Goal: Task Accomplishment & Management: Manage account settings

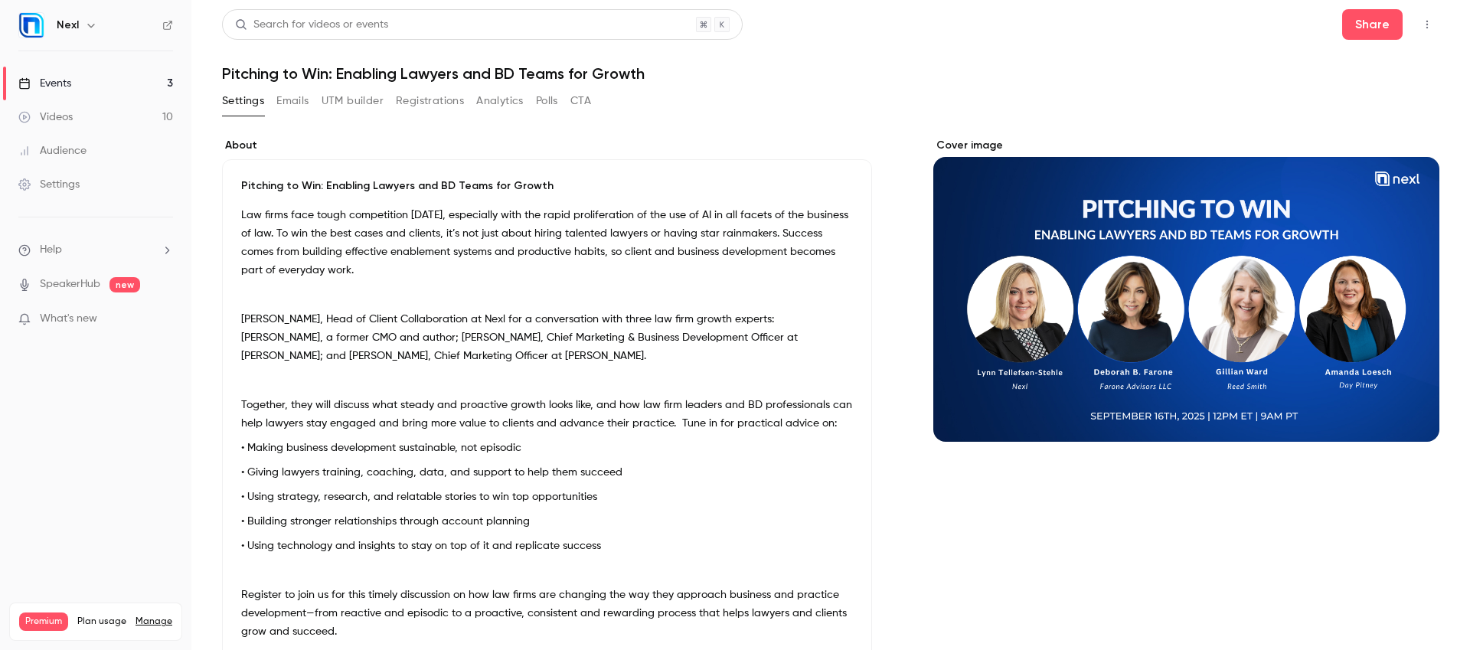
click at [67, 67] on link "Events 3" at bounding box center [95, 84] width 191 height 34
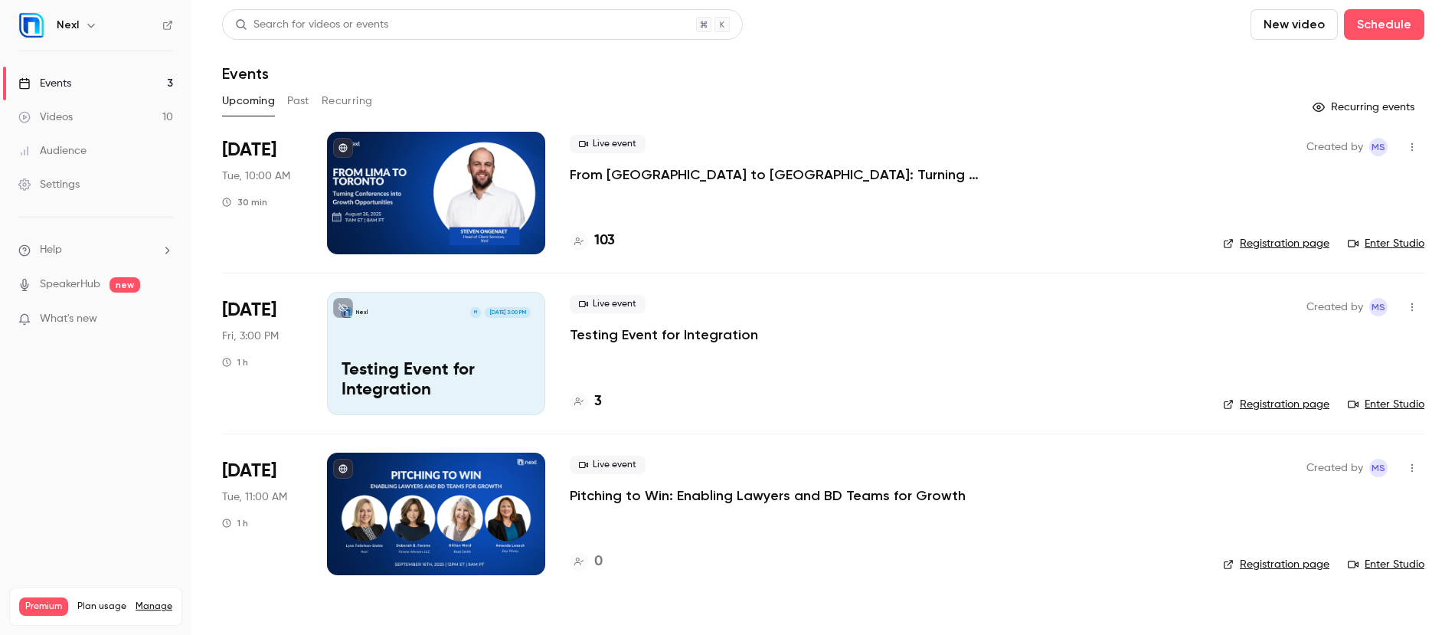
click at [296, 100] on button "Past" at bounding box center [298, 101] width 22 height 24
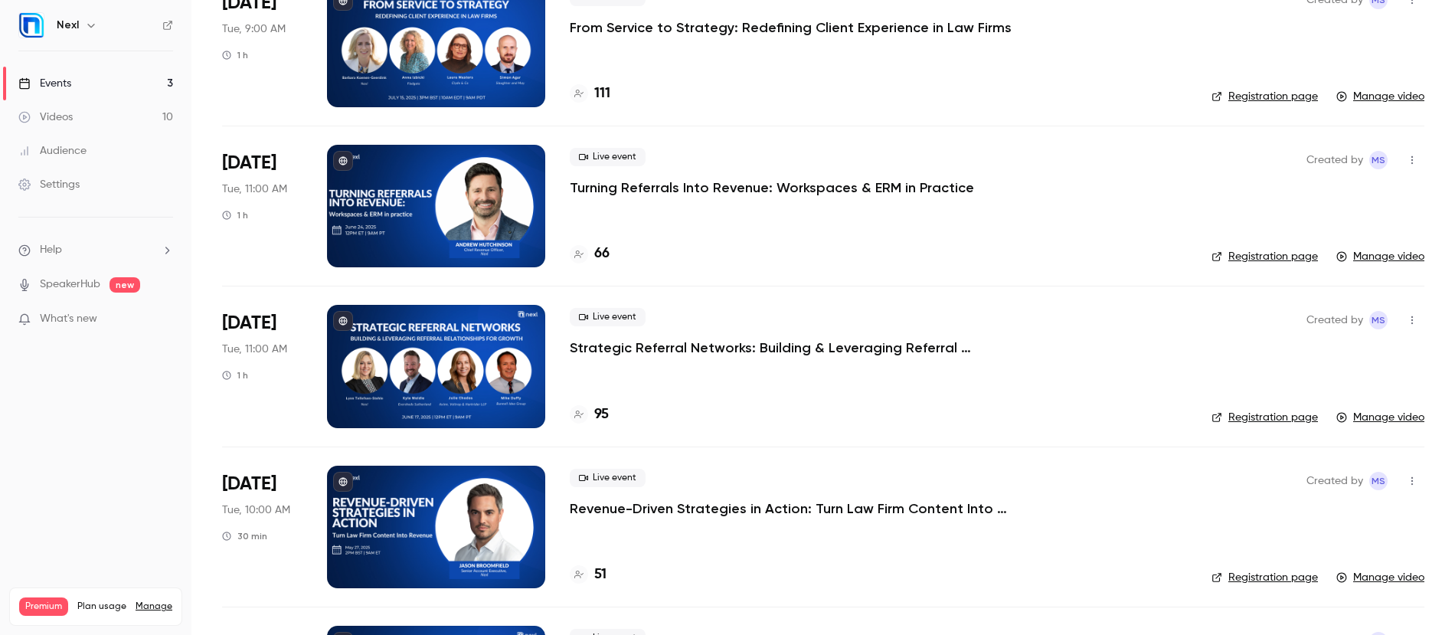
scroll to position [497, 0]
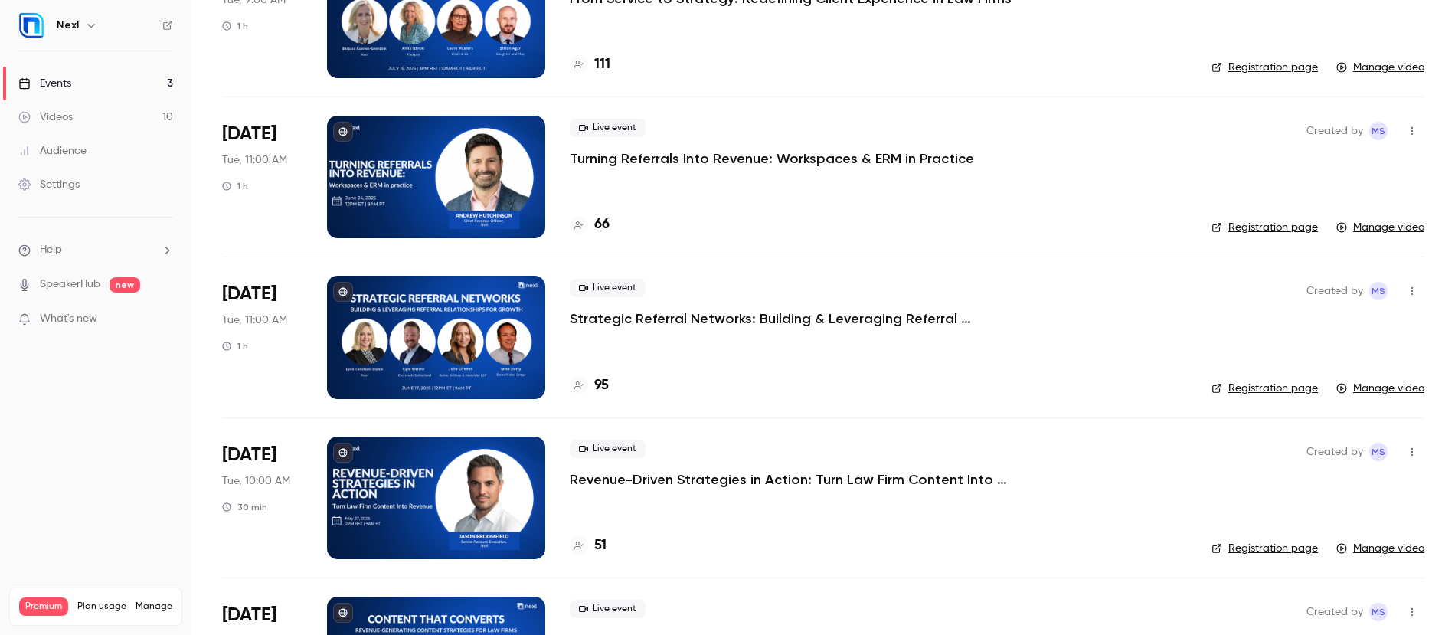
click at [648, 315] on p "Strategic Referral Networks: Building & Leveraging Referral Relationships for G…" at bounding box center [799, 318] width 459 height 18
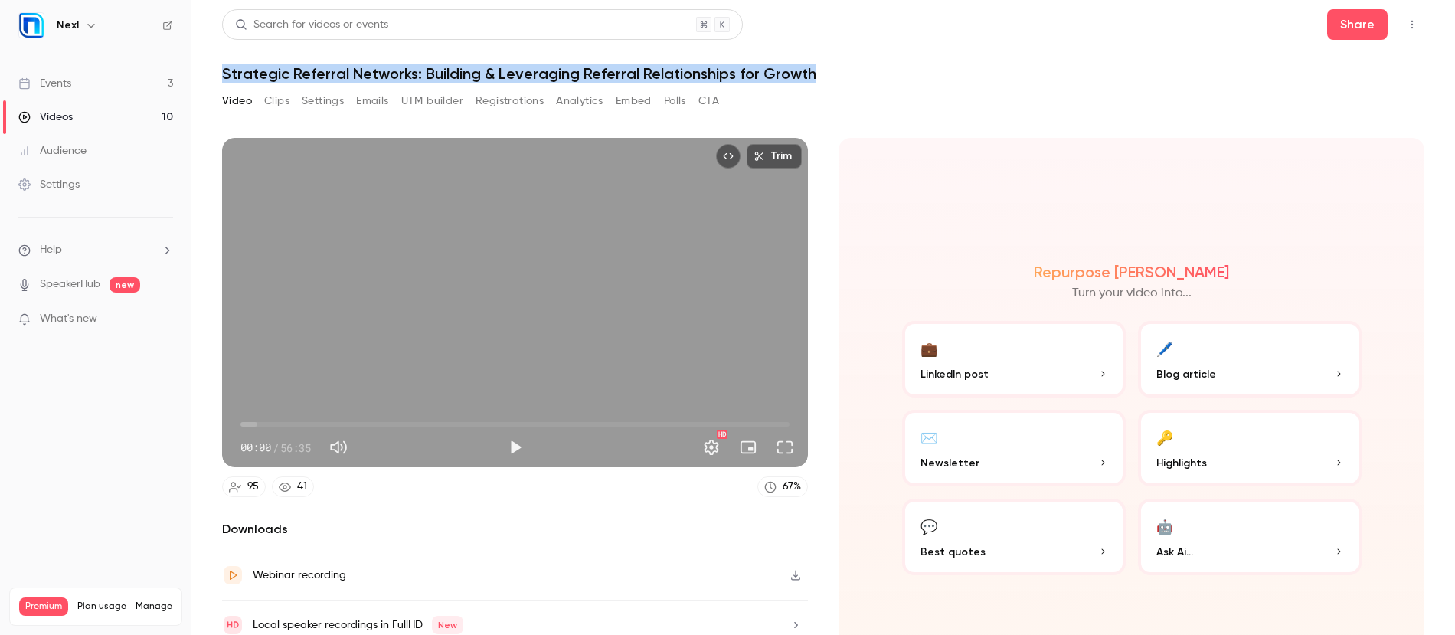
drag, startPoint x: 222, startPoint y: 74, endPoint x: 828, endPoint y: 72, distance: 605.6
click at [828, 72] on h1 "Strategic Referral Networks: Building & Leveraging Referral Relationships for G…" at bounding box center [823, 73] width 1202 height 18
copy h1 "Strategic Referral Networks: Building & Leveraging Referral Relationships for G…"
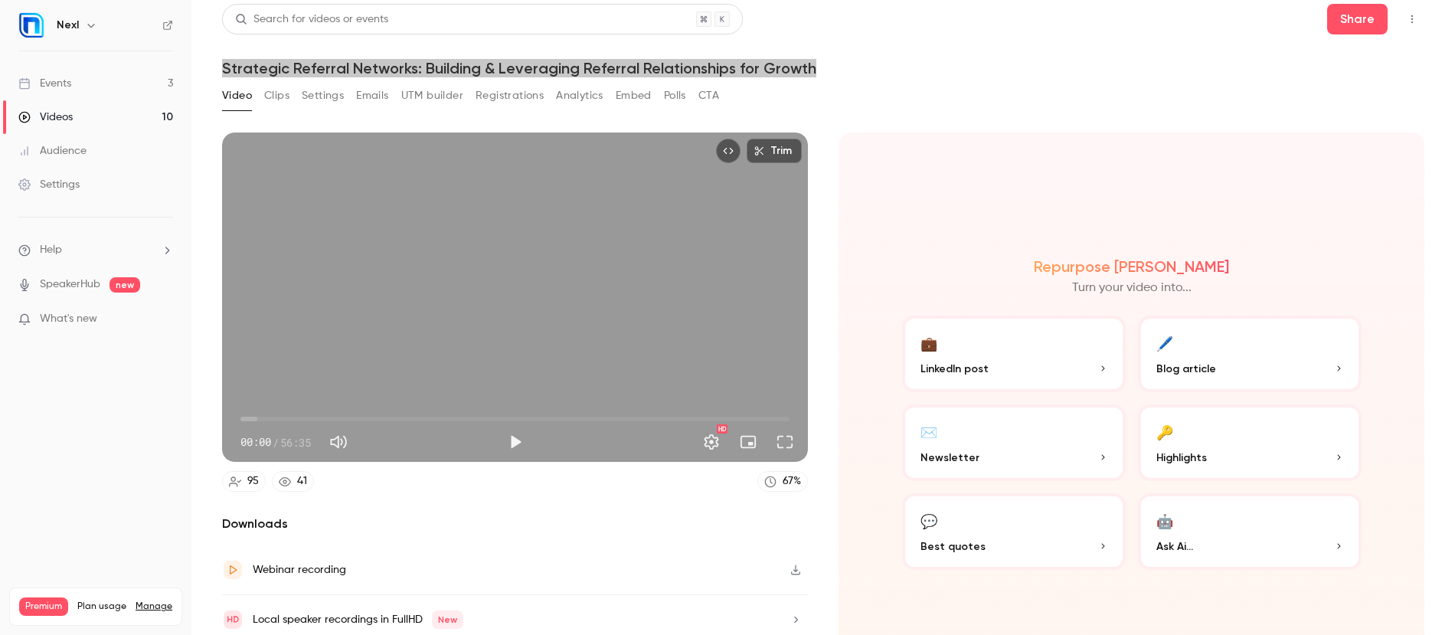
scroll to position [16, 0]
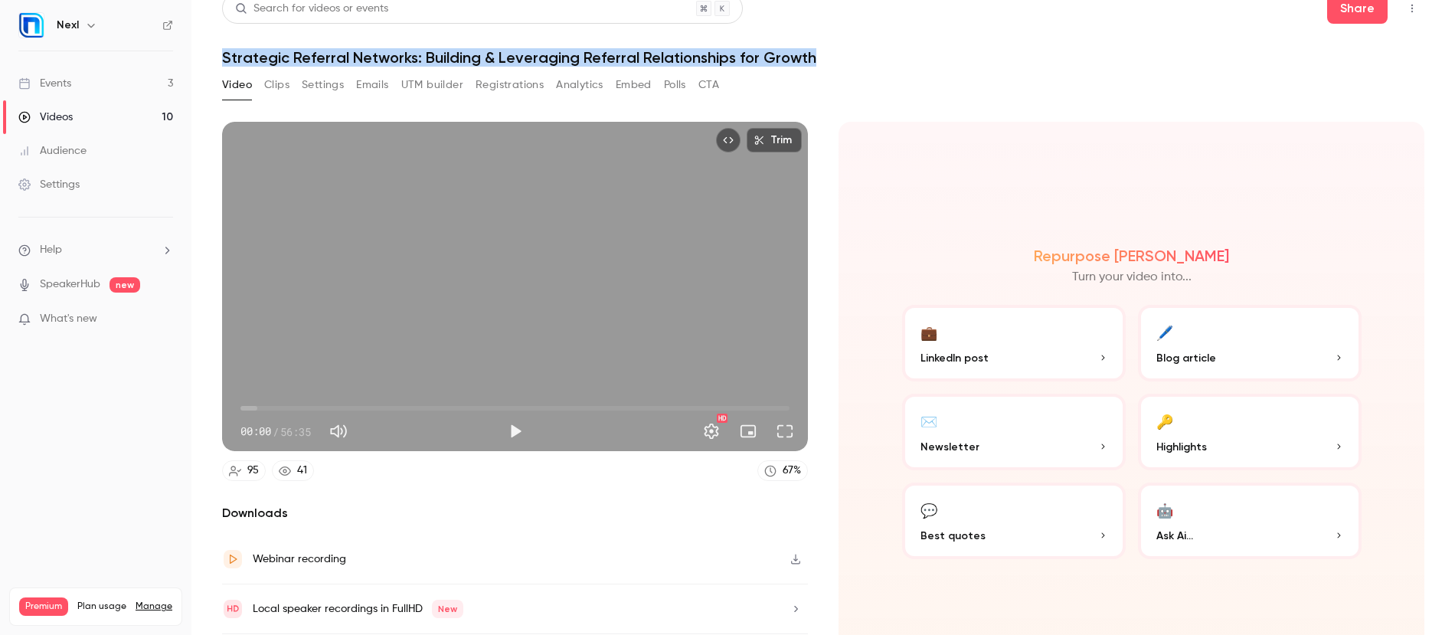
click at [312, 85] on button "Settings" at bounding box center [323, 85] width 42 height 24
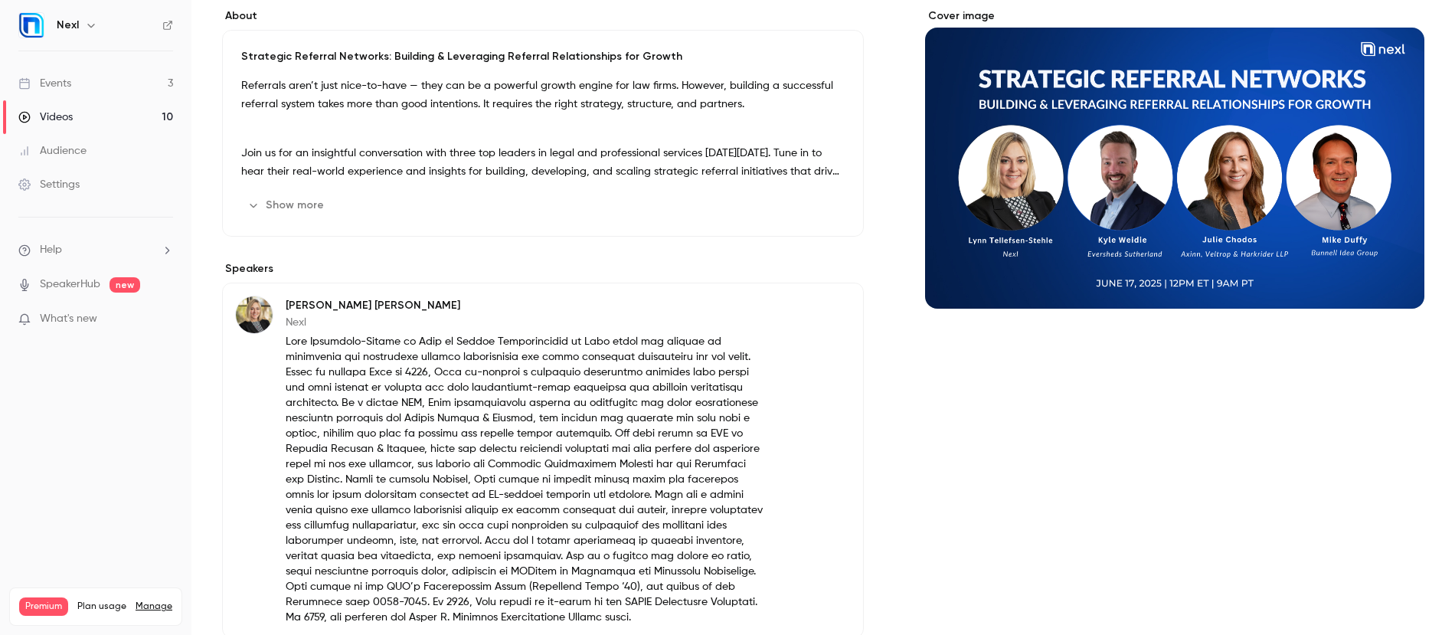
scroll to position [128, 0]
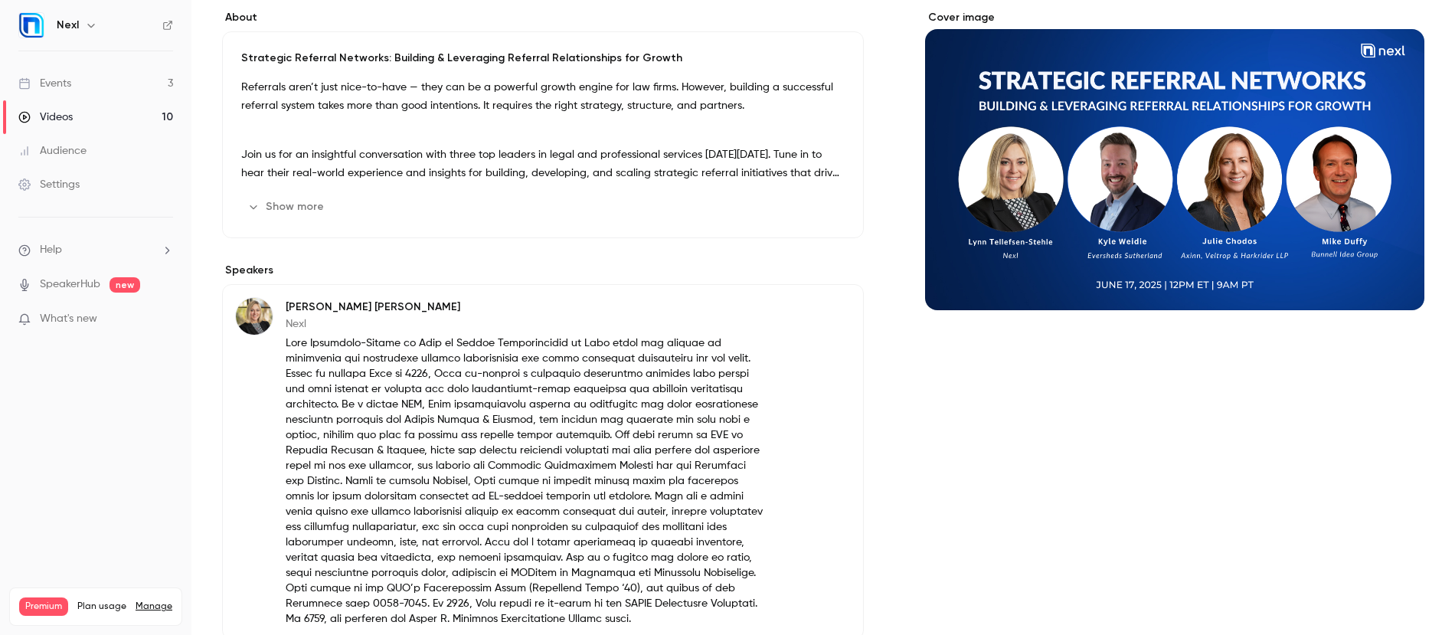
click at [296, 208] on button "Show more" at bounding box center [287, 206] width 92 height 24
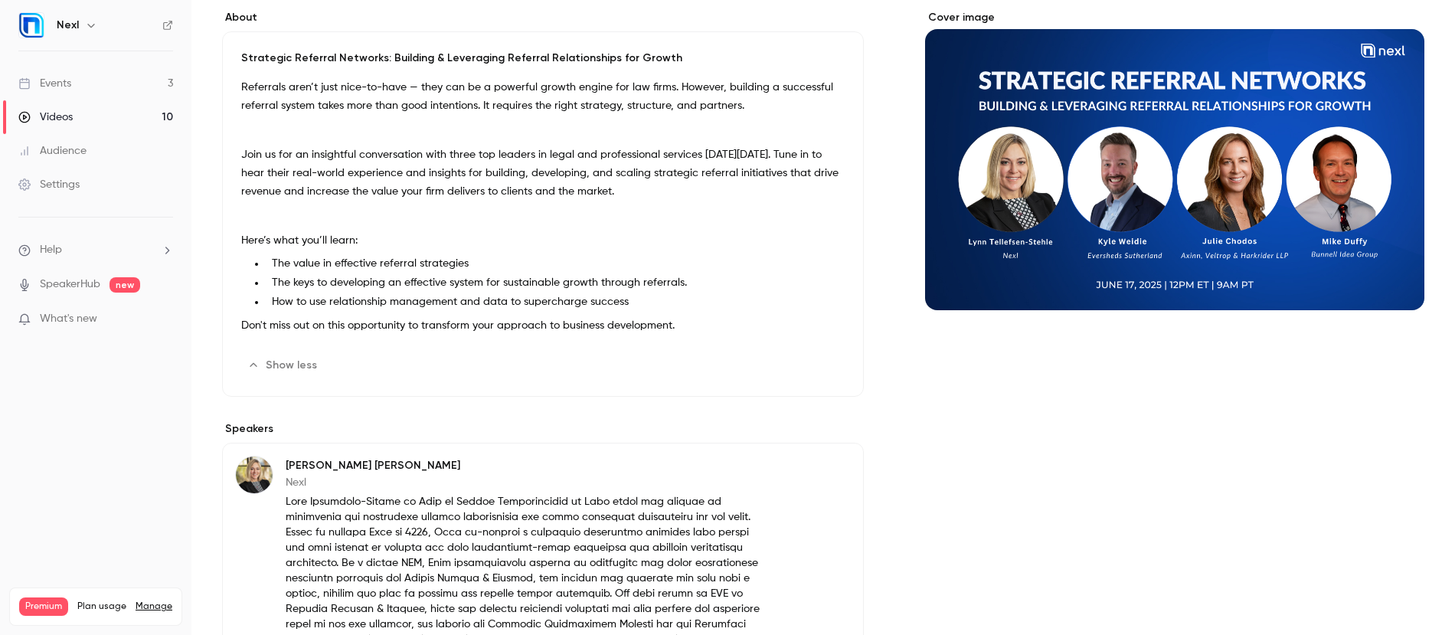
click at [249, 92] on p "Referrals aren’t just nice-to-have — they can be a powerful growth engine for l…" at bounding box center [542, 96] width 603 height 37
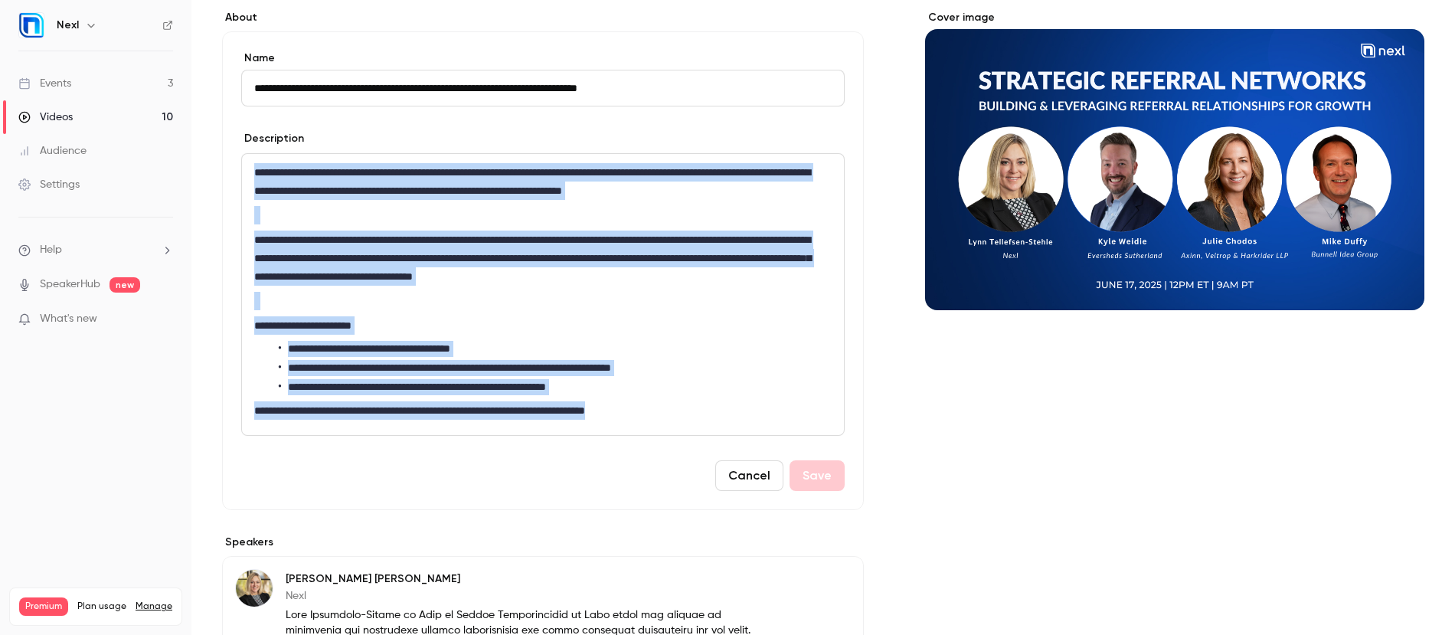
drag, startPoint x: 254, startPoint y: 169, endPoint x: 705, endPoint y: 412, distance: 512.1
click at [705, 412] on div "**********" at bounding box center [543, 294] width 602 height 281
copy div "**********"
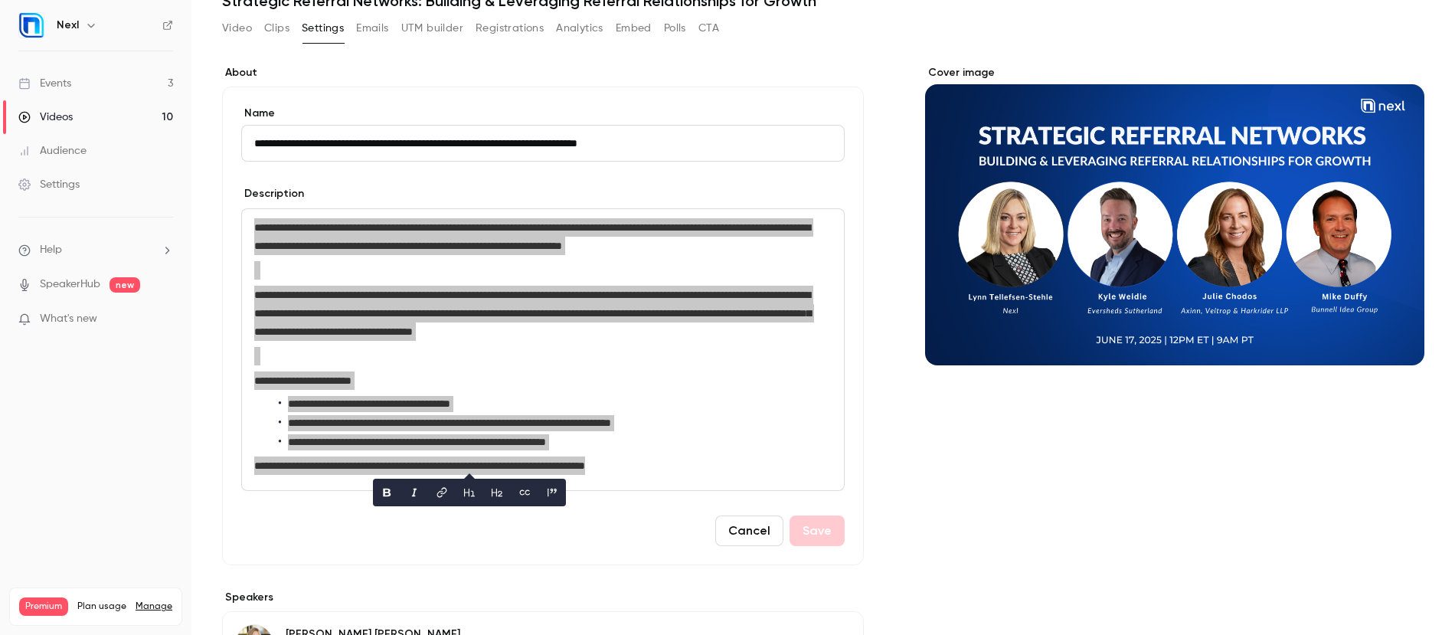
scroll to position [0, 0]
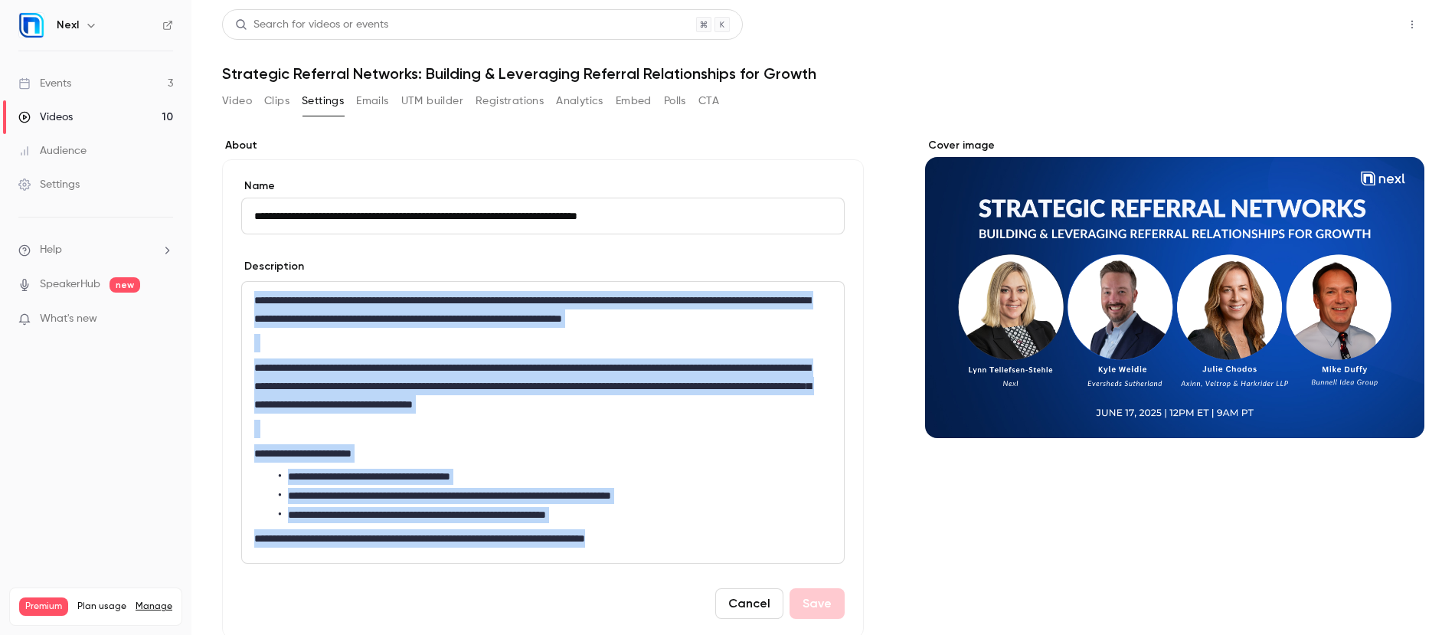
click at [1343, 21] on button "Share" at bounding box center [1357, 24] width 60 height 31
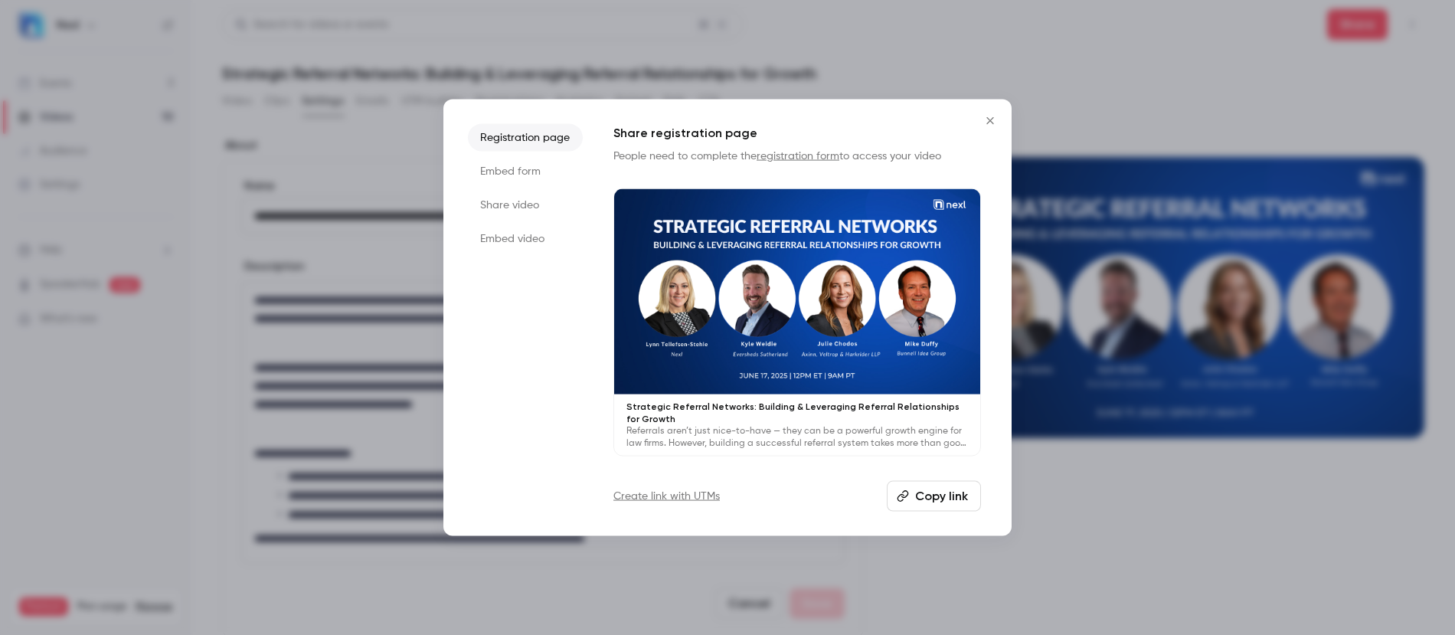
click at [522, 164] on li "Embed form" at bounding box center [525, 171] width 115 height 28
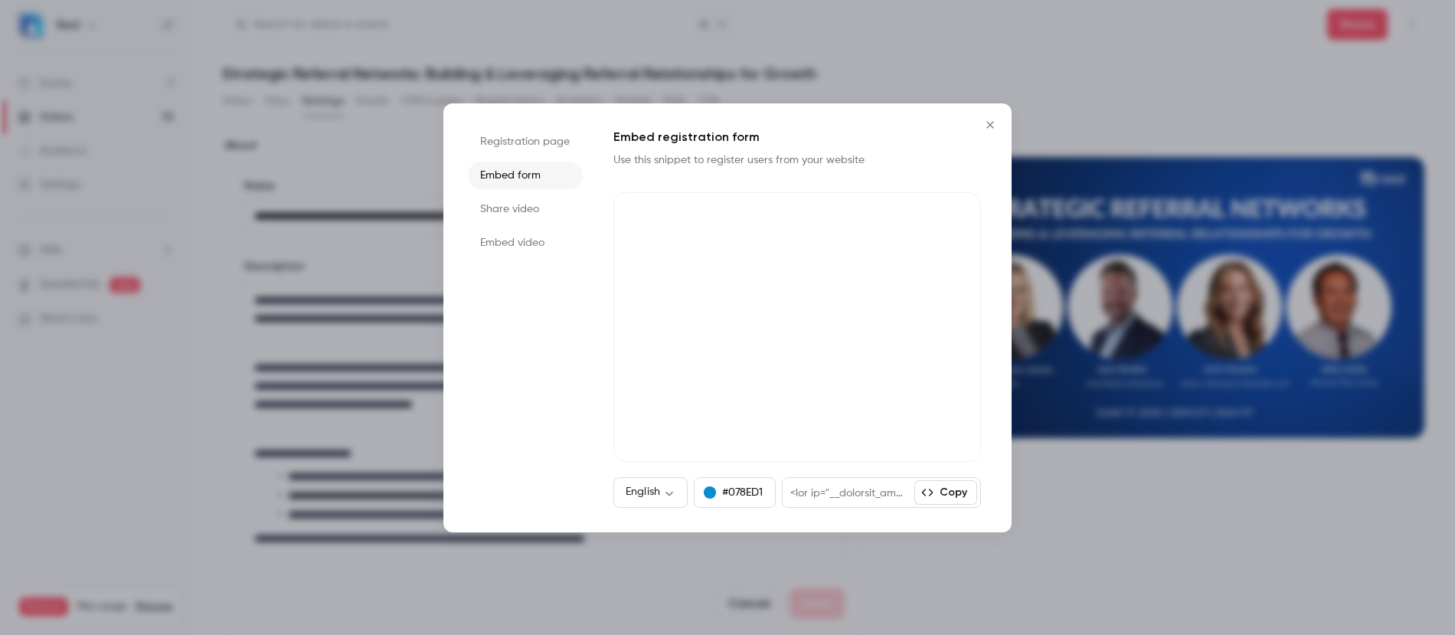
click at [952, 492] on button "Copy" at bounding box center [945, 492] width 63 height 24
click at [986, 122] on icon "Close" at bounding box center [990, 125] width 18 height 12
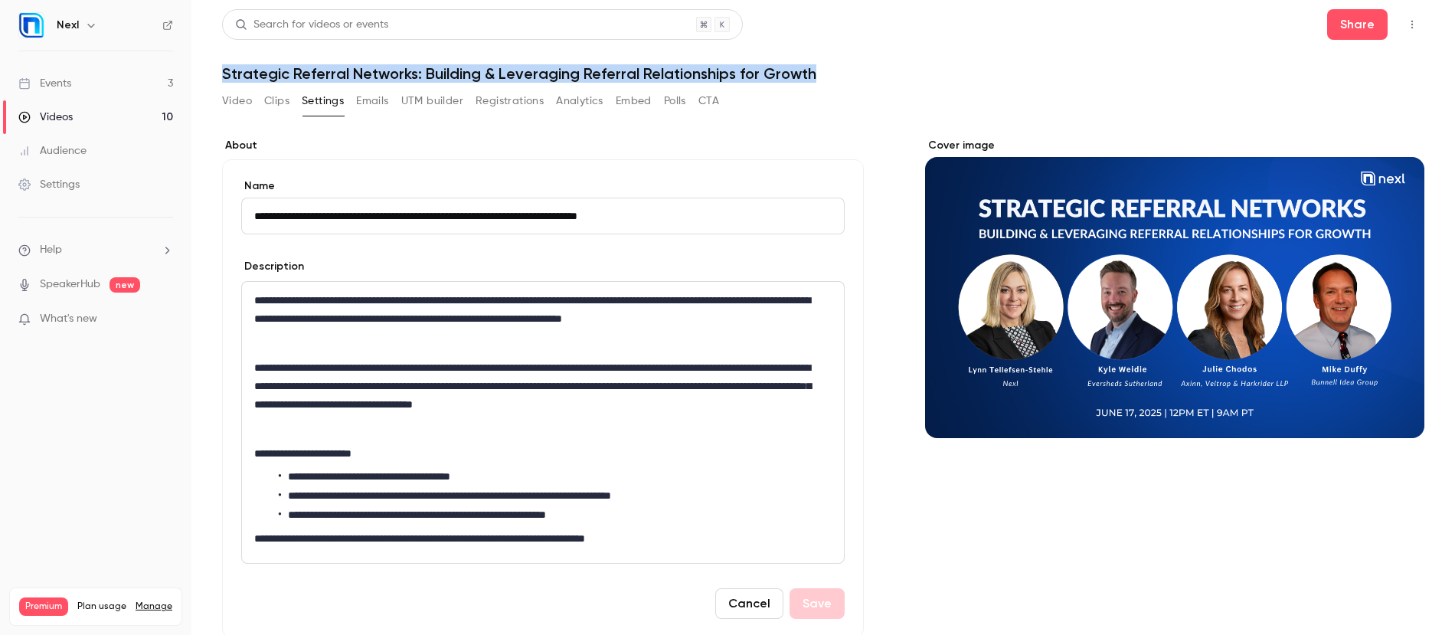
drag, startPoint x: 222, startPoint y: 74, endPoint x: 834, endPoint y: 81, distance: 612.5
click at [834, 81] on h1 "Strategic Referral Networks: Building & Leveraging Referral Relationships for G…" at bounding box center [823, 73] width 1202 height 18
copy h1 "Strategic Referral Networks: Building & Leveraging Referral Relationships for G…"
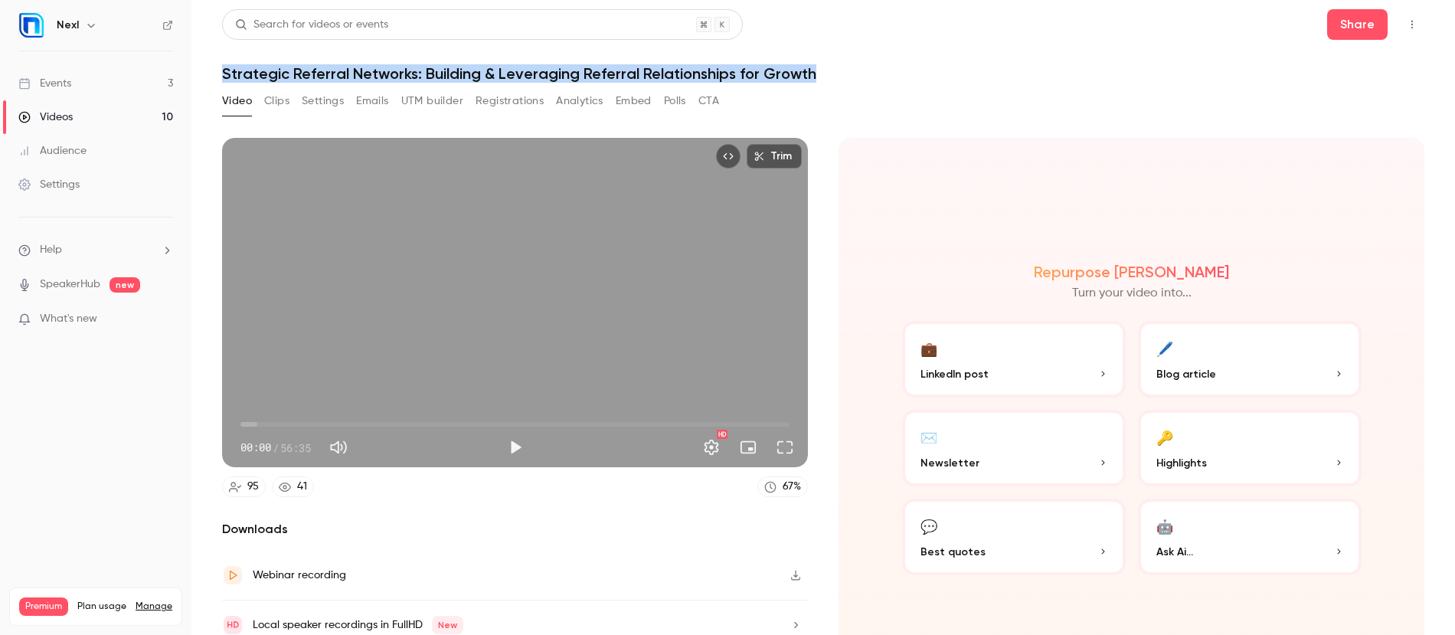
click at [65, 85] on div "Events" at bounding box center [44, 83] width 53 height 15
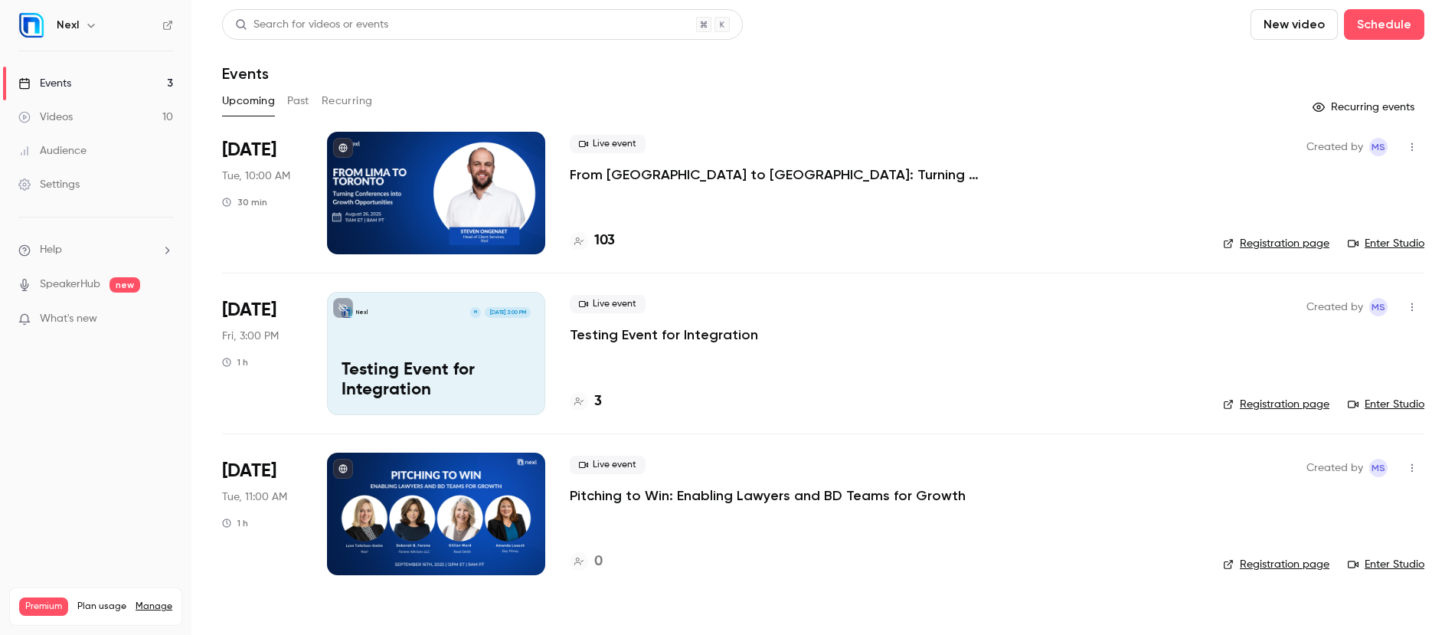
click at [297, 100] on button "Past" at bounding box center [298, 101] width 22 height 24
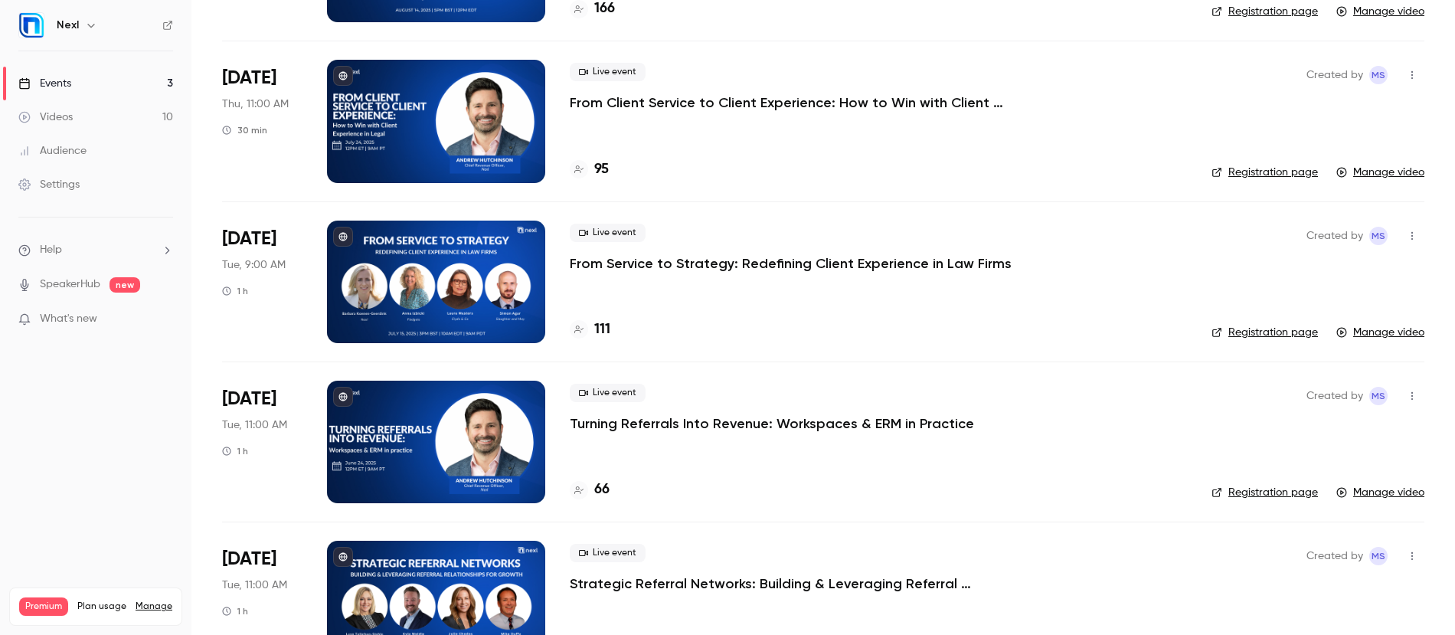
scroll to position [233, 0]
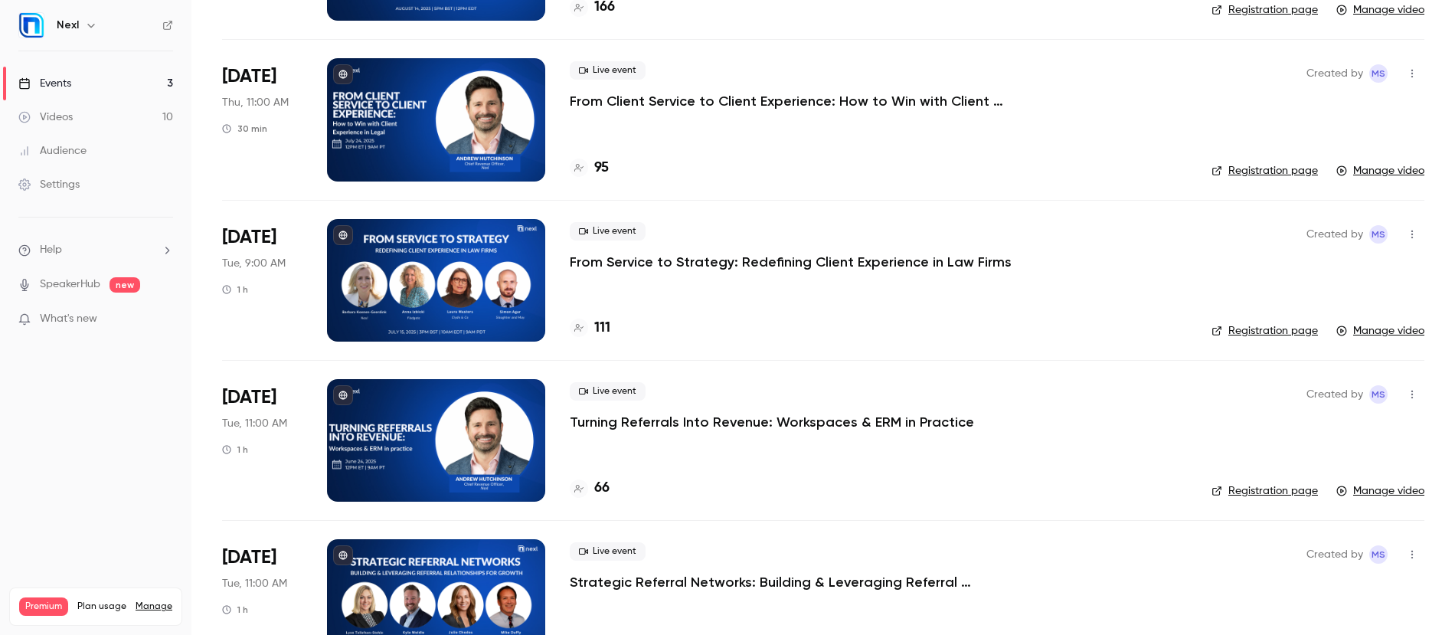
click at [630, 429] on p "Turning Referrals Into Revenue: Workspaces & ERM in Practice" at bounding box center [772, 422] width 404 height 18
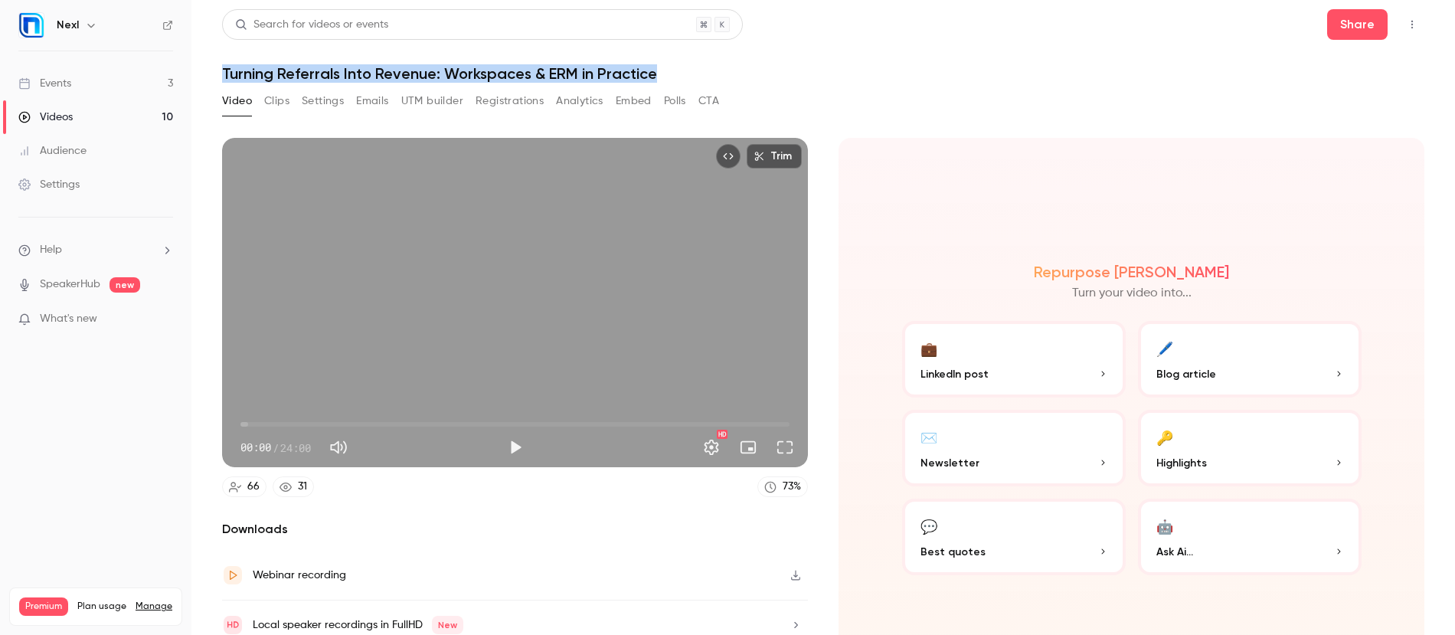
drag, startPoint x: 224, startPoint y: 72, endPoint x: 665, endPoint y: 83, distance: 441.1
click at [665, 83] on div "Search for videos or events Share Turning Referrals Into Revenue: Workspaces & …" at bounding box center [823, 317] width 1202 height 616
copy h1 "Turning Referrals Into Revenue: Workspaces & ERM in Practice"
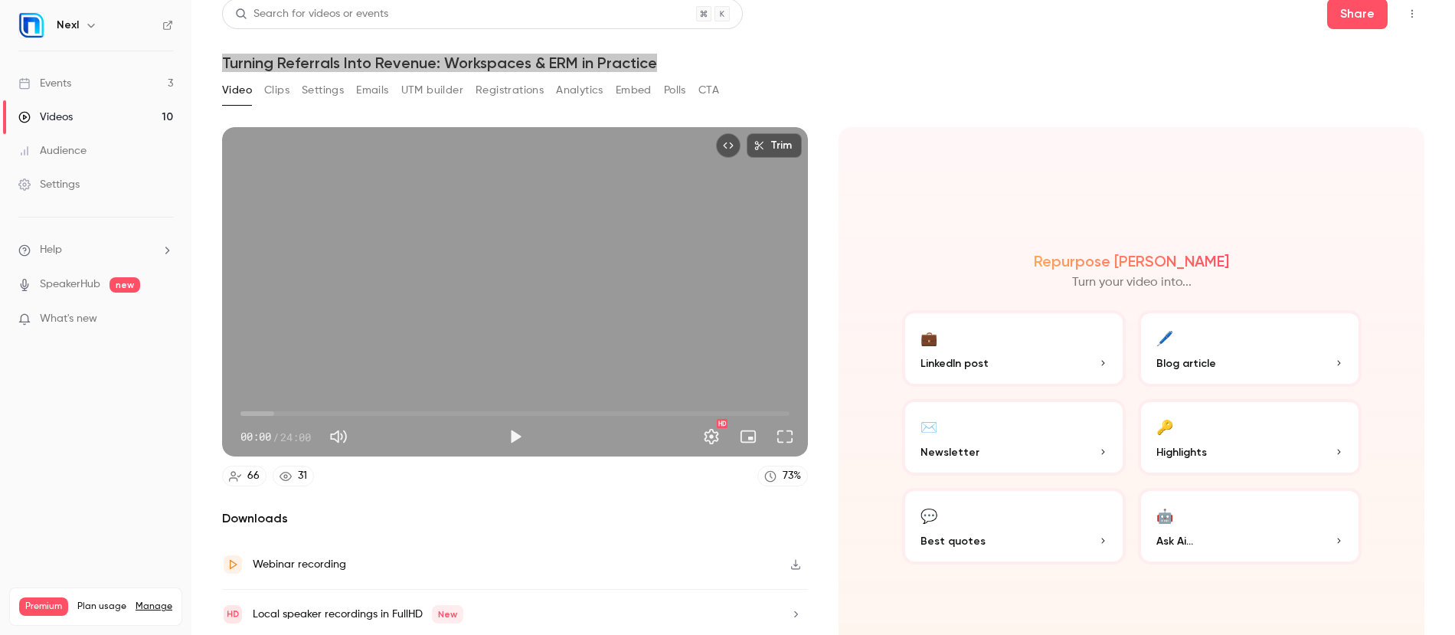
scroll to position [27, 0]
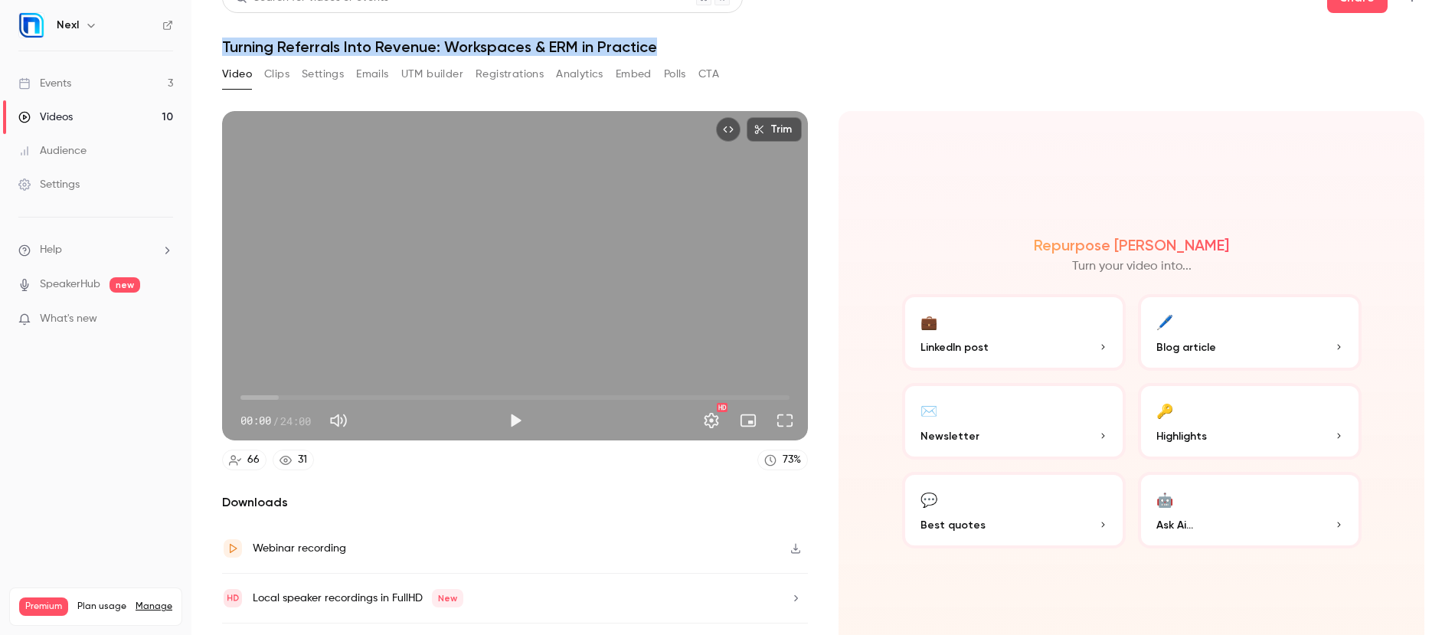
click at [332, 70] on button "Settings" at bounding box center [323, 74] width 42 height 24
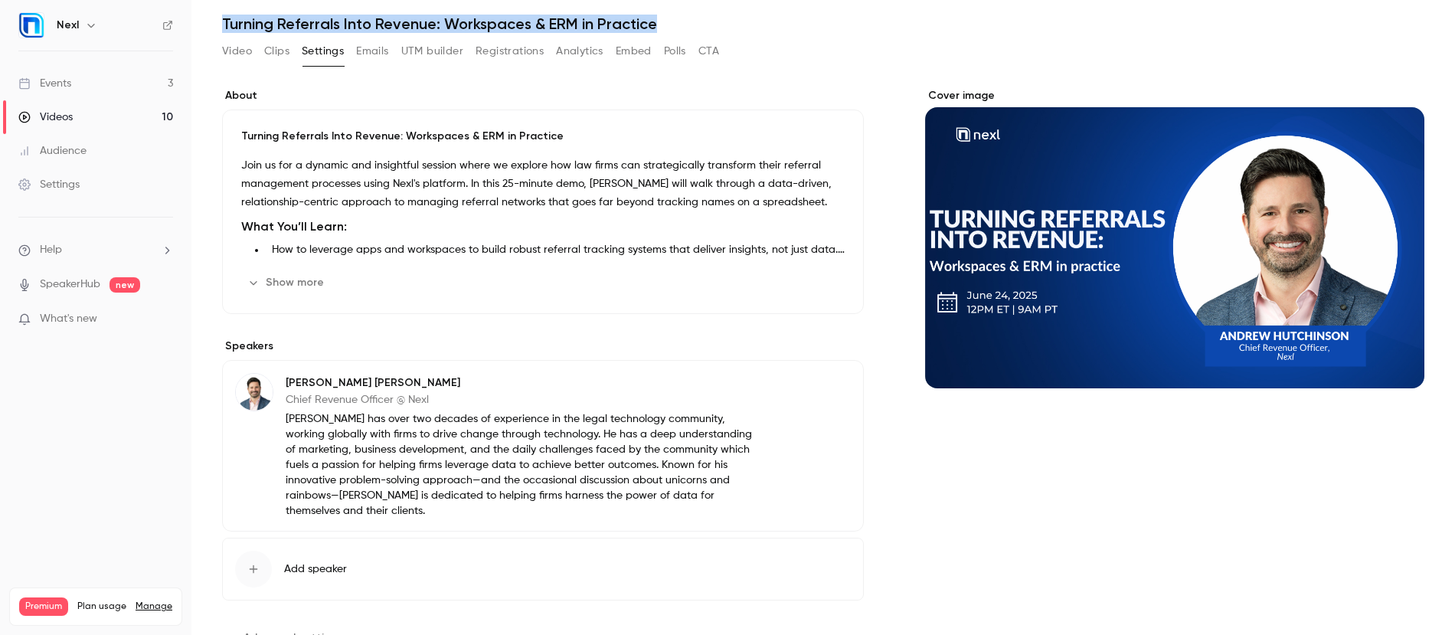
scroll to position [82, 0]
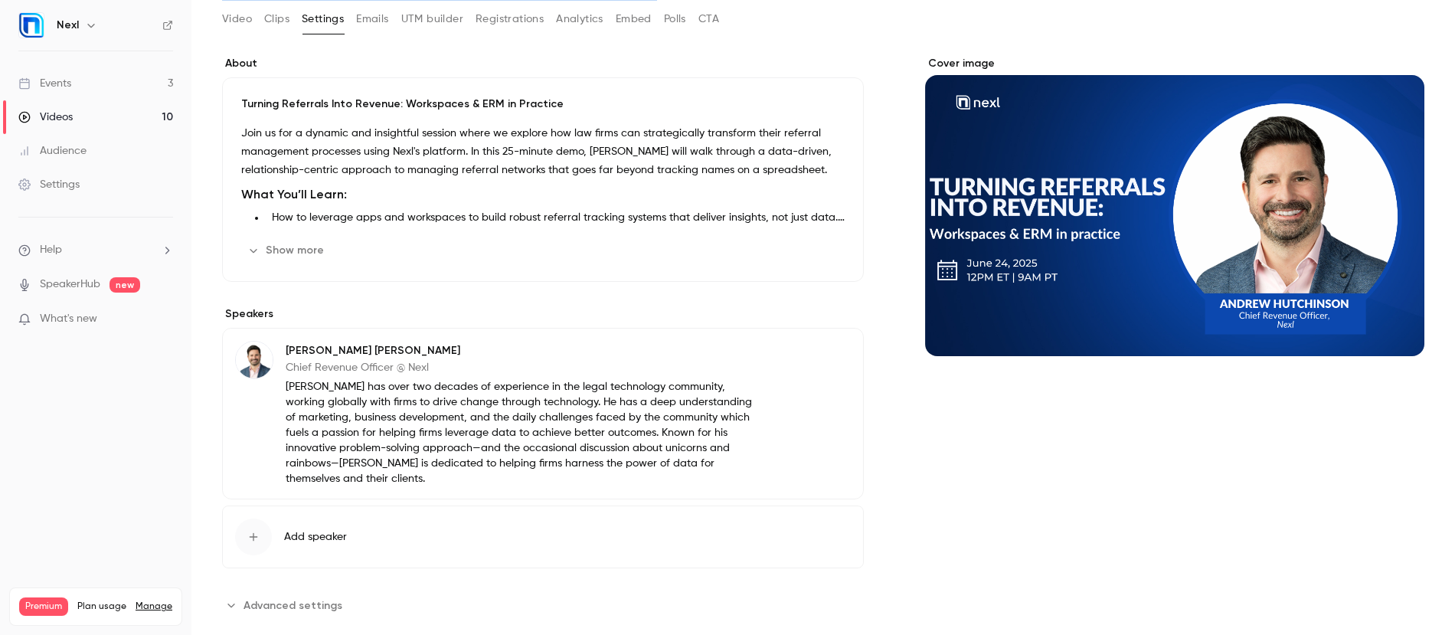
drag, startPoint x: 295, startPoint y: 250, endPoint x: 289, endPoint y: 236, distance: 15.5
click at [295, 250] on button "Show more" at bounding box center [287, 250] width 92 height 24
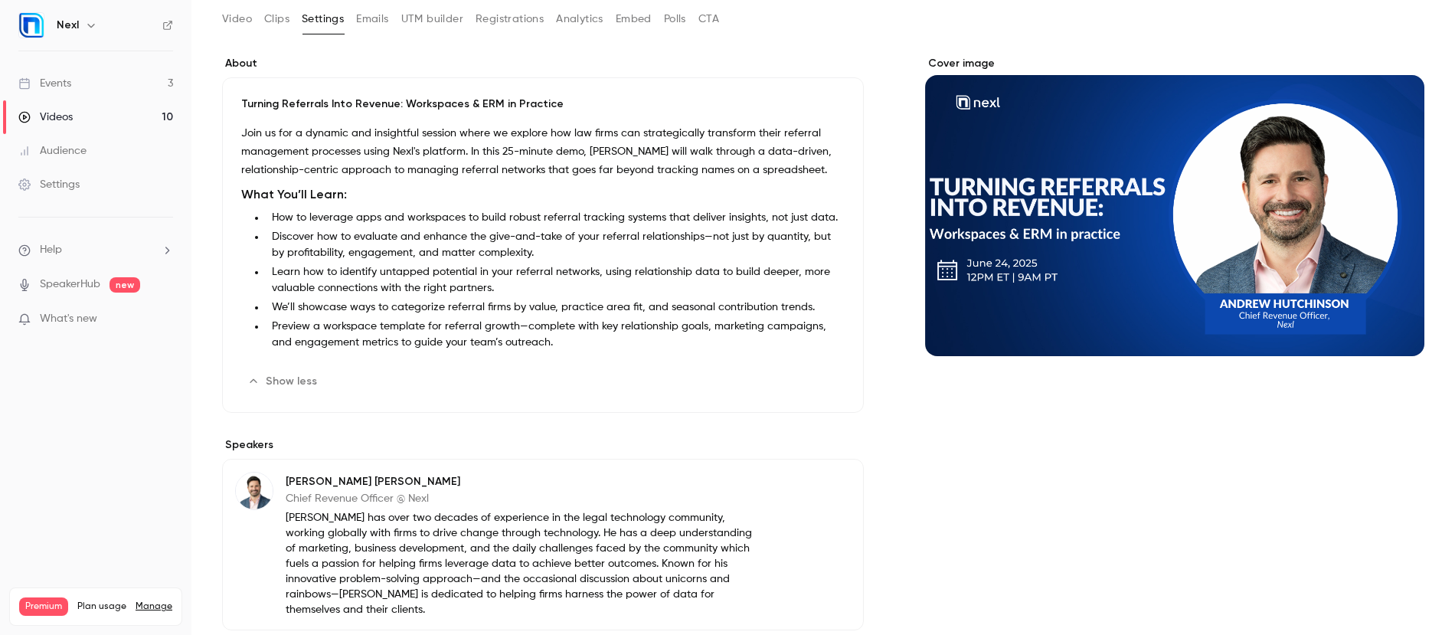
click at [242, 126] on p "Join us for a dynamic and insightful session where we explore how law firms can…" at bounding box center [542, 151] width 603 height 55
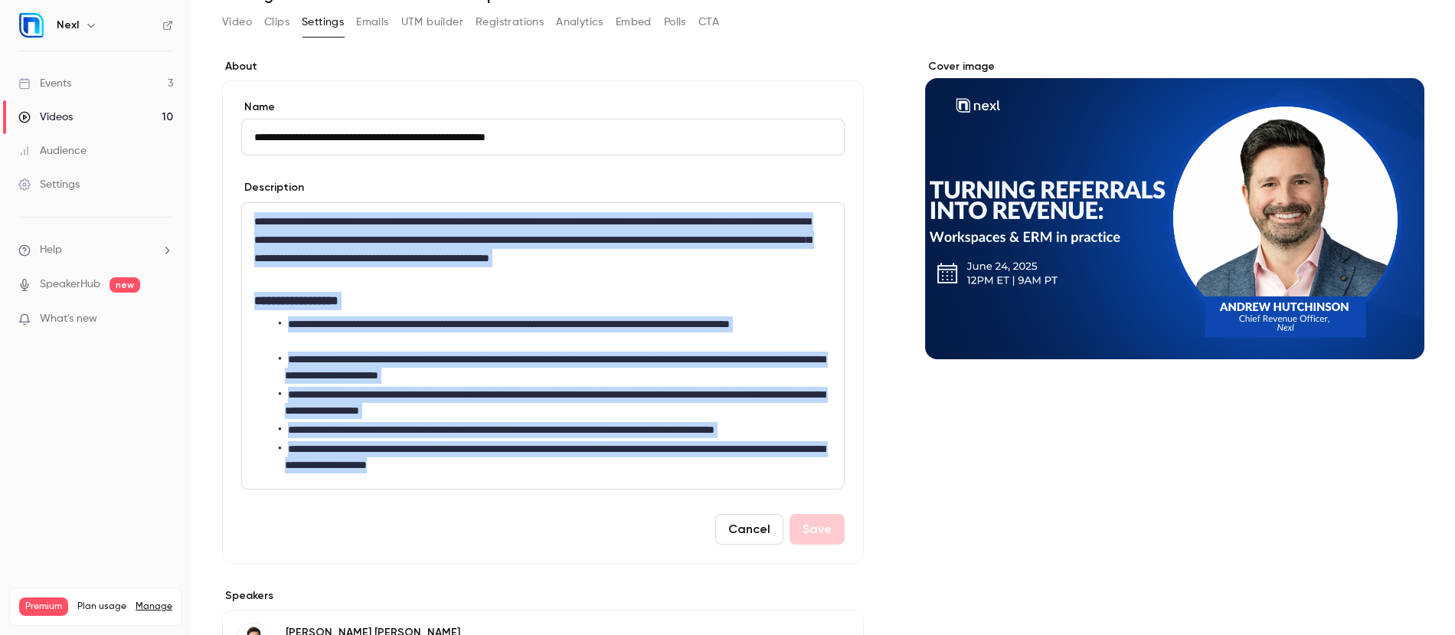
drag, startPoint x: 254, startPoint y: 222, endPoint x: 715, endPoint y: 483, distance: 529.7
click at [715, 483] on div "**********" at bounding box center [543, 346] width 602 height 286
copy div "**********"
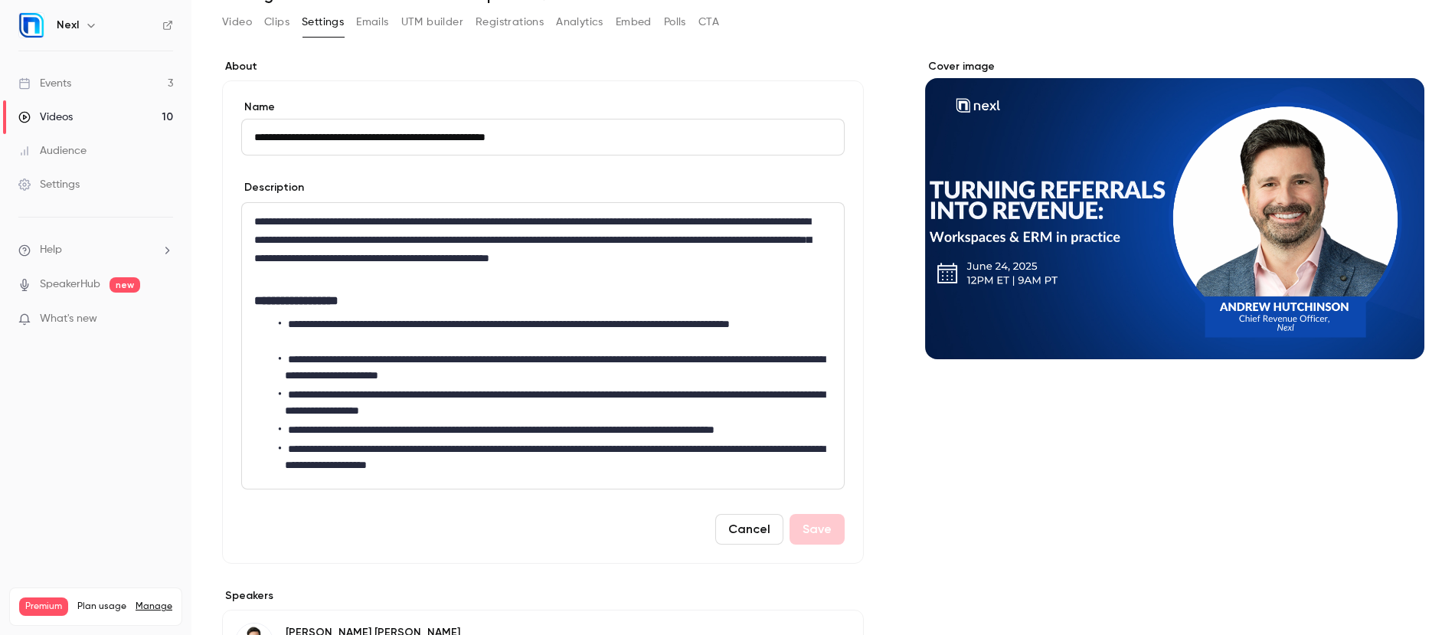
drag, startPoint x: 250, startPoint y: 138, endPoint x: 575, endPoint y: 143, distance: 324.6
click at [575, 143] on input "**********" at bounding box center [542, 137] width 603 height 37
click at [254, 141] on input "**********" at bounding box center [542, 137] width 603 height 37
drag, startPoint x: 254, startPoint y: 141, endPoint x: 400, endPoint y: 142, distance: 145.5
click at [400, 142] on input "**********" at bounding box center [542, 137] width 603 height 37
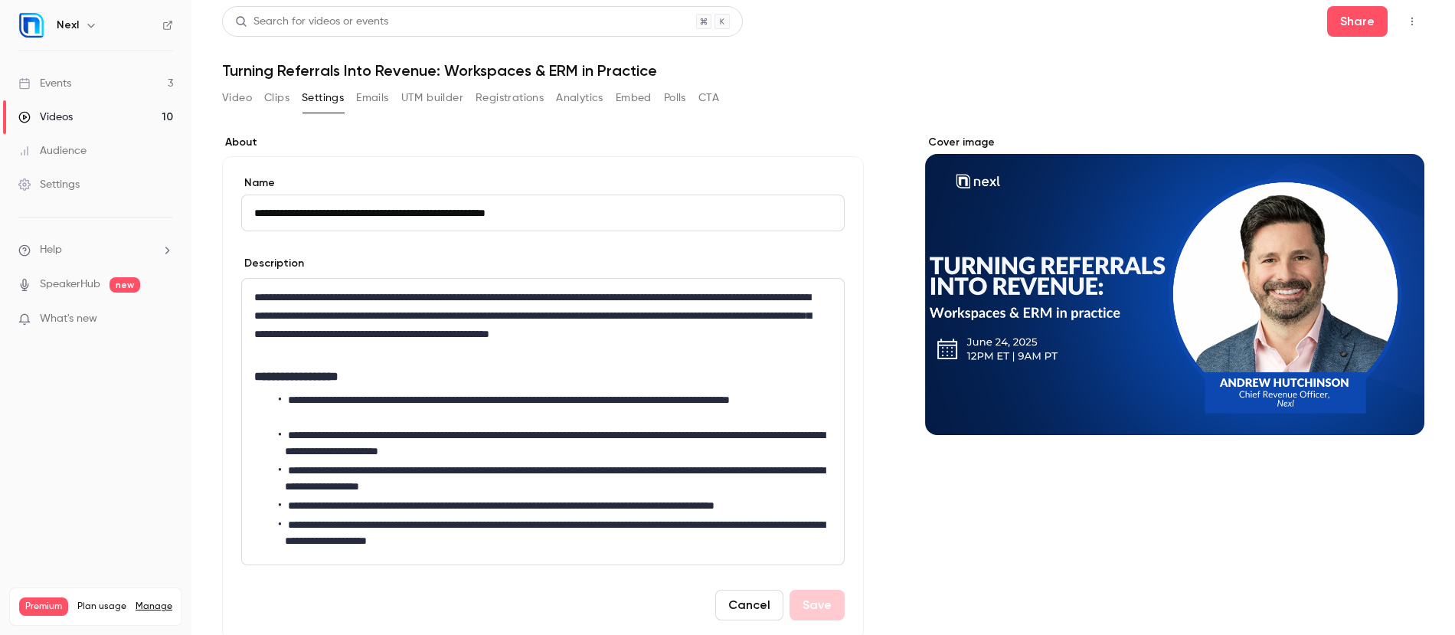
scroll to position [0, 0]
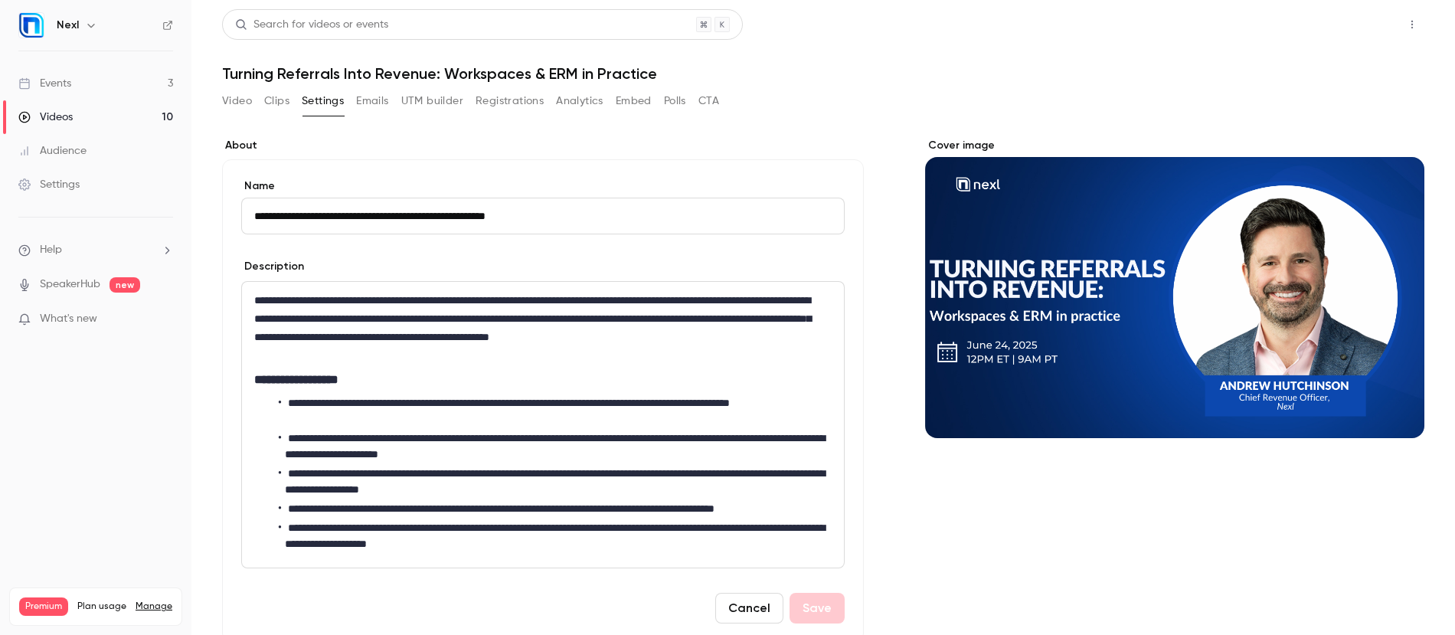
click at [1327, 23] on button "Share" at bounding box center [1357, 24] width 60 height 31
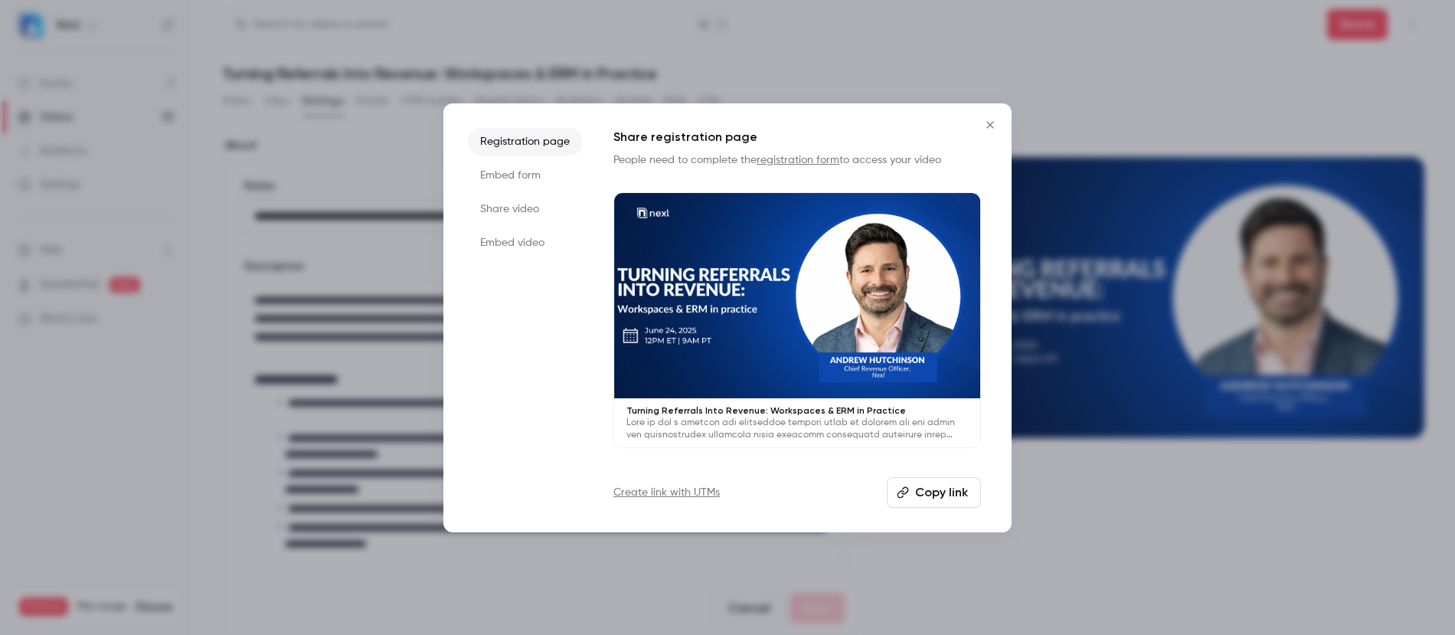
click at [548, 172] on li "Embed form" at bounding box center [525, 176] width 115 height 28
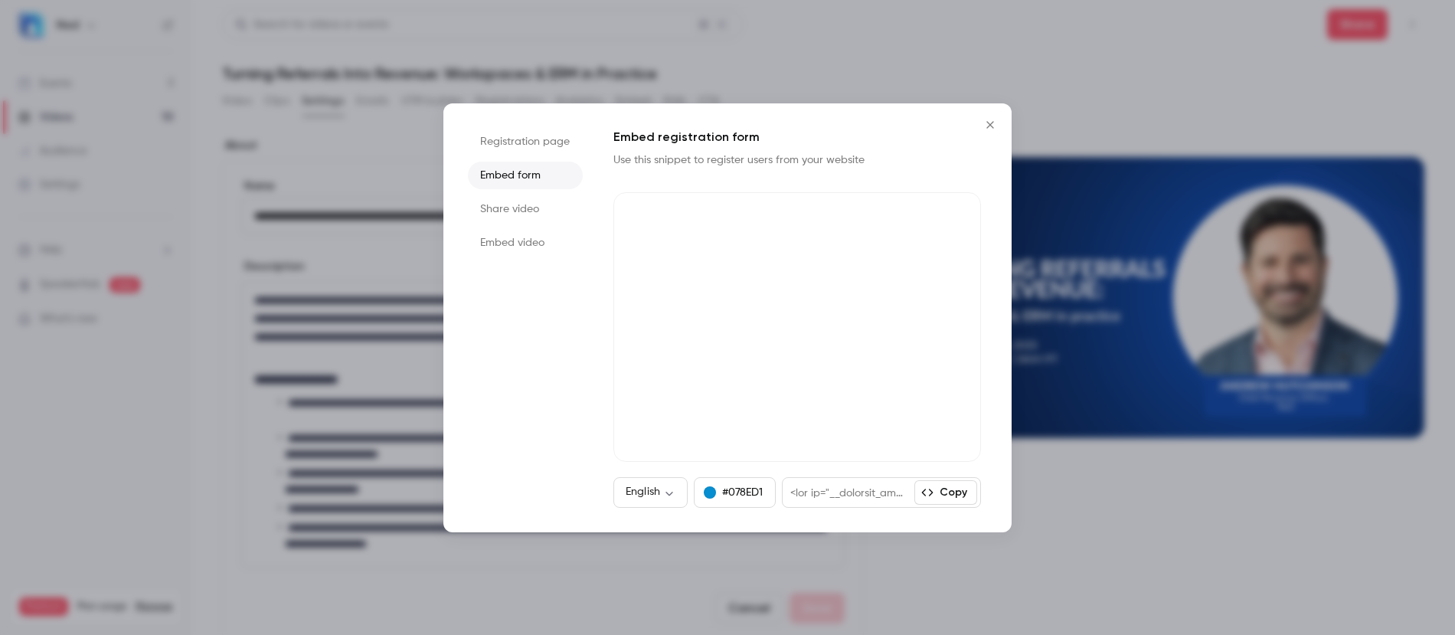
click at [938, 490] on button "Copy" at bounding box center [945, 492] width 63 height 24
click at [991, 122] on icon "Close" at bounding box center [990, 125] width 18 height 12
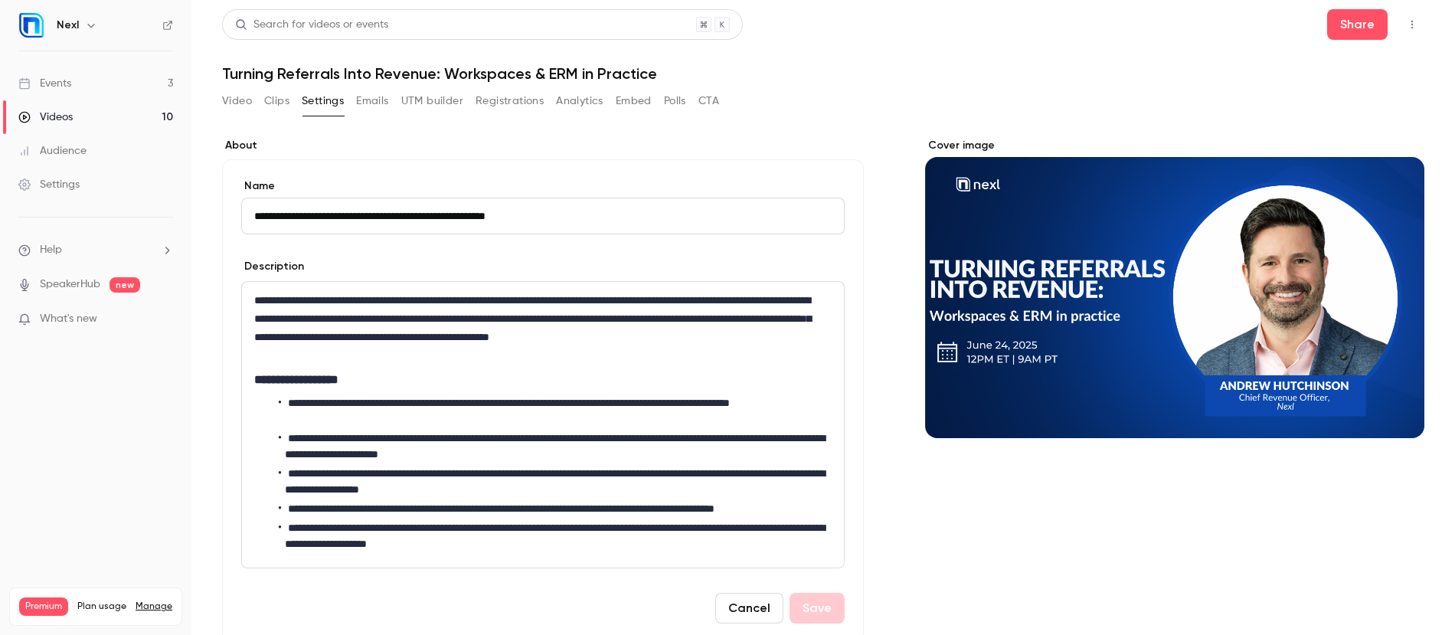
click at [55, 85] on div "Events" at bounding box center [44, 83] width 53 height 15
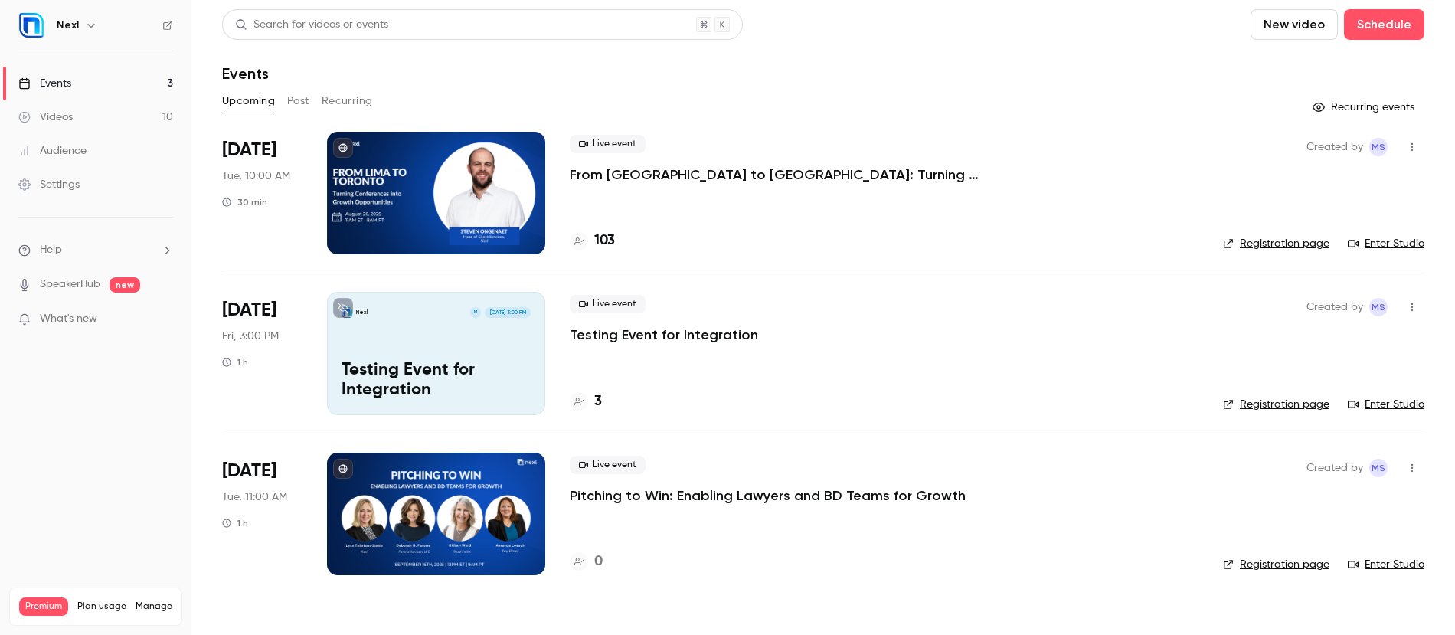
click at [836, 331] on div "Live event Testing Event for Integration" at bounding box center [884, 319] width 629 height 49
click at [53, 83] on div "Events" at bounding box center [44, 83] width 53 height 15
click at [59, 115] on div "Videos" at bounding box center [45, 116] width 54 height 15
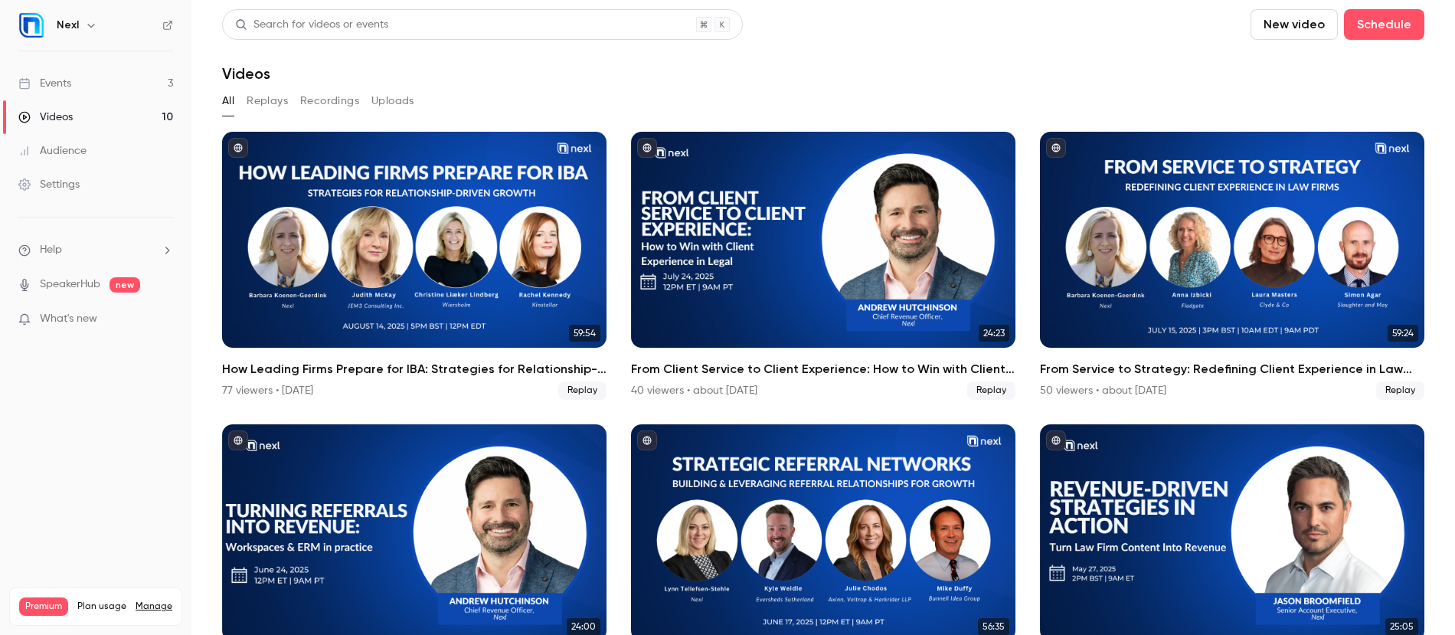
click at [63, 87] on div "Events" at bounding box center [44, 83] width 53 height 15
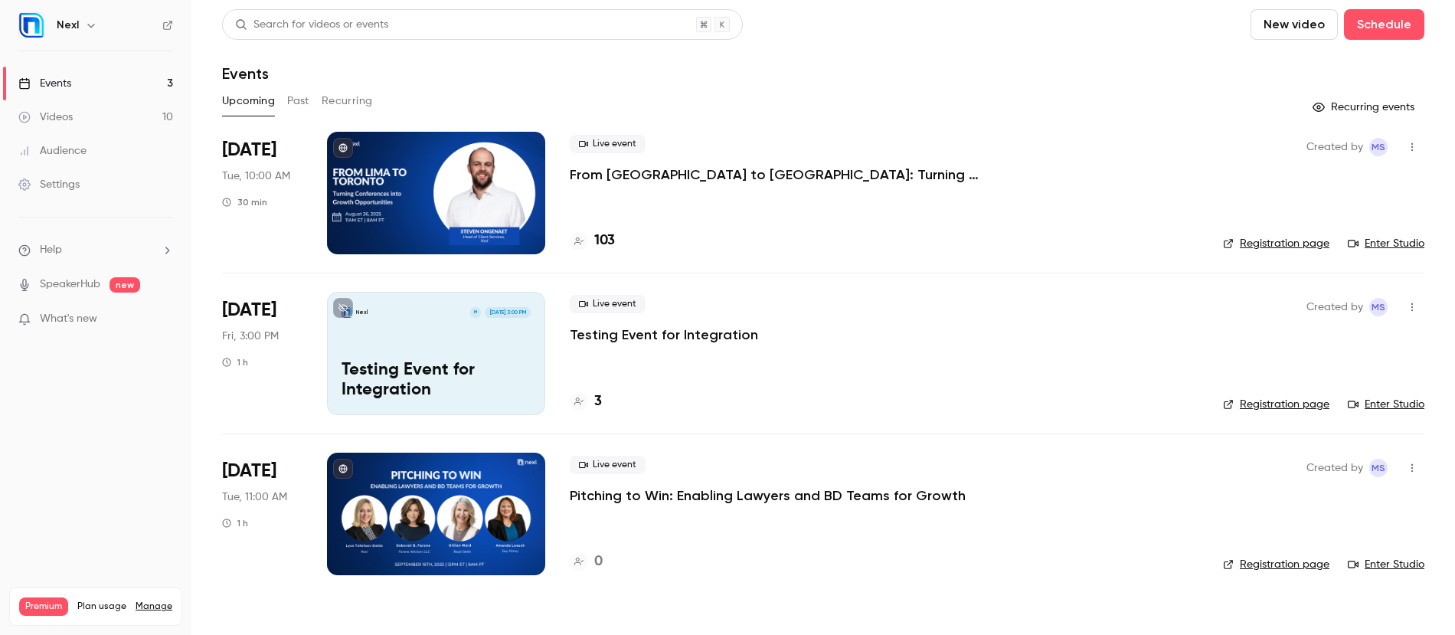
click at [301, 105] on button "Past" at bounding box center [298, 101] width 22 height 24
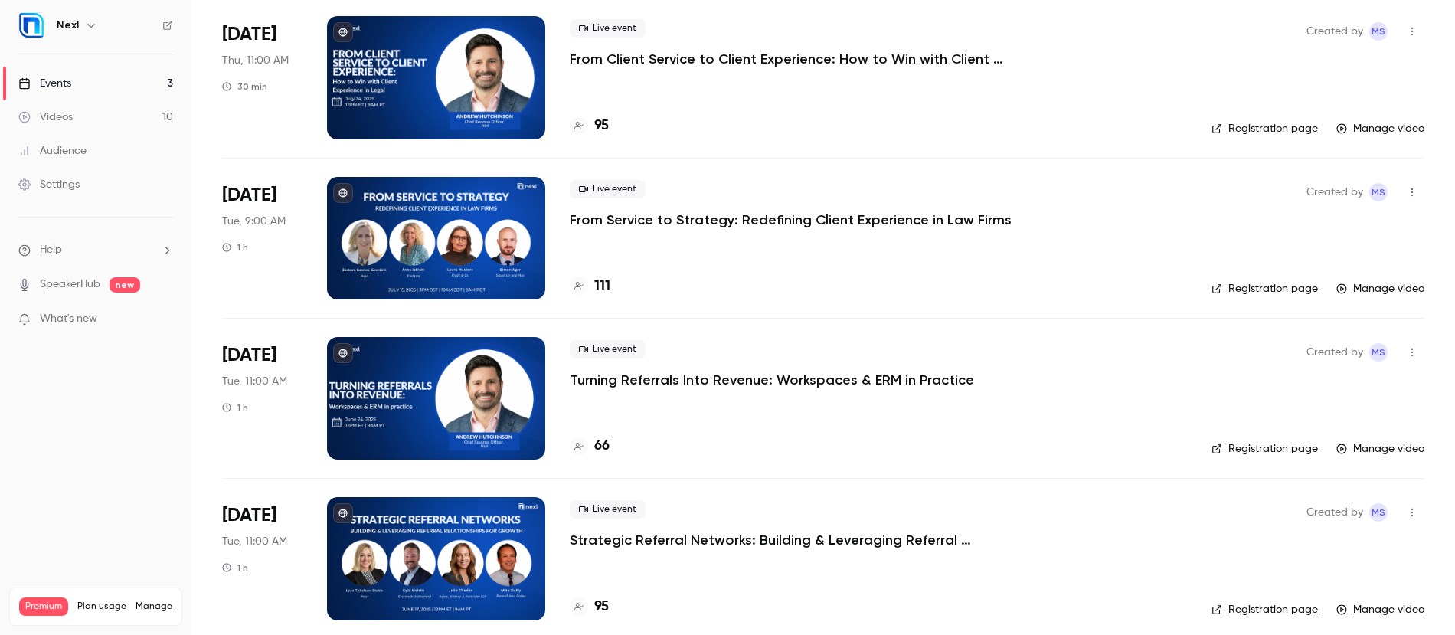
scroll to position [276, 0]
click at [695, 212] on p "From Service to Strategy: Redefining Client Experience in Law Firms" at bounding box center [791, 219] width 442 height 18
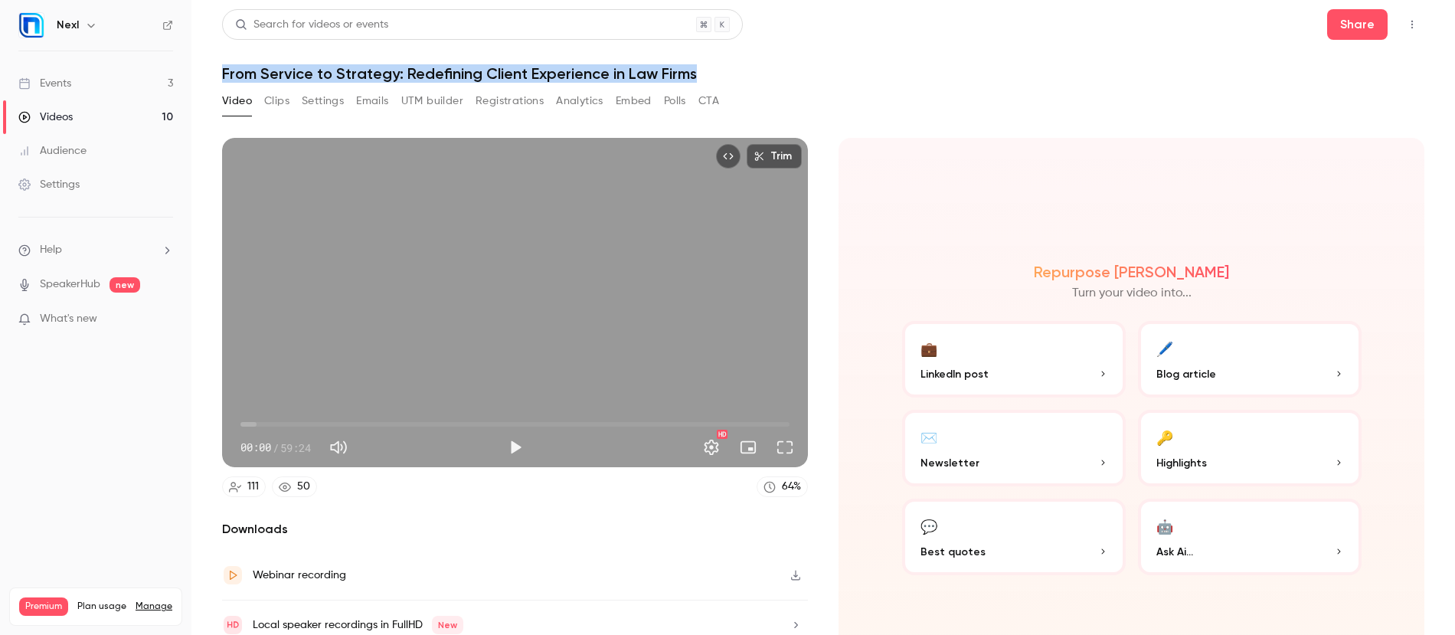
drag, startPoint x: 222, startPoint y: 73, endPoint x: 707, endPoint y: 76, distance: 484.6
click at [707, 76] on h1 "From Service to Strategy: Redefining Client Experience in Law Firms" at bounding box center [823, 73] width 1202 height 18
copy h1 "From Service to Strategy: Redefining Client Experience in Law Firms"
click at [324, 104] on button "Settings" at bounding box center [323, 101] width 42 height 24
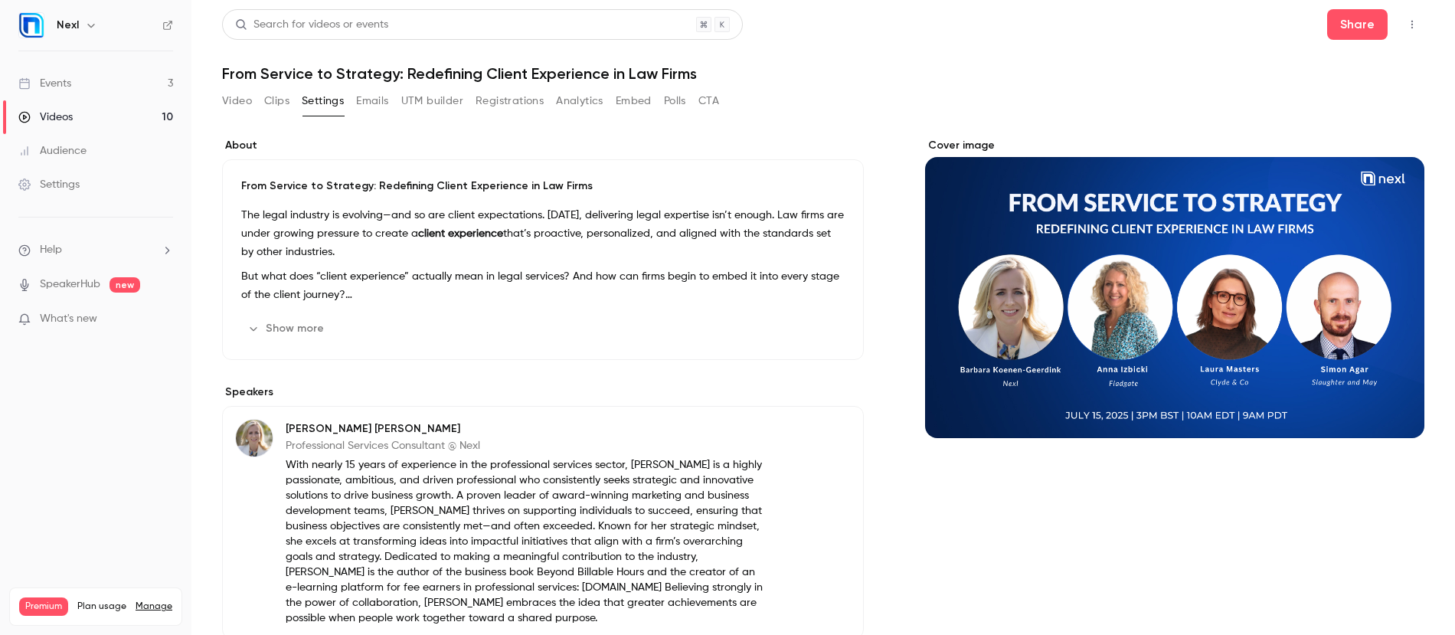
click at [266, 240] on p "The legal industry is evolving—and so are client expectations. Today, deliverin…" at bounding box center [542, 233] width 603 height 55
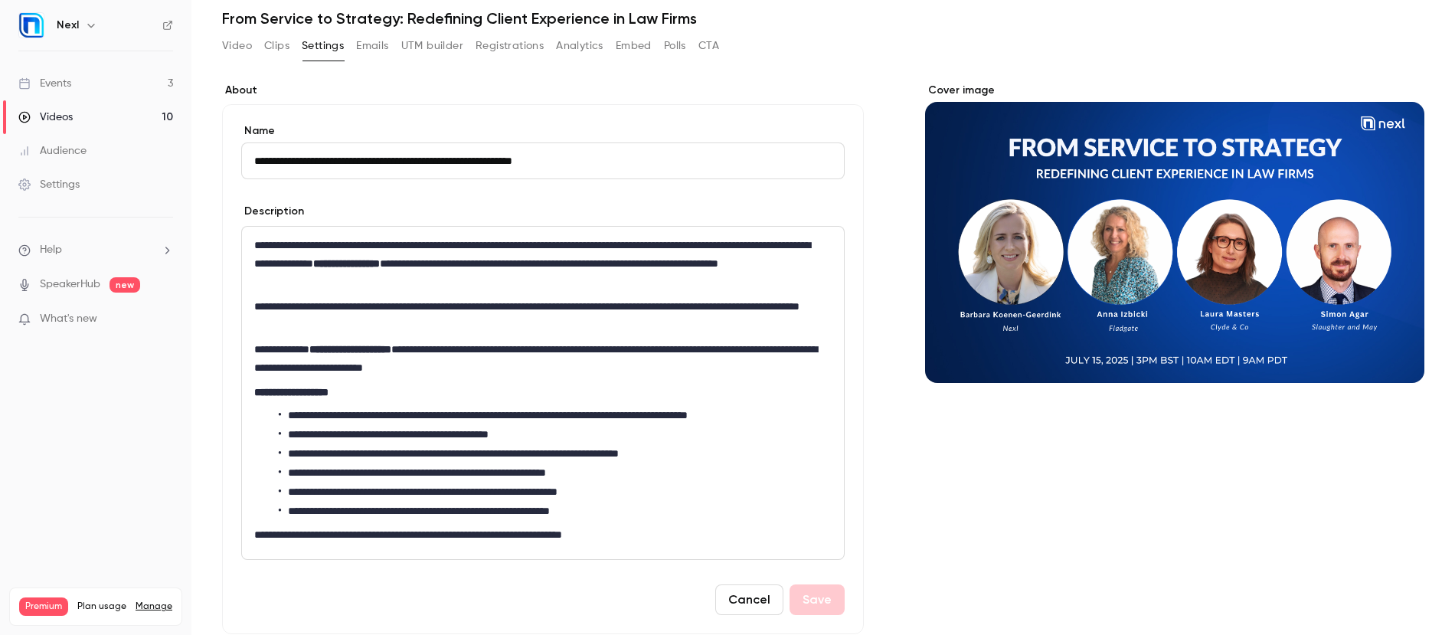
scroll to position [125, 0]
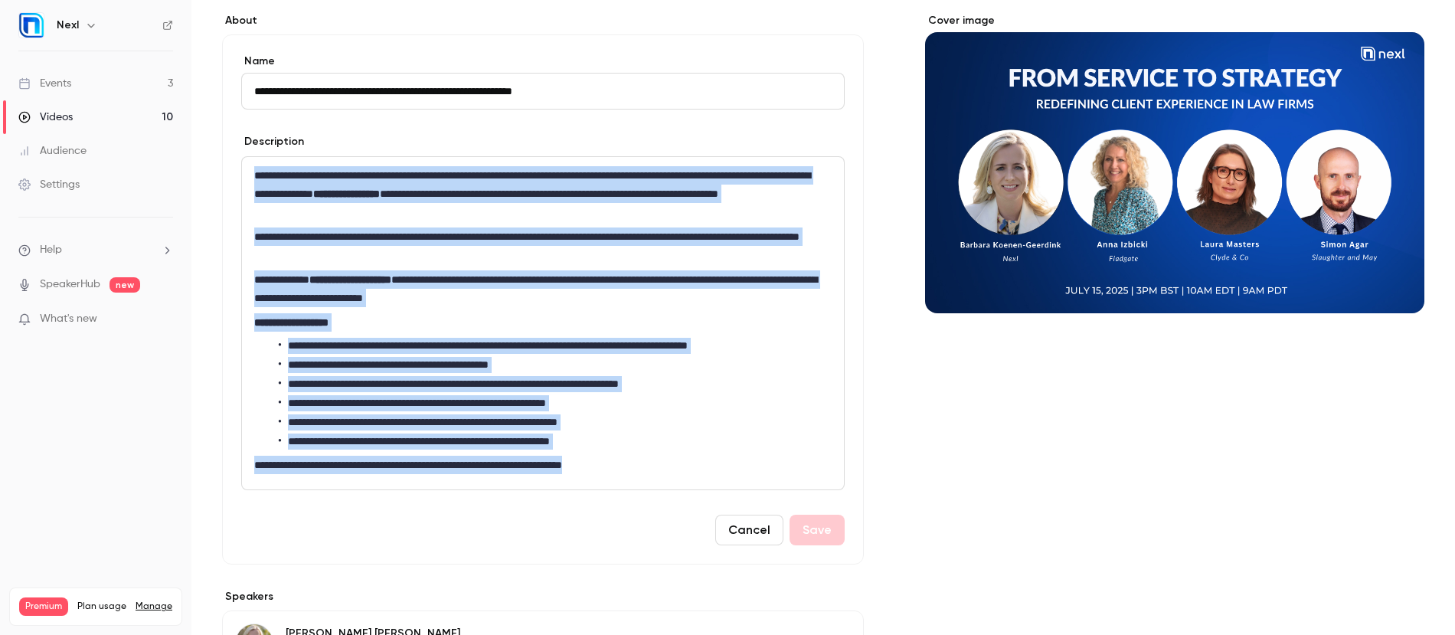
drag, startPoint x: 250, startPoint y: 170, endPoint x: 641, endPoint y: 462, distance: 487.8
click at [641, 462] on div "**********" at bounding box center [543, 323] width 602 height 332
copy div "**********"
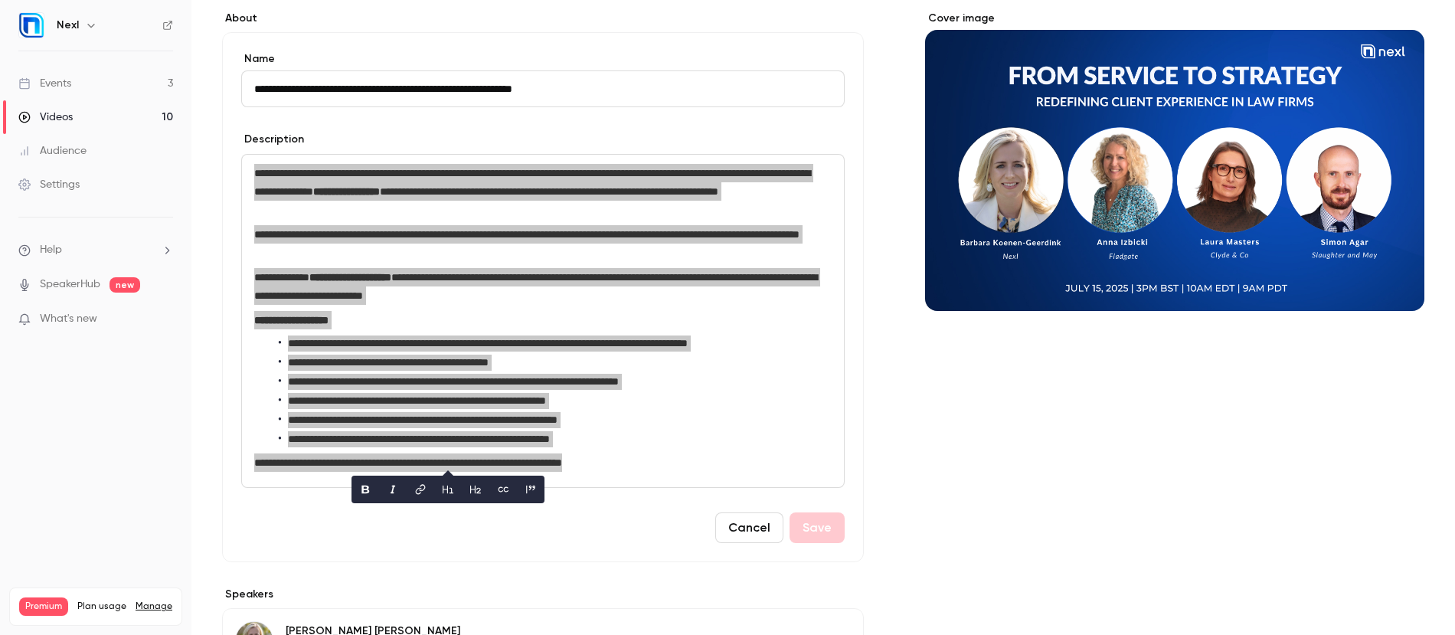
scroll to position [128, 0]
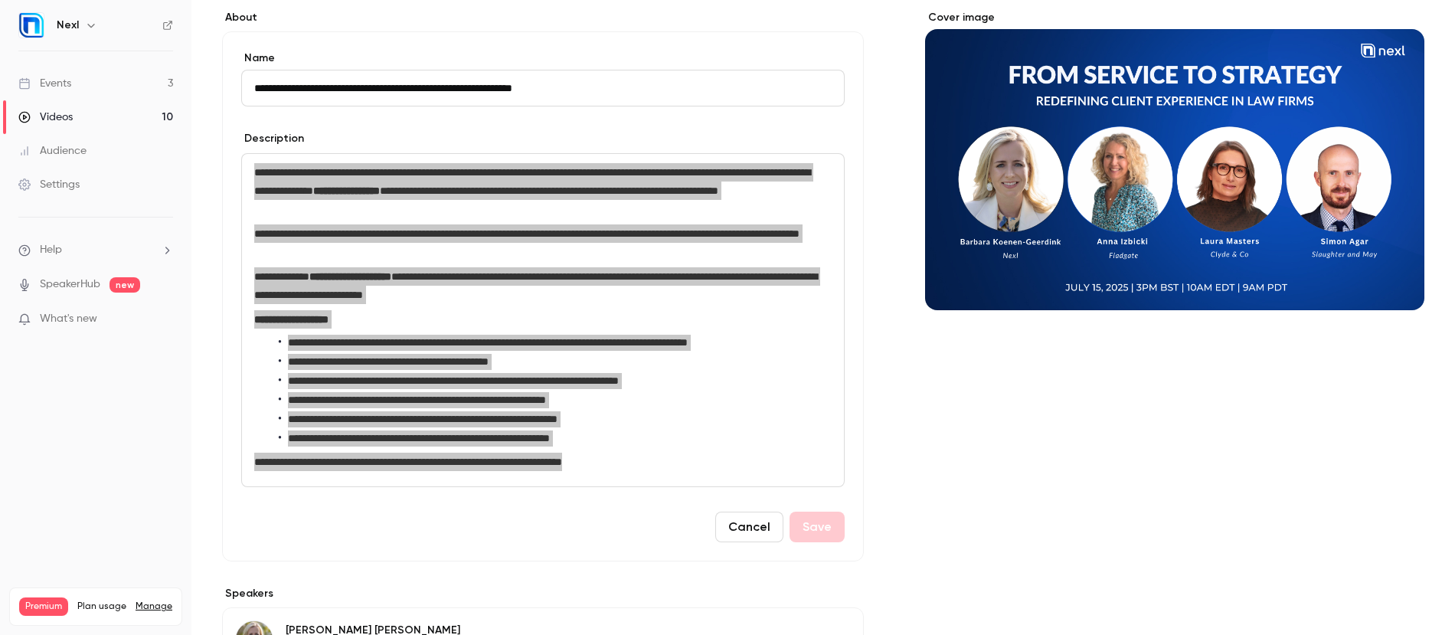
copy div "**********"
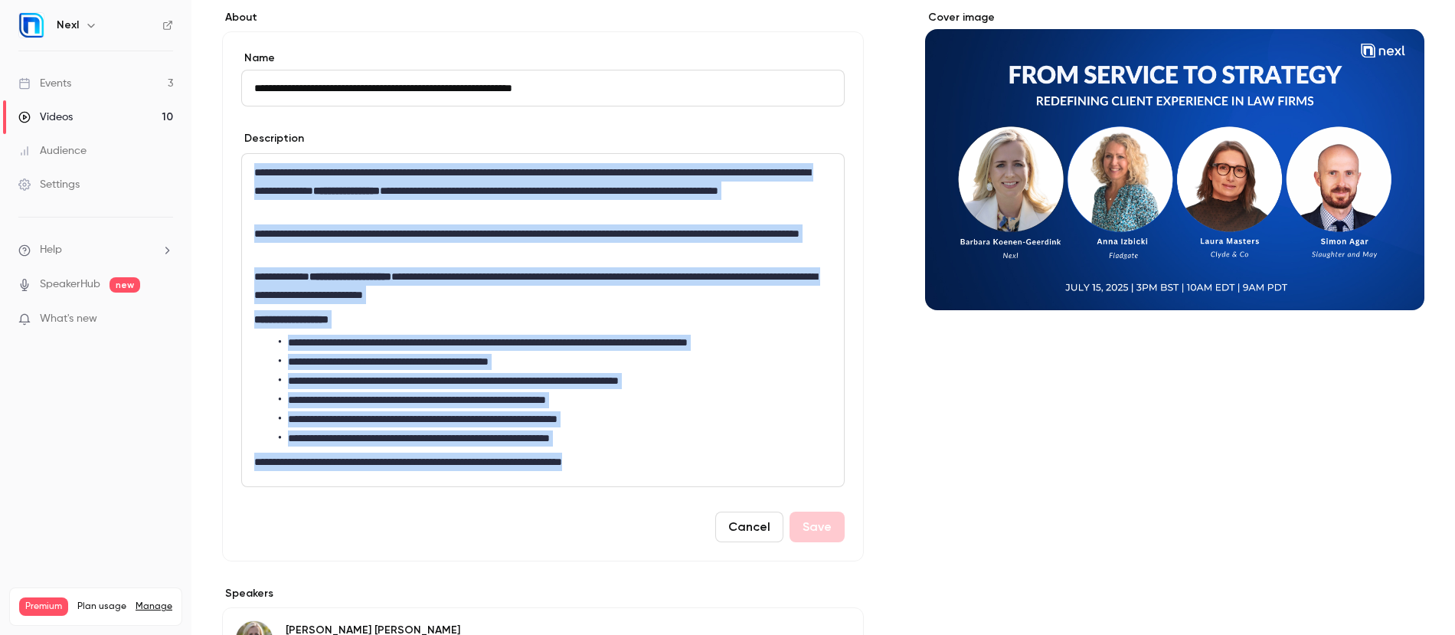
click at [736, 528] on button "Cancel" at bounding box center [749, 526] width 68 height 31
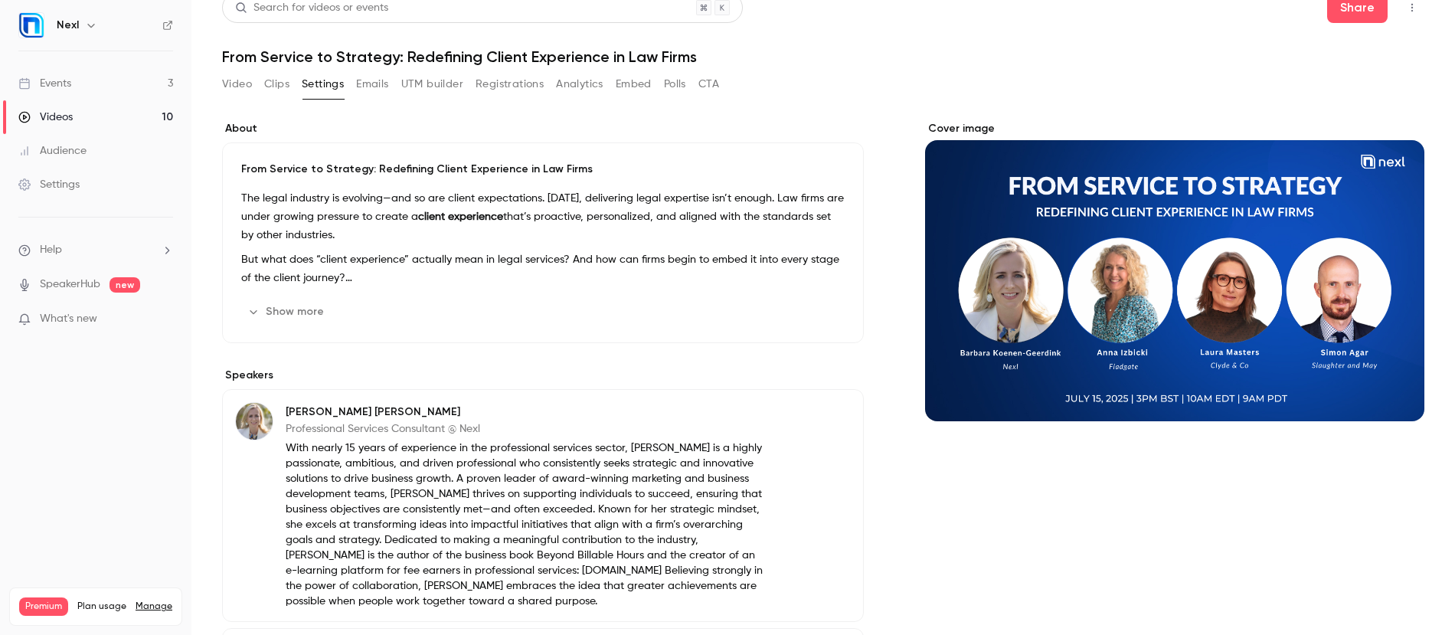
scroll to position [0, 0]
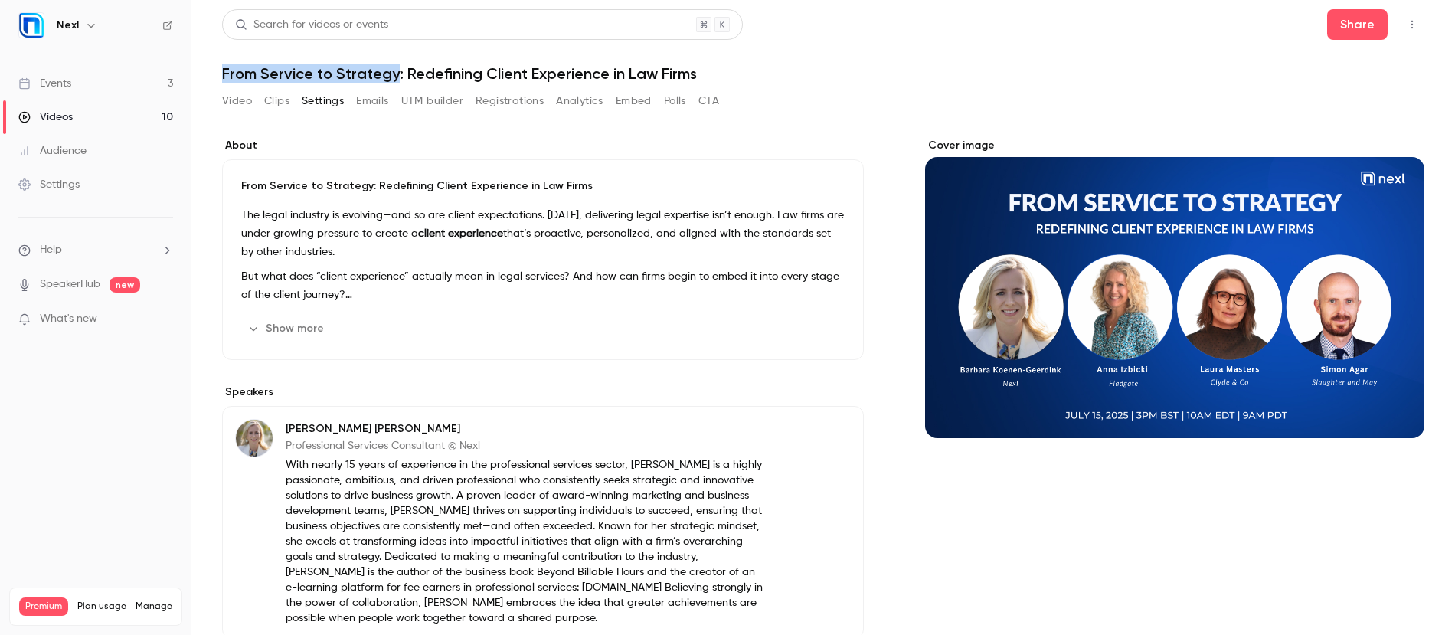
drag, startPoint x: 222, startPoint y: 72, endPoint x: 394, endPoint y: 79, distance: 171.6
click at [394, 79] on h1 "From Service to Strategy: Redefining Client Experience in Law Firms" at bounding box center [823, 73] width 1202 height 18
copy h1 "From Service to Strategy"
click at [1352, 29] on button "Share" at bounding box center [1357, 24] width 60 height 31
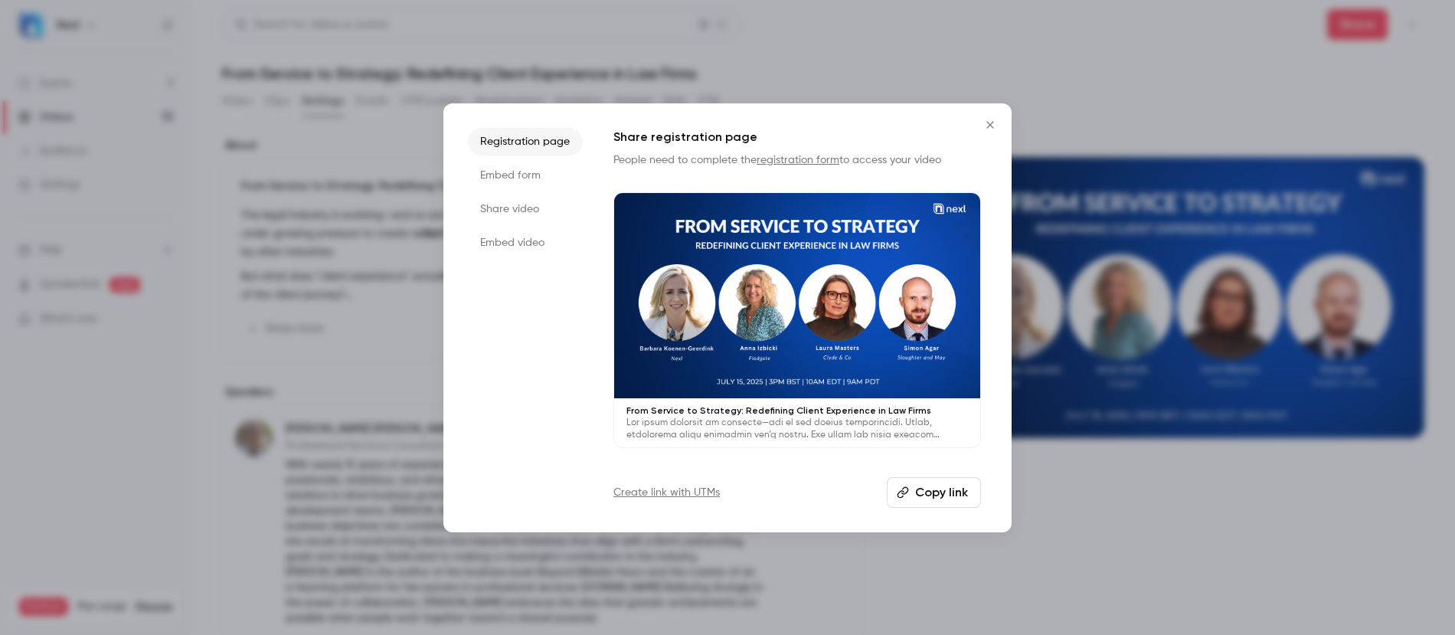
click at [531, 168] on li "Embed form" at bounding box center [525, 176] width 115 height 28
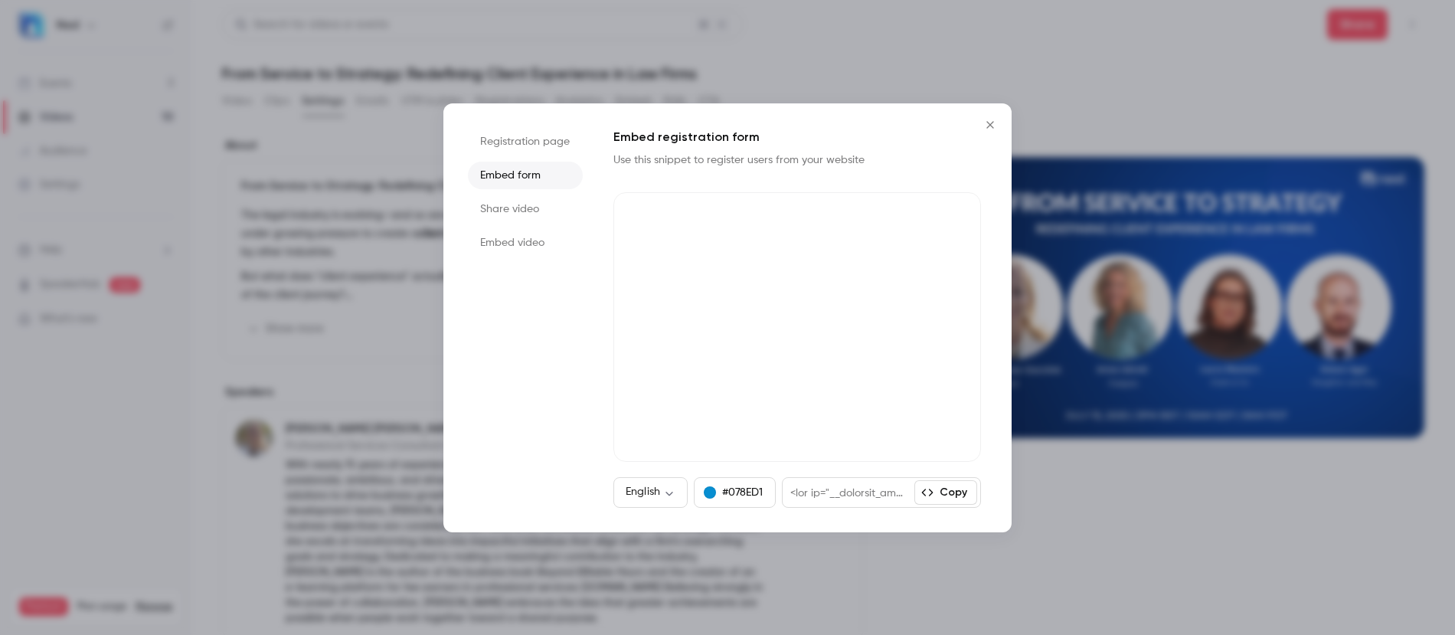
click at [956, 492] on button "Copy" at bounding box center [945, 492] width 63 height 24
click at [988, 131] on button "Close" at bounding box center [990, 124] width 31 height 31
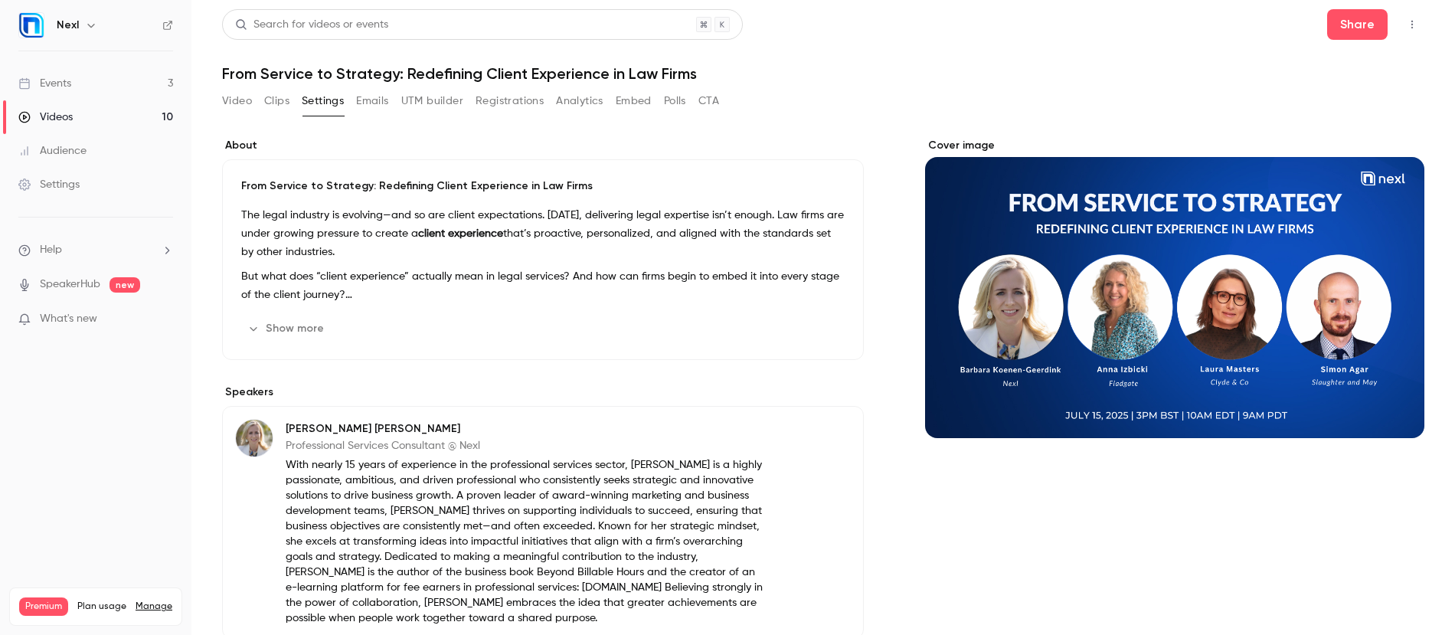
click at [65, 83] on div "Events" at bounding box center [44, 83] width 53 height 15
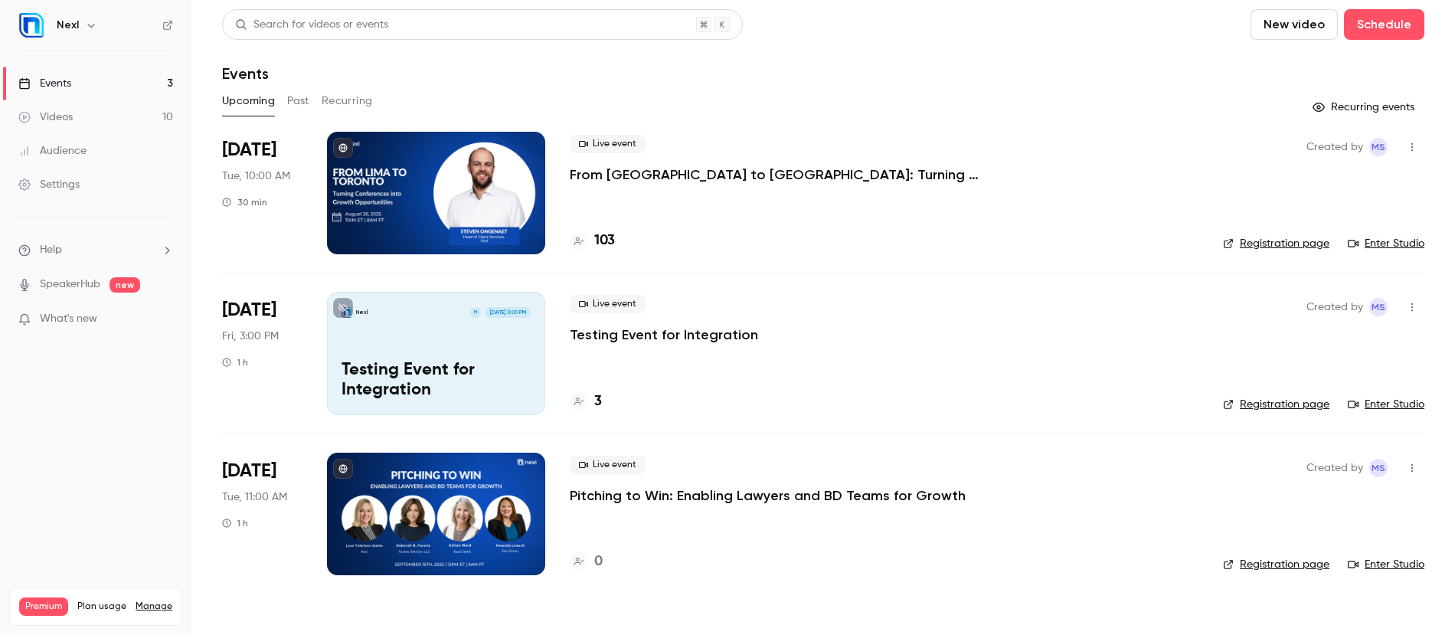
click at [293, 96] on button "Past" at bounding box center [298, 101] width 22 height 24
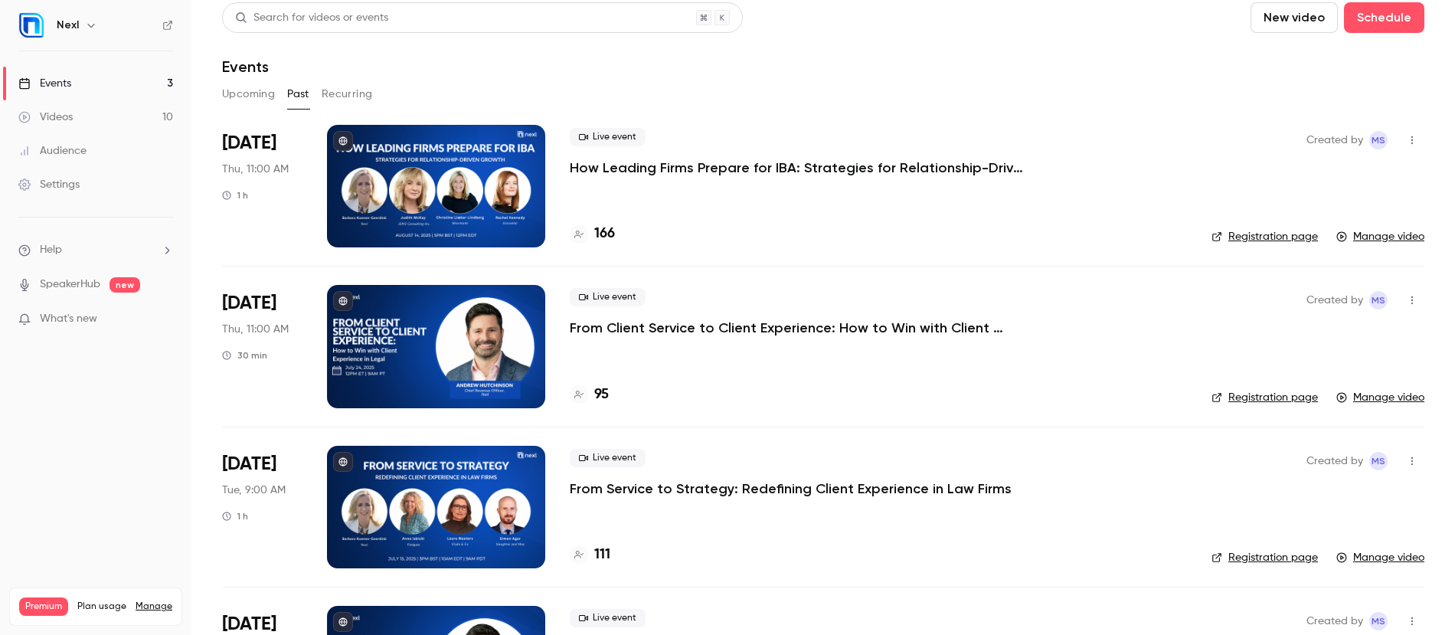
scroll to position [9, 0]
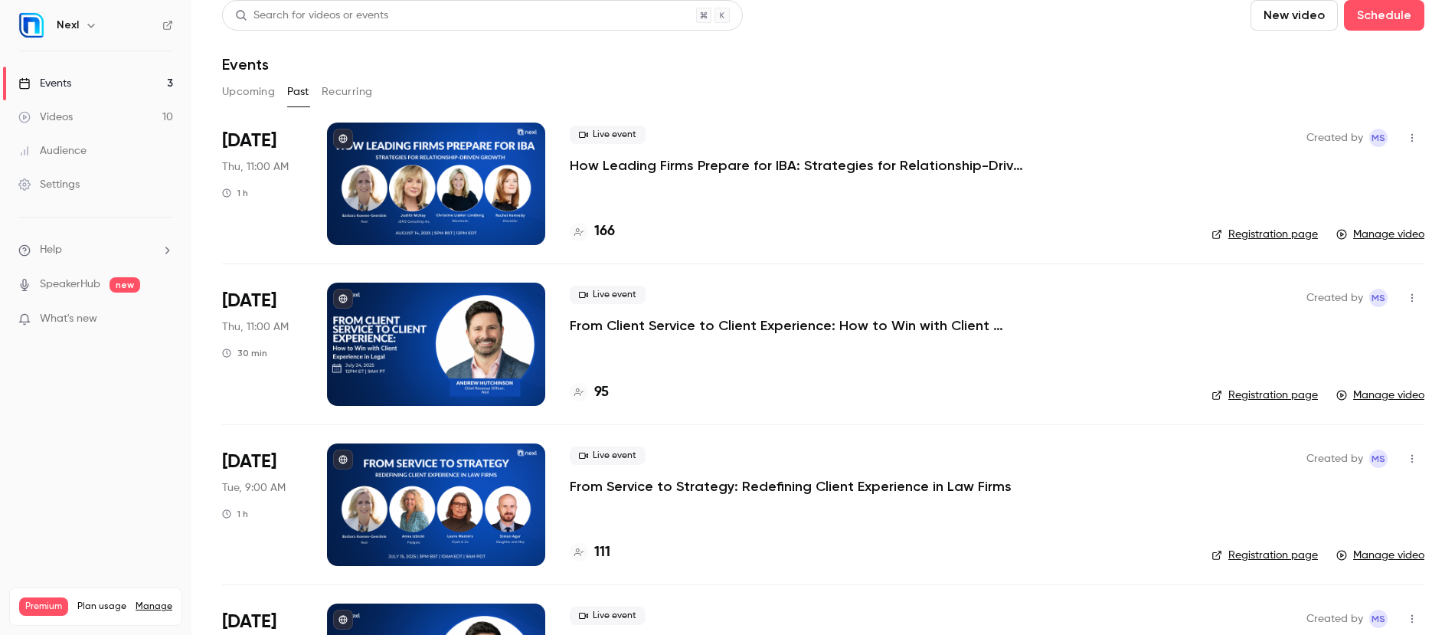
click at [707, 323] on p "From Client Service to Client Experience: How to Win with Client Experience in …" at bounding box center [799, 325] width 459 height 18
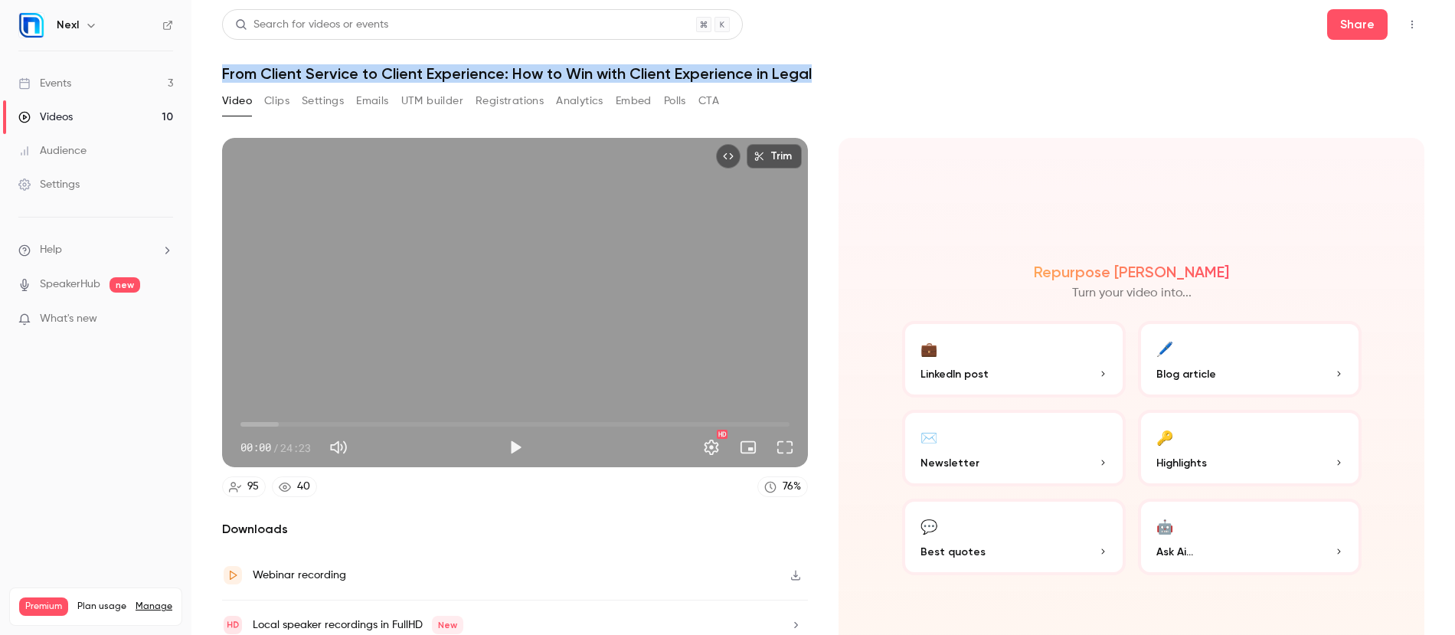
drag, startPoint x: 222, startPoint y: 73, endPoint x: 812, endPoint y: 79, distance: 589.5
click at [812, 79] on h1 "From Client Service to Client Experience: How to Win with Client Experience in …" at bounding box center [823, 73] width 1202 height 18
copy h1 "From Client Service to Client Experience: How to Win with Client Experience in …"
click at [308, 103] on button "Settings" at bounding box center [323, 101] width 42 height 24
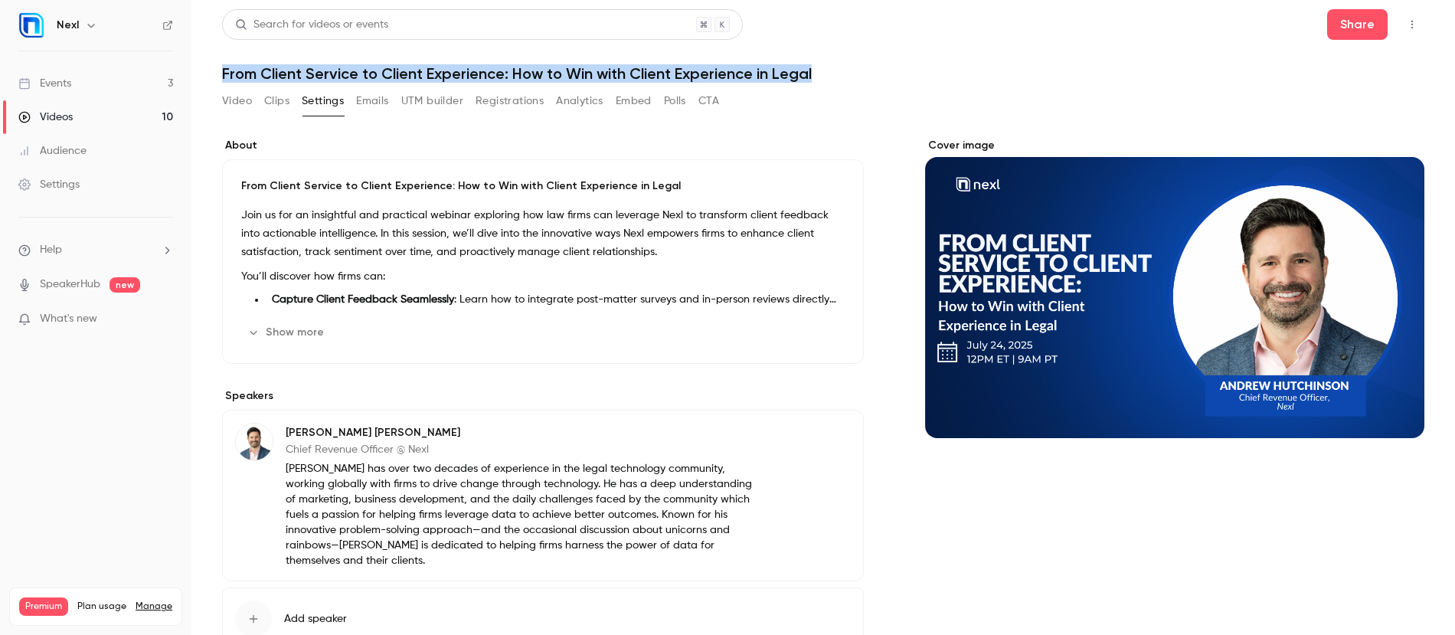
click at [289, 335] on button "Show more" at bounding box center [287, 332] width 92 height 24
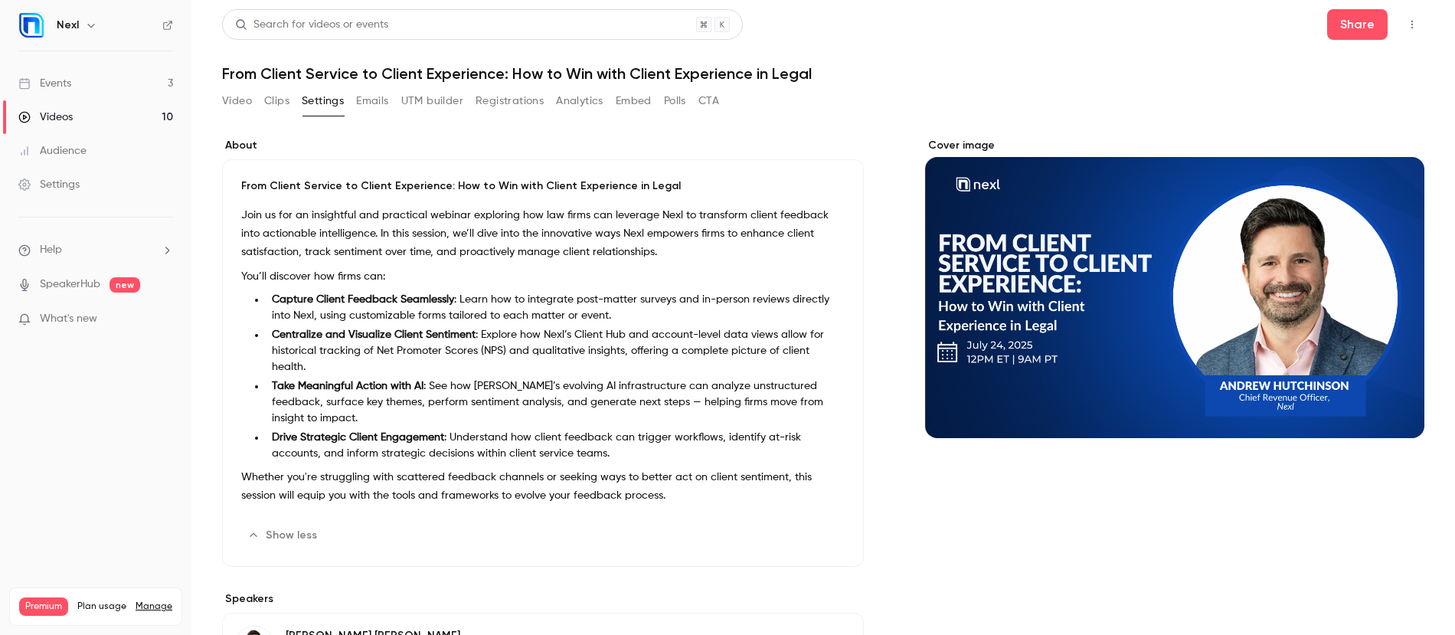
click at [266, 209] on p "Join us for an insightful and practical webinar exploring how law firms can lev…" at bounding box center [542, 233] width 603 height 55
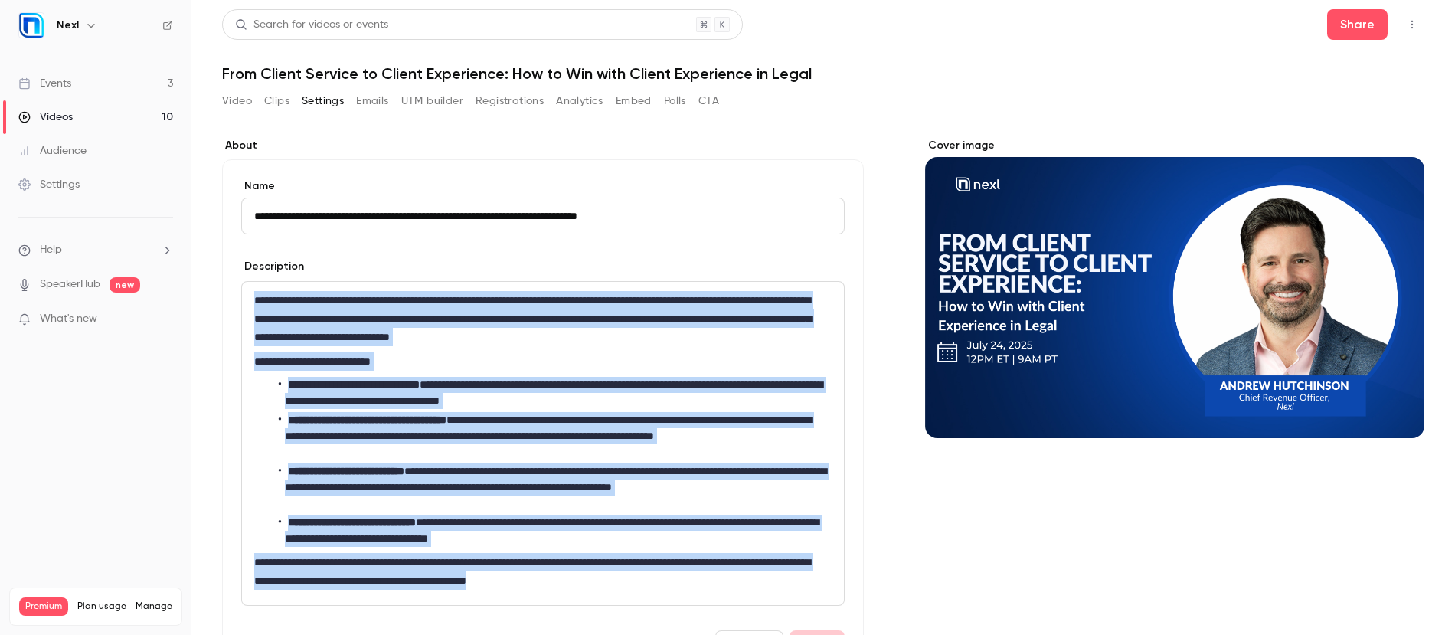
drag, startPoint x: 256, startPoint y: 301, endPoint x: 539, endPoint y: 603, distance: 413.8
click at [539, 603] on div "**********" at bounding box center [543, 443] width 602 height 323
click at [1334, 27] on button "Share" at bounding box center [1357, 24] width 60 height 31
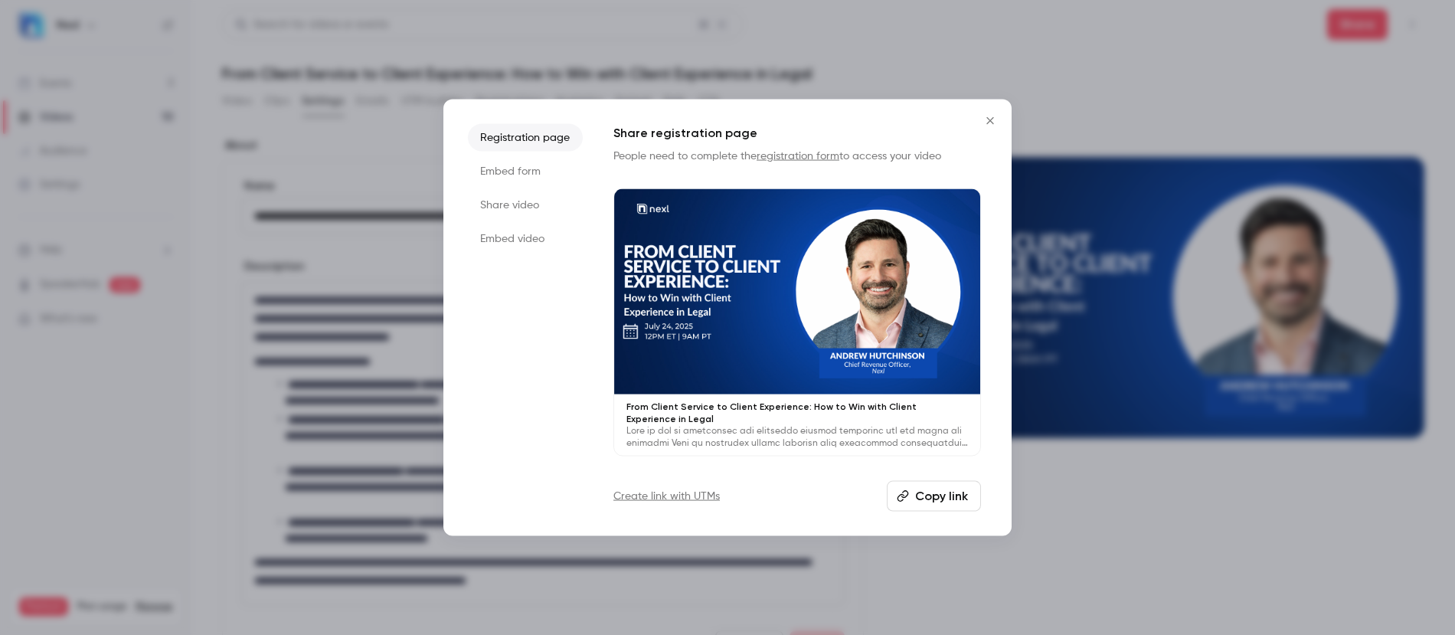
click at [495, 169] on li "Embed form" at bounding box center [525, 171] width 115 height 28
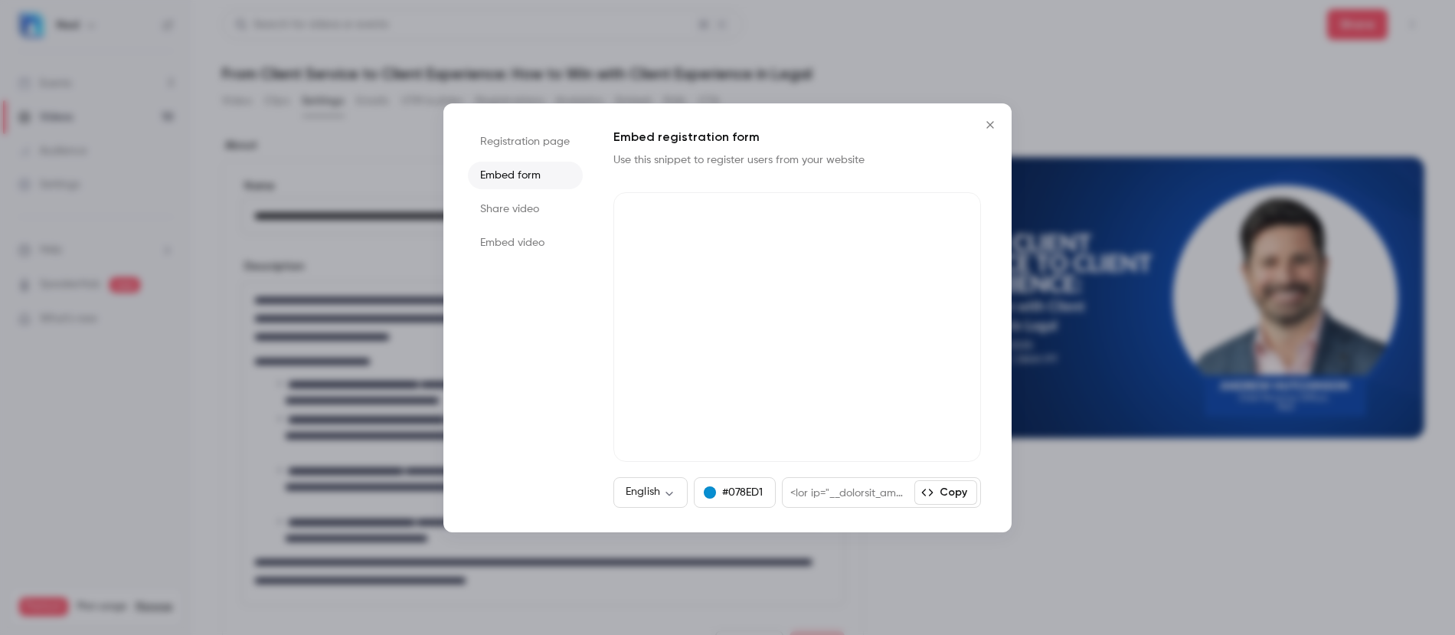
click at [951, 498] on button "Copy" at bounding box center [945, 492] width 63 height 24
click at [989, 122] on icon "Close" at bounding box center [990, 125] width 18 height 12
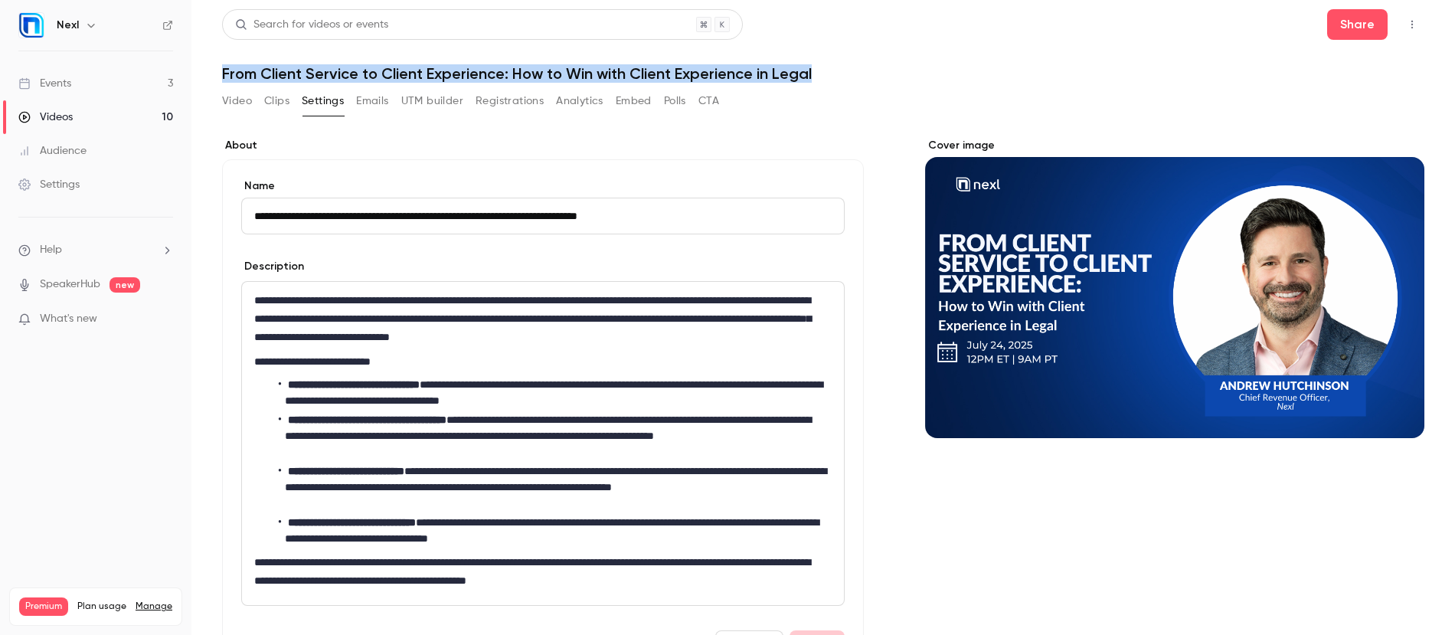
drag, startPoint x: 220, startPoint y: 71, endPoint x: 821, endPoint y: 77, distance: 600.2
click at [821, 77] on main "**********" at bounding box center [822, 317] width 1263 height 635
click at [56, 85] on div "Events" at bounding box center [44, 83] width 53 height 15
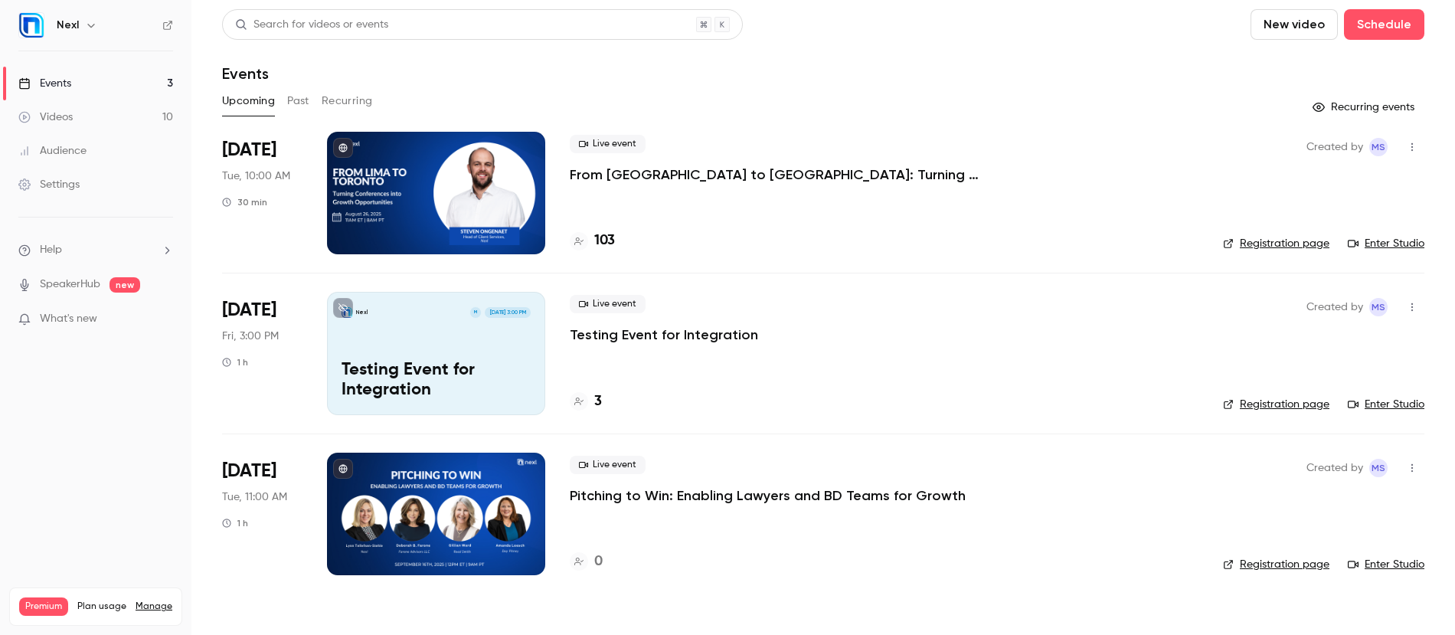
click at [292, 99] on button "Past" at bounding box center [298, 101] width 22 height 24
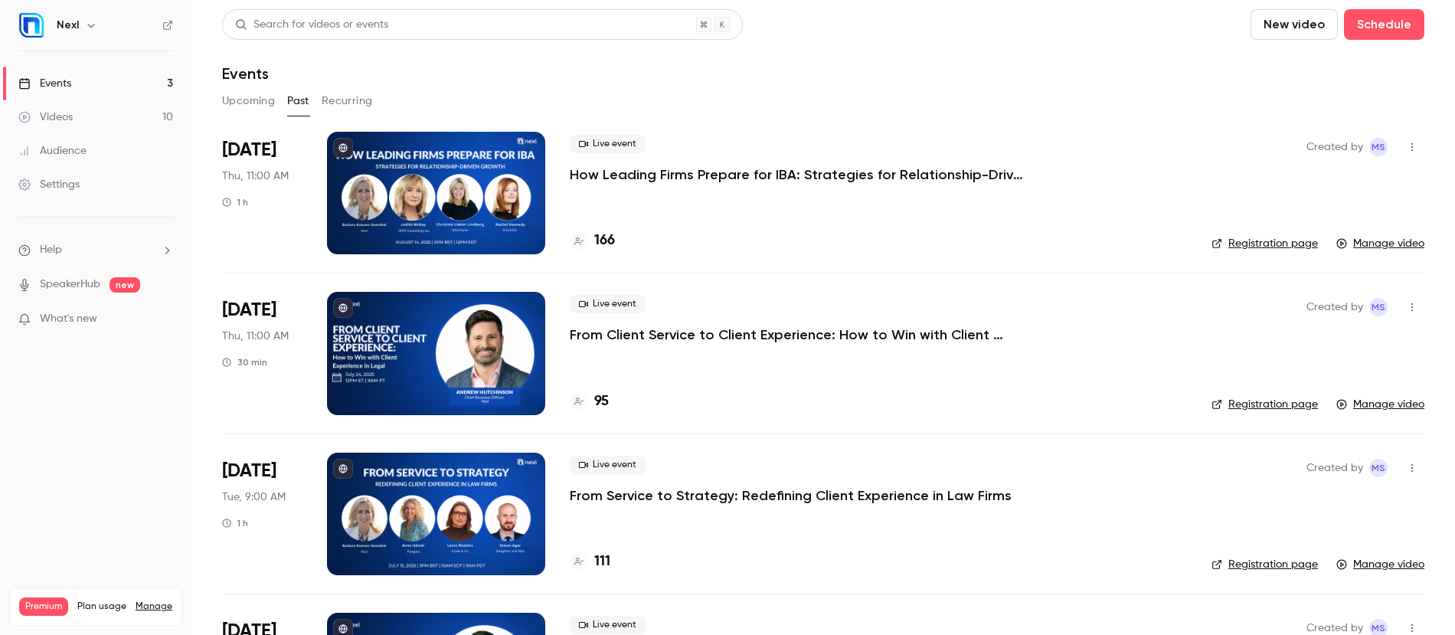
click at [665, 175] on p "How Leading Firms Prepare for IBA: Strategies for Relationship-Driven Growth" at bounding box center [799, 174] width 459 height 18
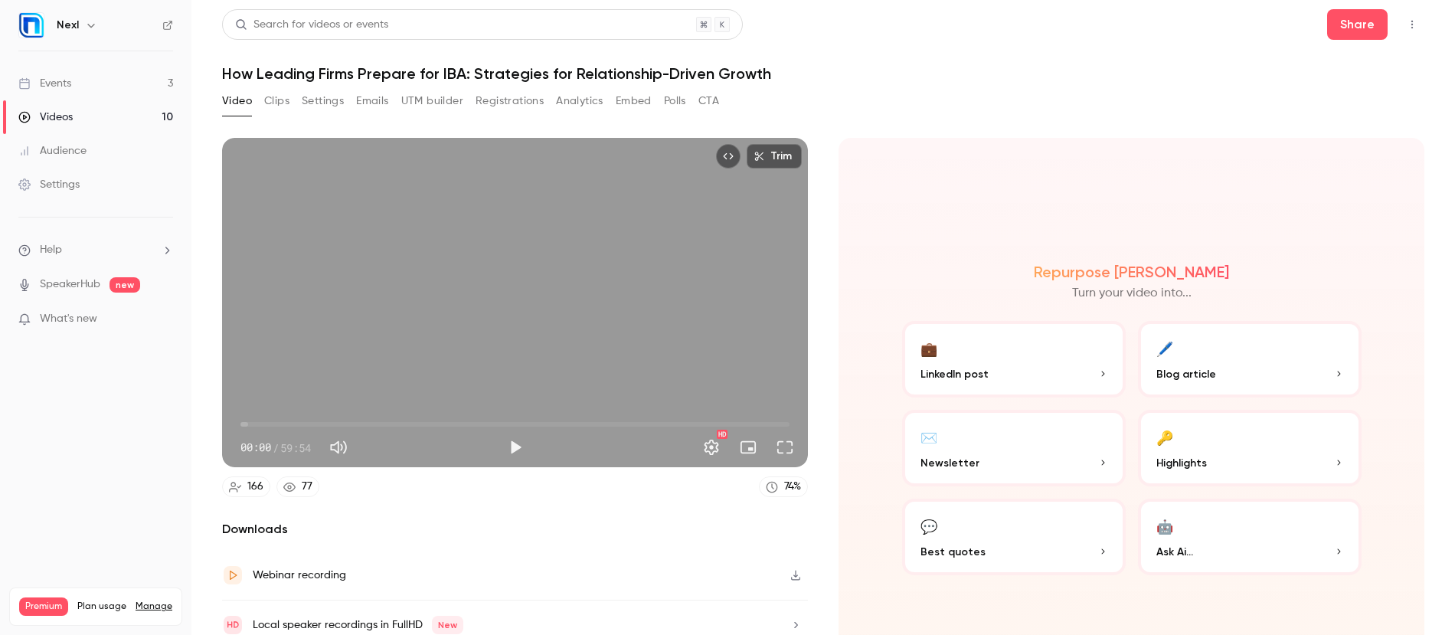
click at [500, 102] on button "Registrations" at bounding box center [509, 101] width 68 height 24
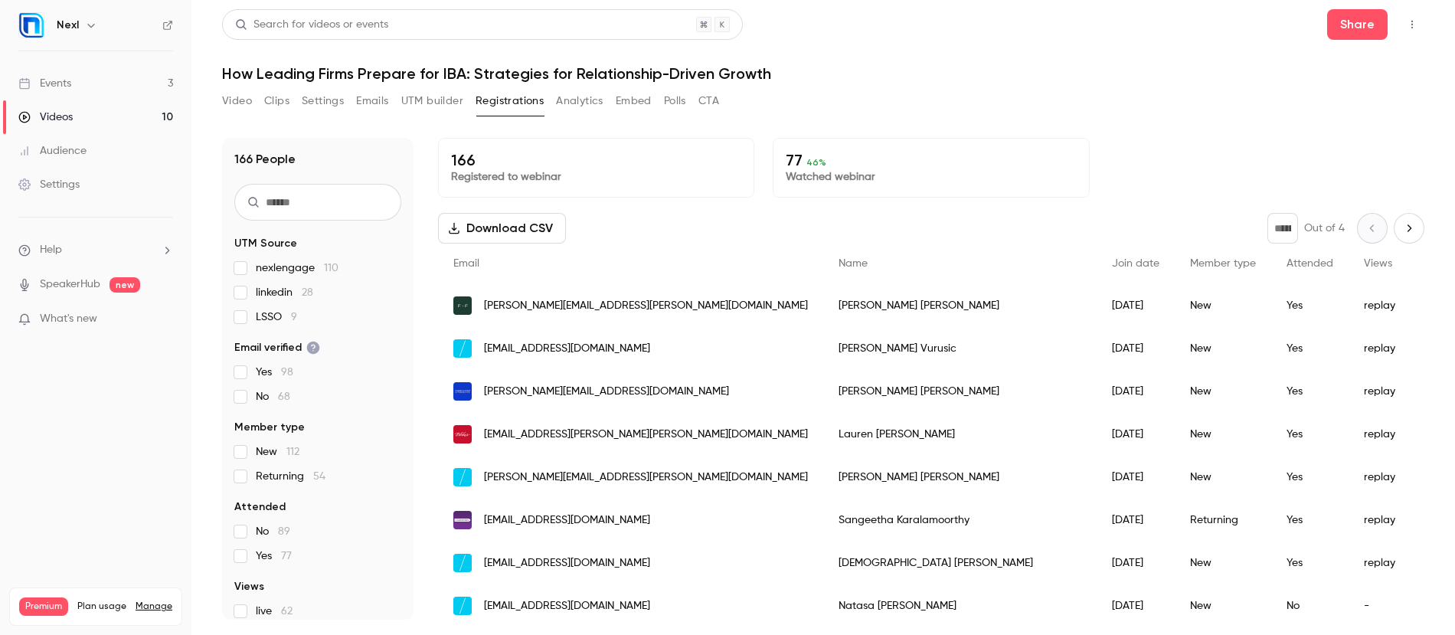
click at [339, 100] on button "Settings" at bounding box center [323, 101] width 42 height 24
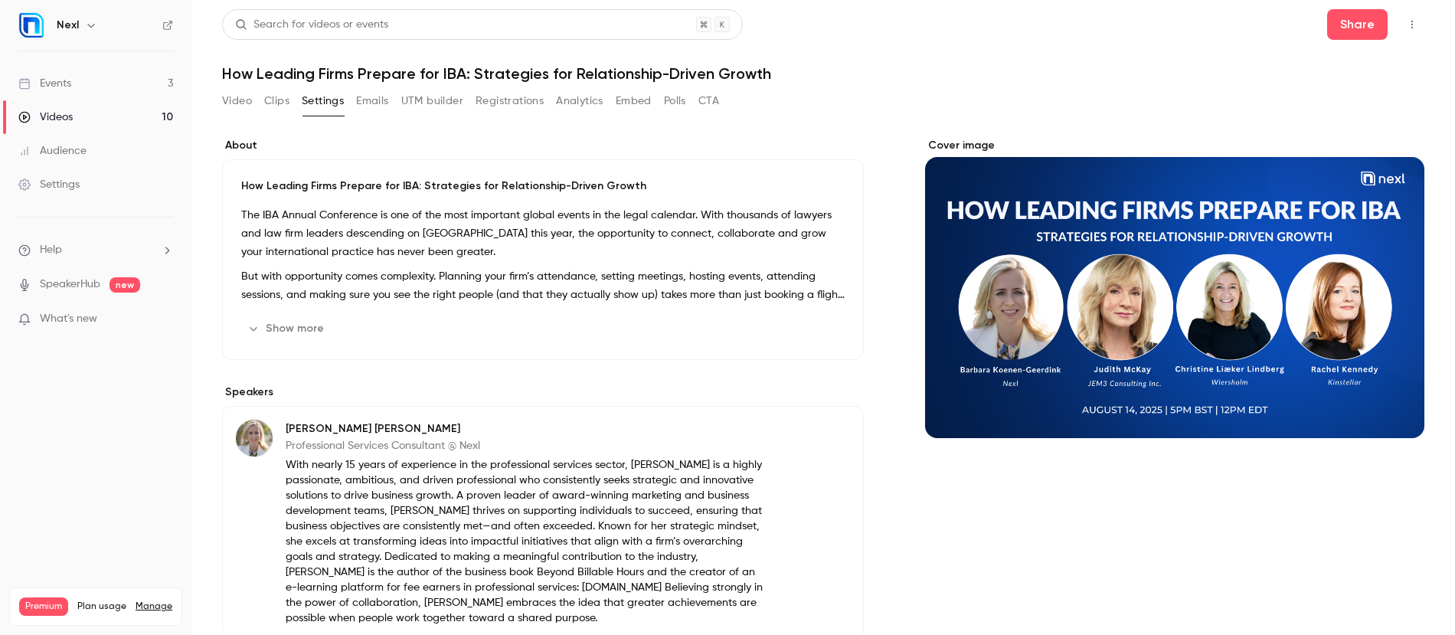
click at [358, 267] on p "But with opportunity comes complexity. Planning your firm’s attendance, setting…" at bounding box center [542, 285] width 603 height 37
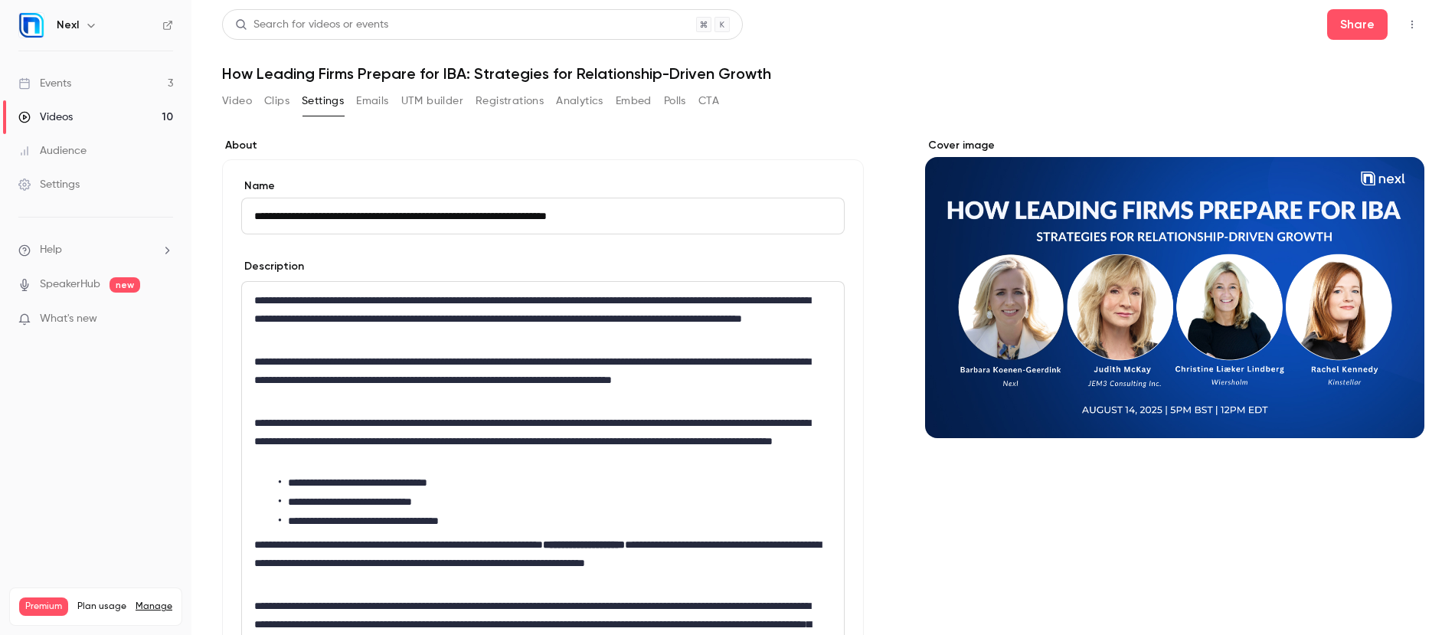
drag, startPoint x: 253, startPoint y: 216, endPoint x: 660, endPoint y: 213, distance: 406.5
click at [660, 213] on input "**********" at bounding box center [542, 216] width 603 height 37
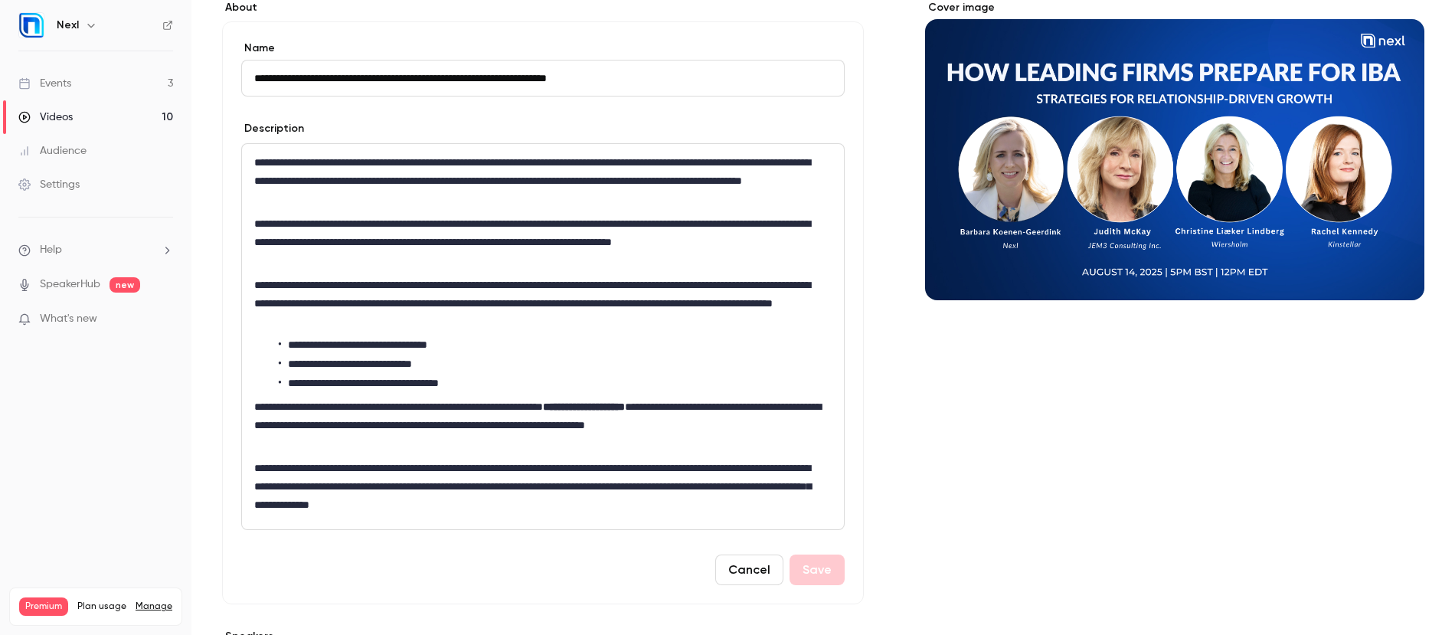
scroll to position [210, 0]
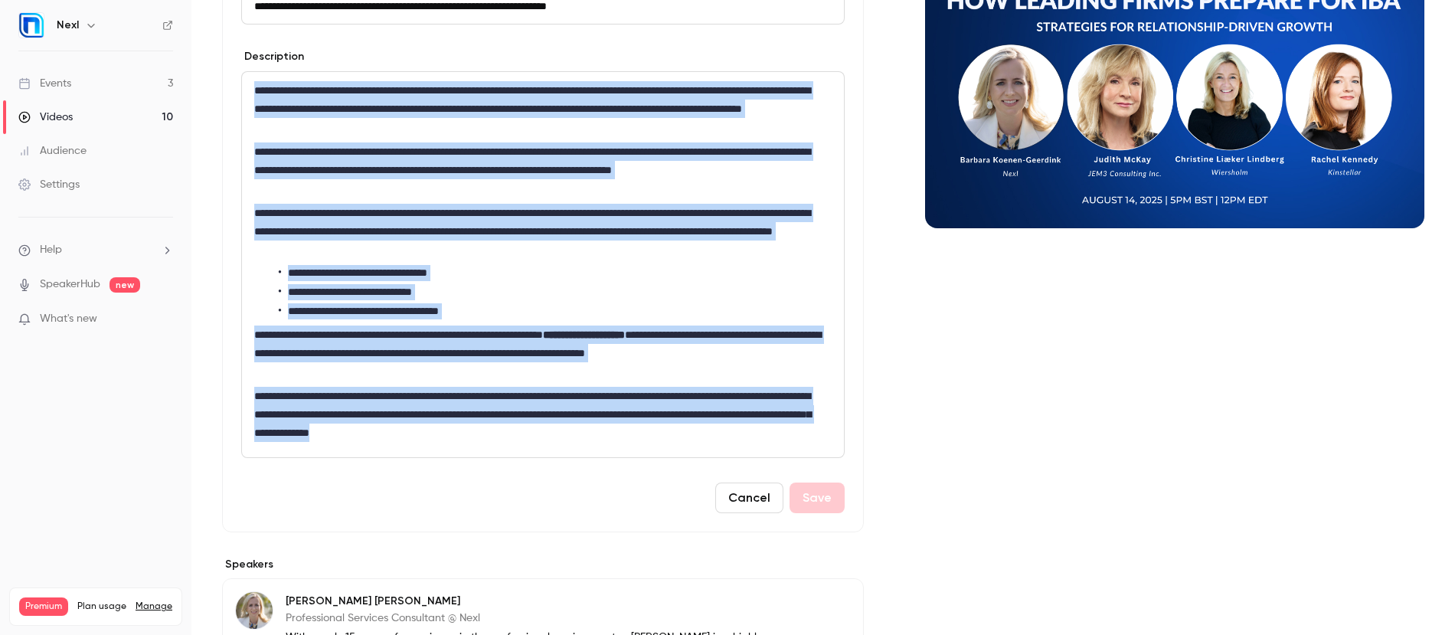
drag, startPoint x: 252, startPoint y: 87, endPoint x: 730, endPoint y: 438, distance: 593.7
click at [730, 438] on div "**********" at bounding box center [543, 264] width 602 height 385
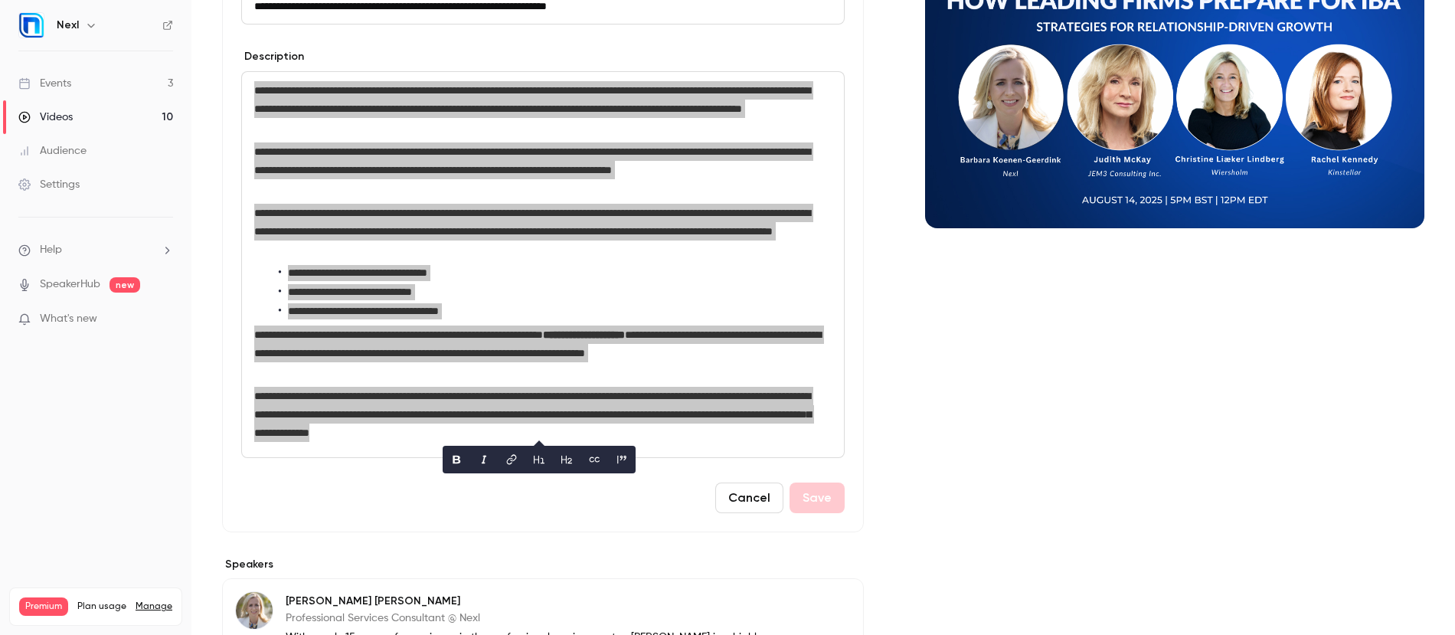
scroll to position [73, 0]
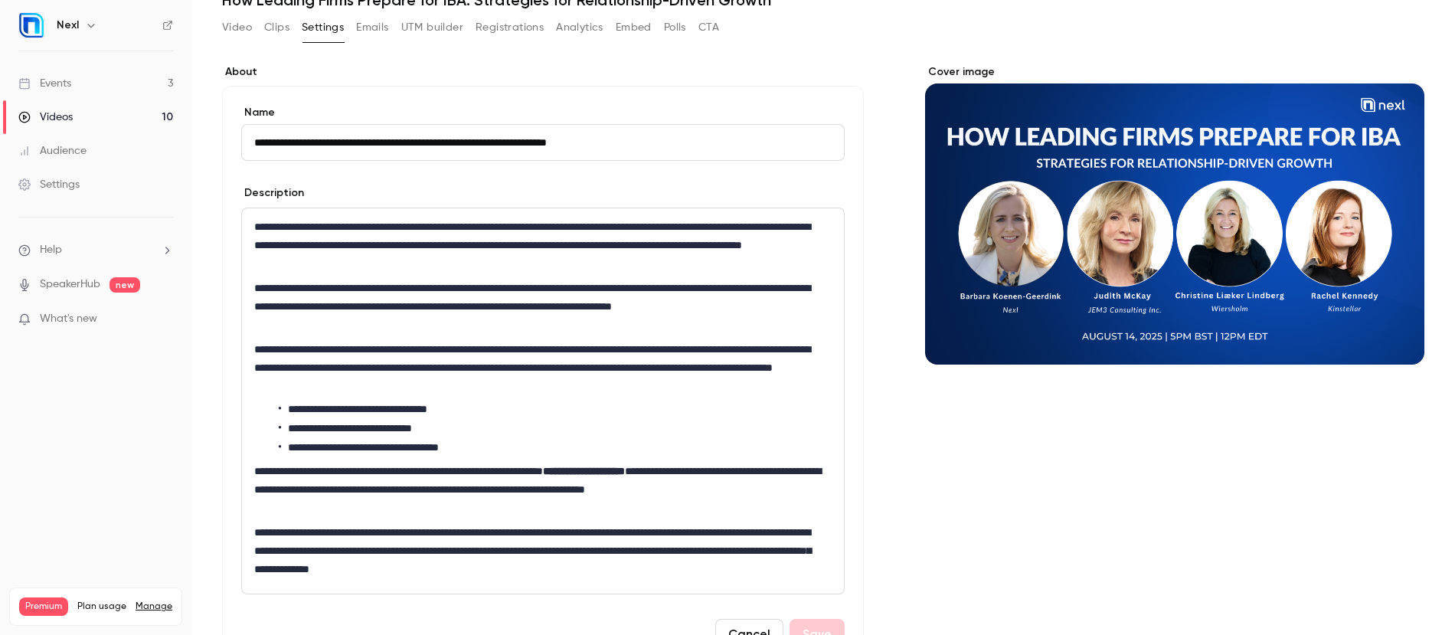
drag, startPoint x: 250, startPoint y: 141, endPoint x: 423, endPoint y: 146, distance: 172.3
click at [423, 146] on input "**********" at bounding box center [542, 142] width 603 height 37
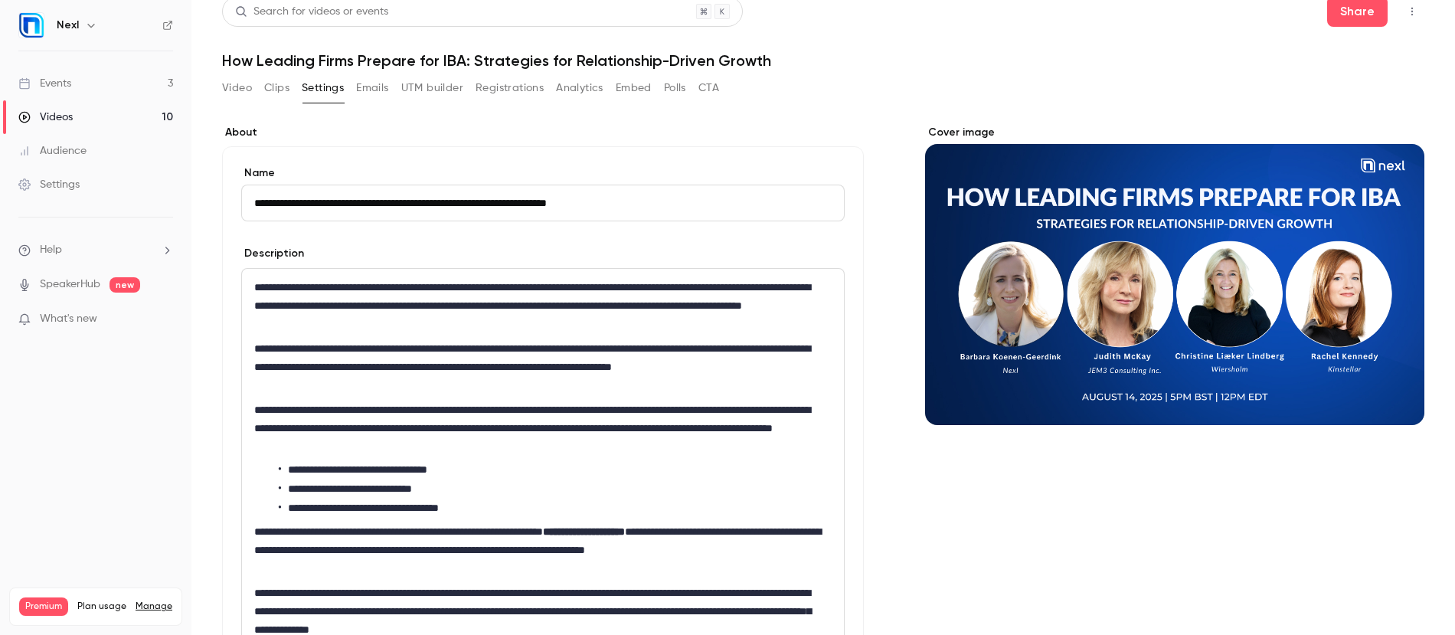
scroll to position [0, 0]
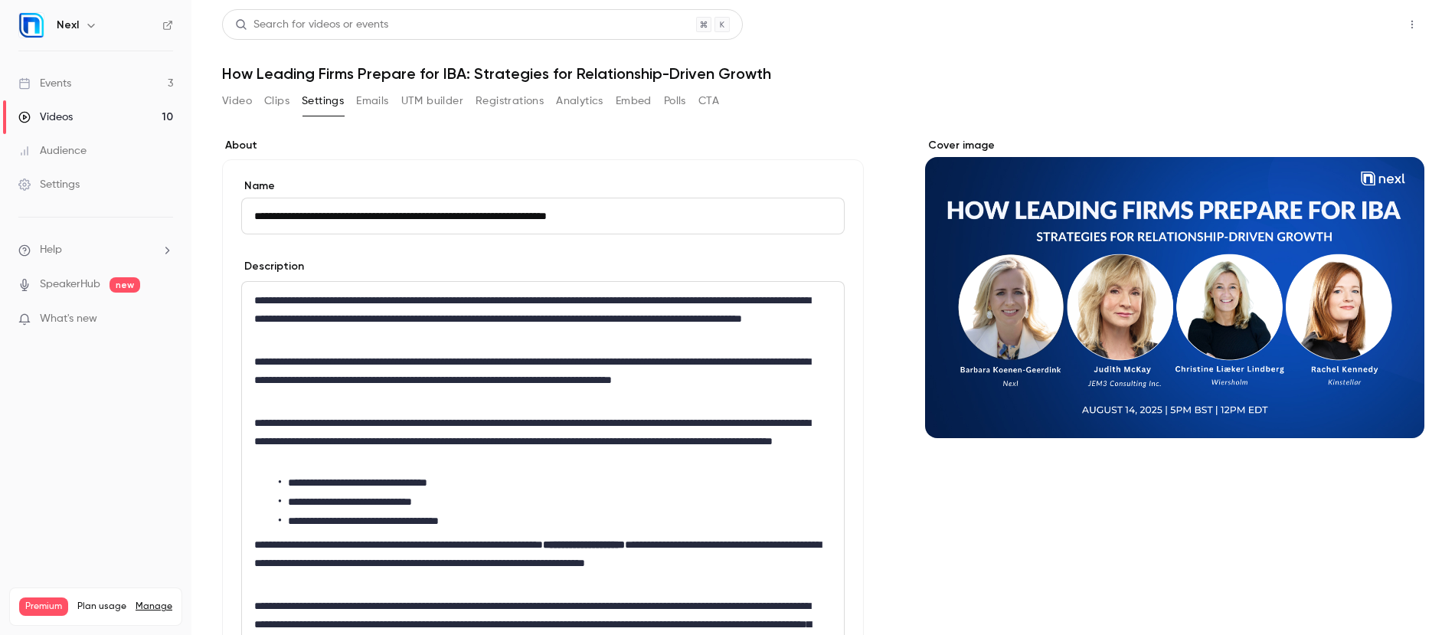
click at [1361, 27] on button "Share" at bounding box center [1357, 24] width 60 height 31
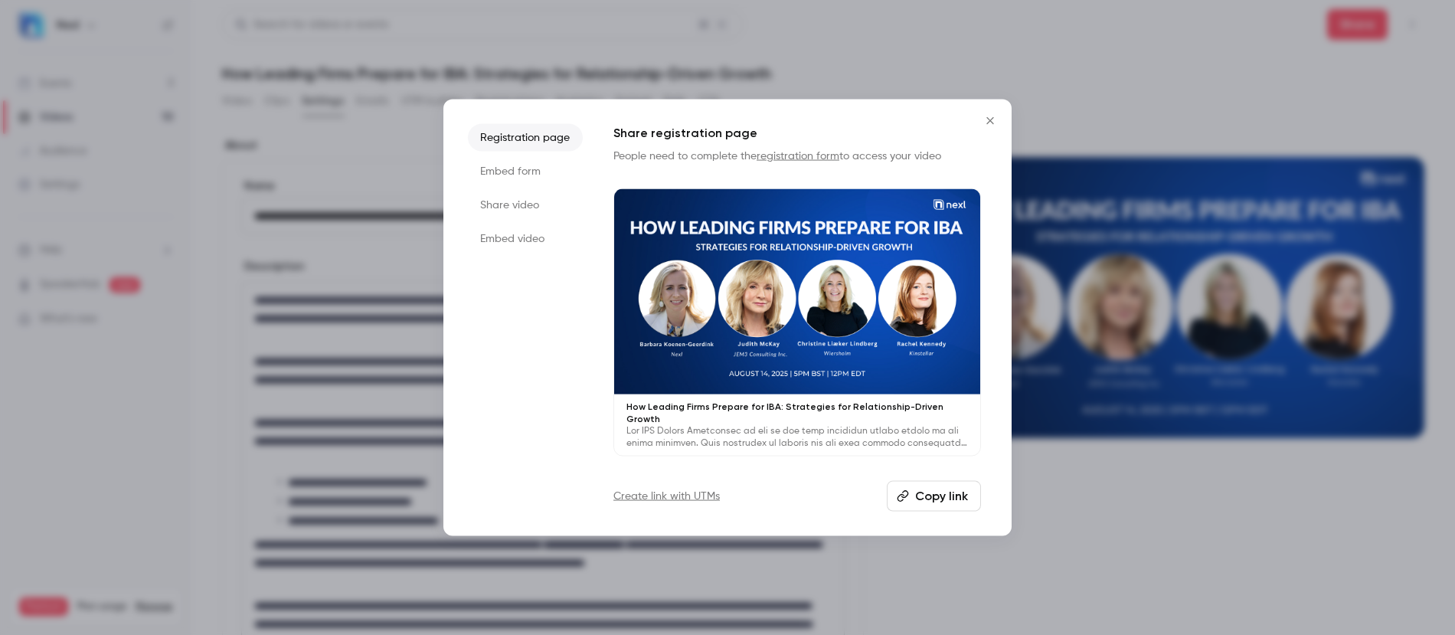
click at [524, 185] on li "Embed form" at bounding box center [525, 171] width 115 height 28
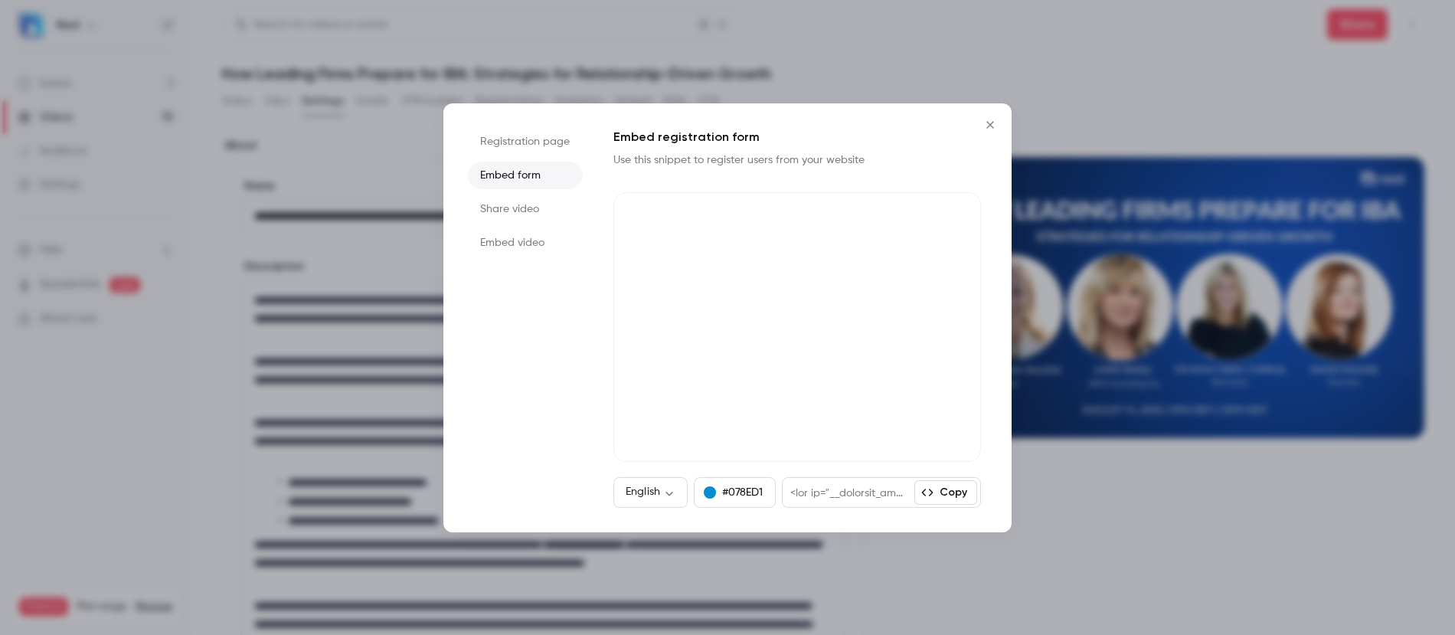
click at [933, 495] on icon "button" at bounding box center [927, 492] width 12 height 12
click at [991, 130] on icon "Close" at bounding box center [990, 125] width 18 height 12
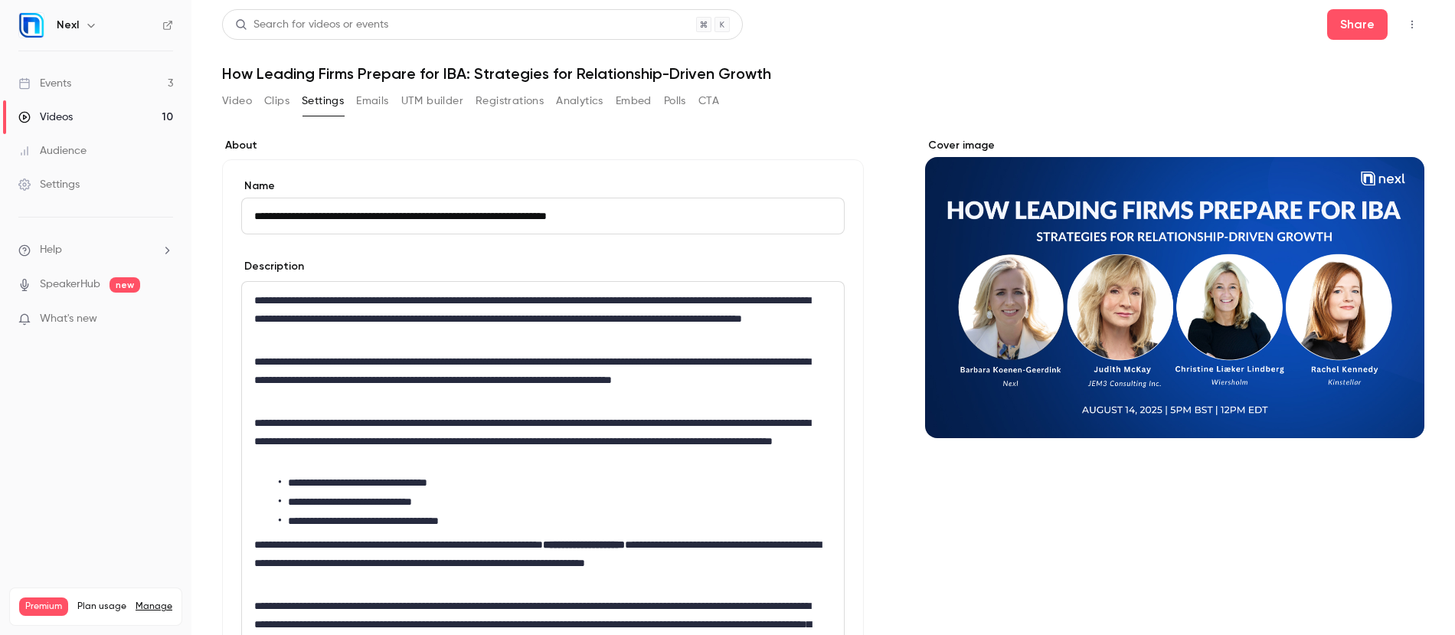
click at [73, 85] on link "Events 3" at bounding box center [95, 84] width 191 height 34
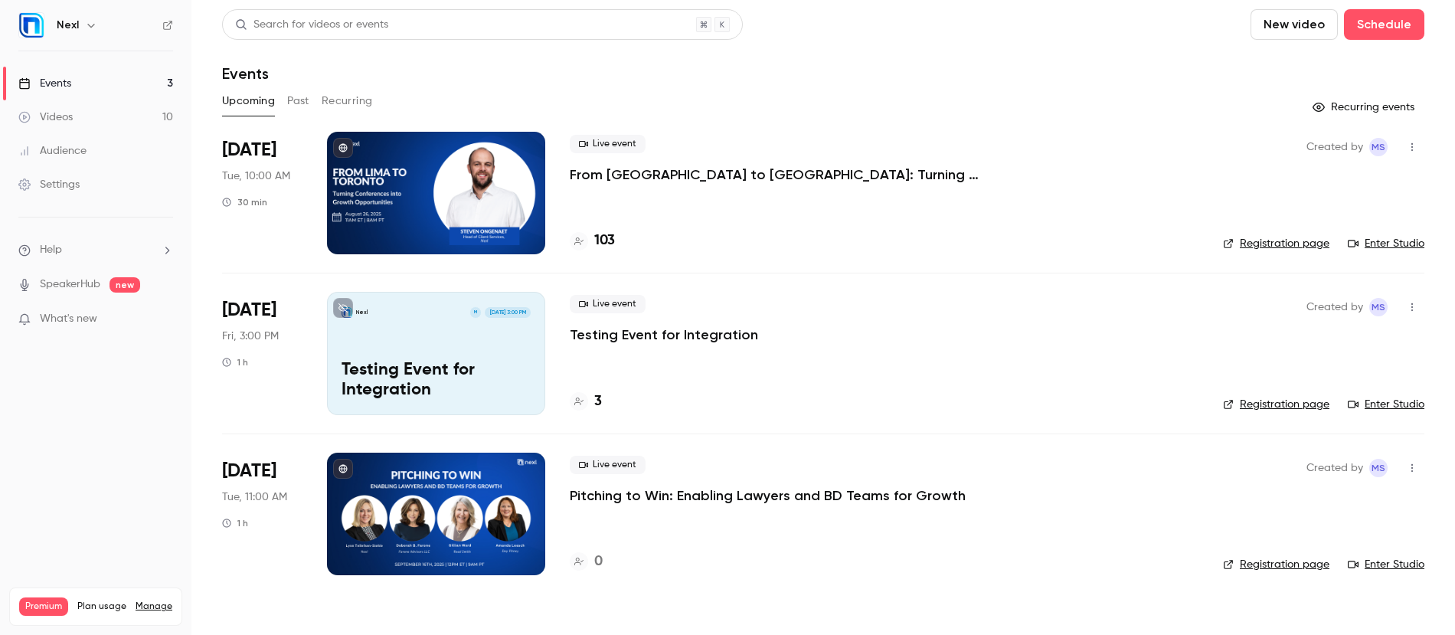
click at [610, 176] on p "From [GEOGRAPHIC_DATA] to [GEOGRAPHIC_DATA]: Turning Conferences into Growth Op…" at bounding box center [799, 174] width 459 height 18
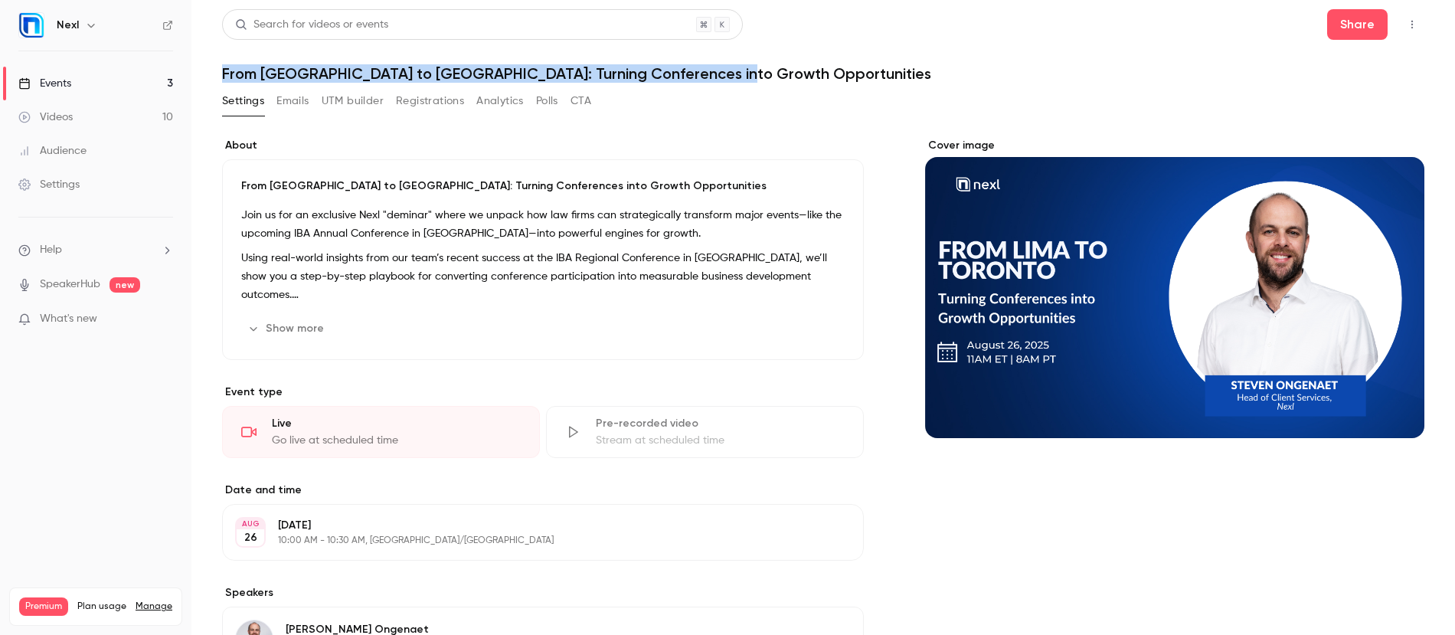
drag, startPoint x: 217, startPoint y: 75, endPoint x: 710, endPoint y: 78, distance: 493.0
click at [710, 78] on main "Search for videos or events Share From Lima to Toronto: Turning Conferences int…" at bounding box center [822, 317] width 1263 height 635
click at [286, 334] on button "Show more" at bounding box center [287, 328] width 92 height 24
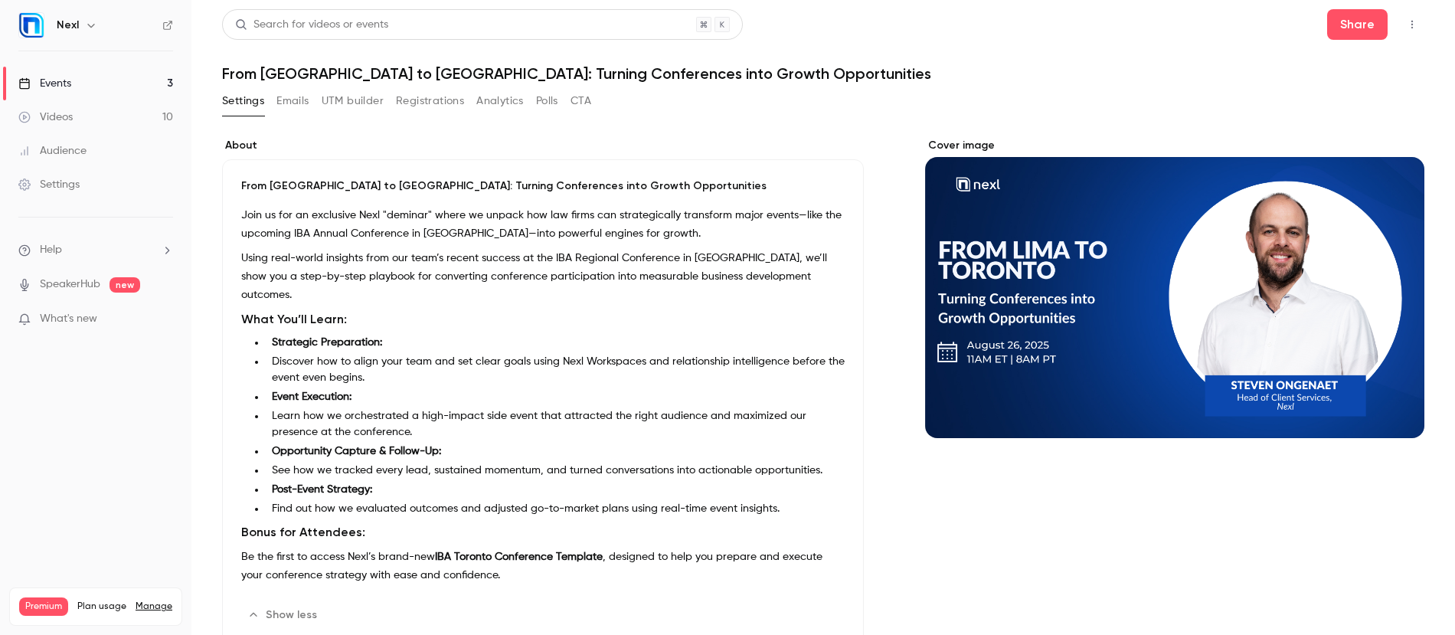
click at [246, 217] on p "Join us for an exclusive Nexl "deminar" where we unpack how law firms can strat…" at bounding box center [542, 224] width 603 height 37
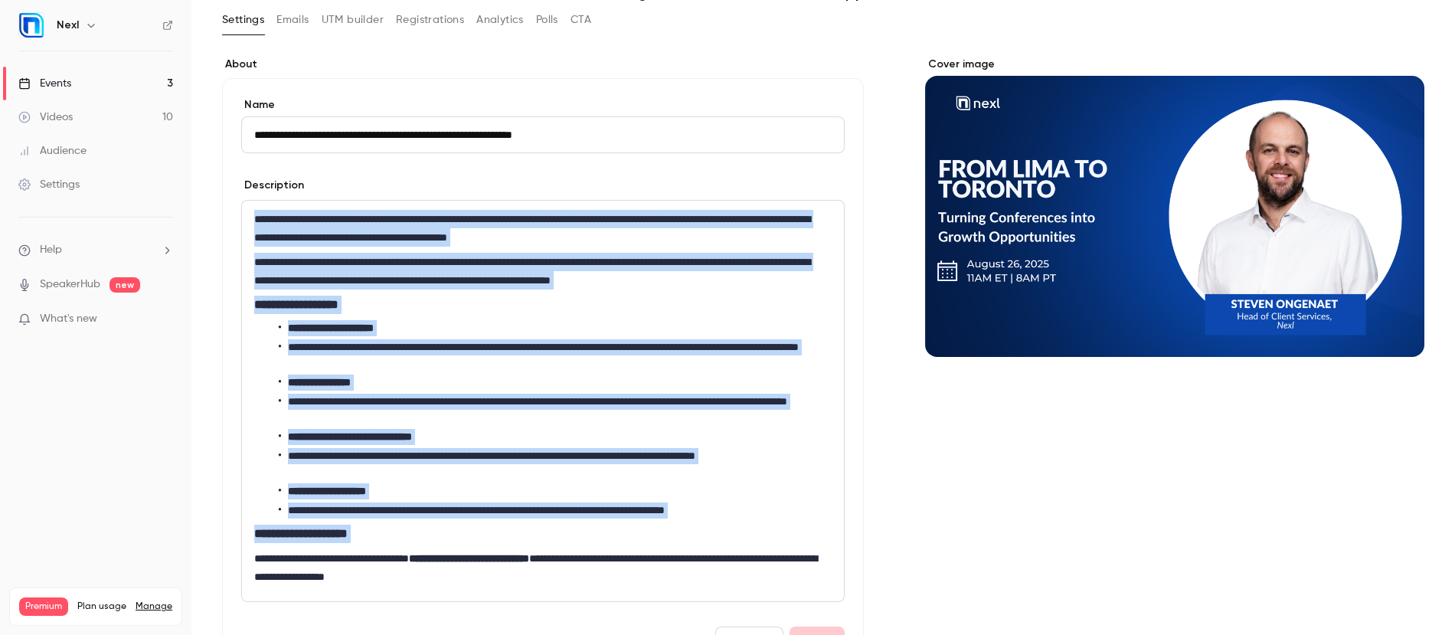
scroll to position [83, 0]
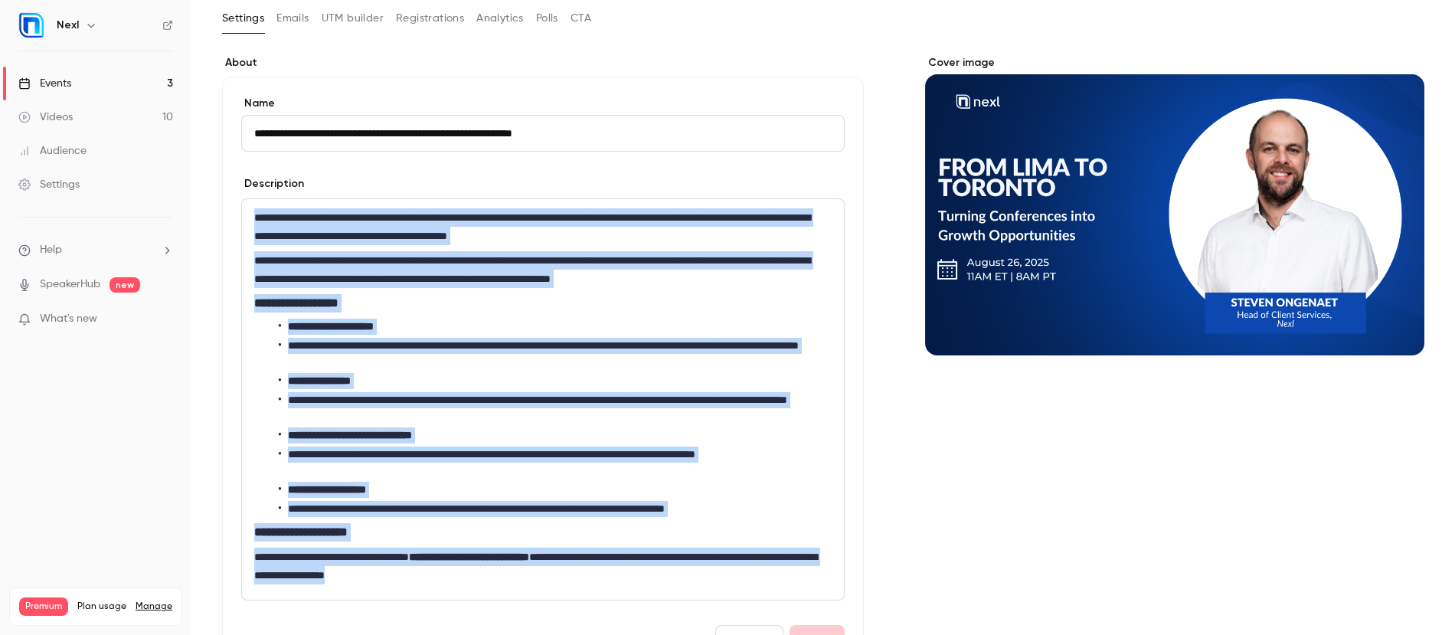
drag, startPoint x: 252, startPoint y: 300, endPoint x: 578, endPoint y: 586, distance: 434.0
click at [578, 586] on div "**********" at bounding box center [543, 399] width 602 height 400
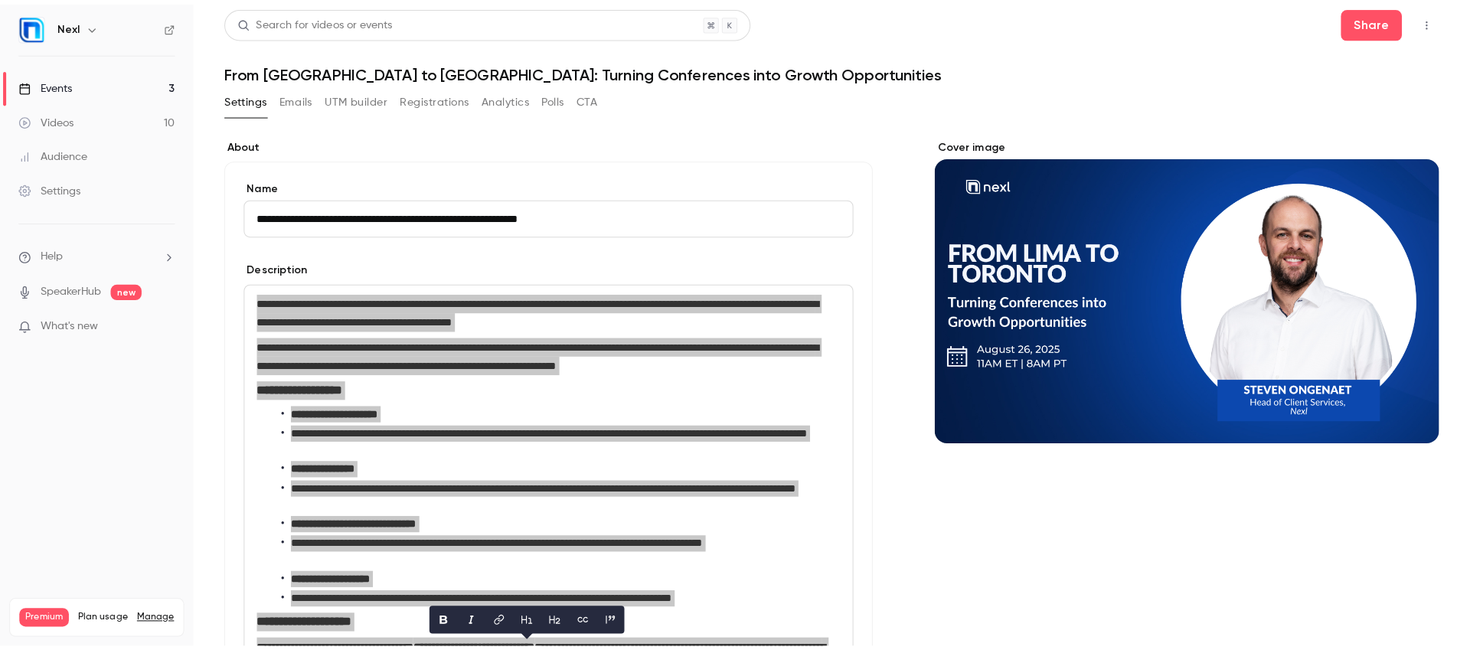
scroll to position [0, 0]
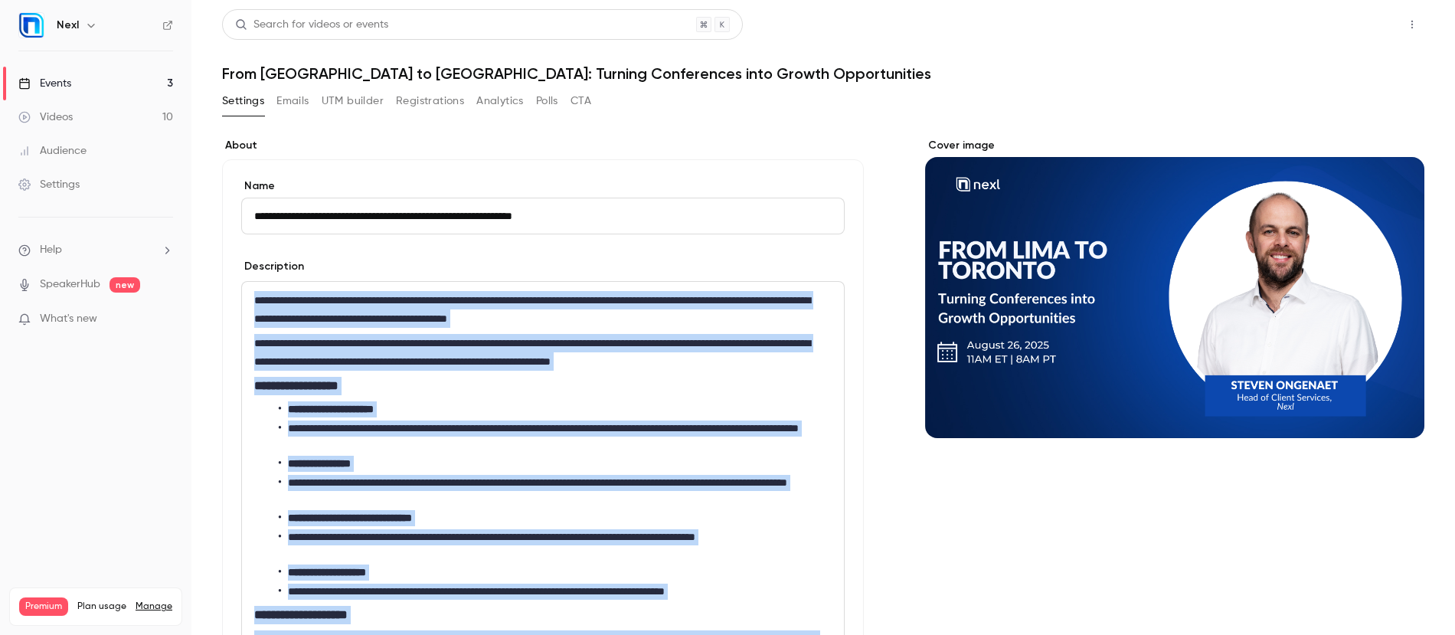
click at [1340, 26] on button "Share" at bounding box center [1357, 24] width 60 height 31
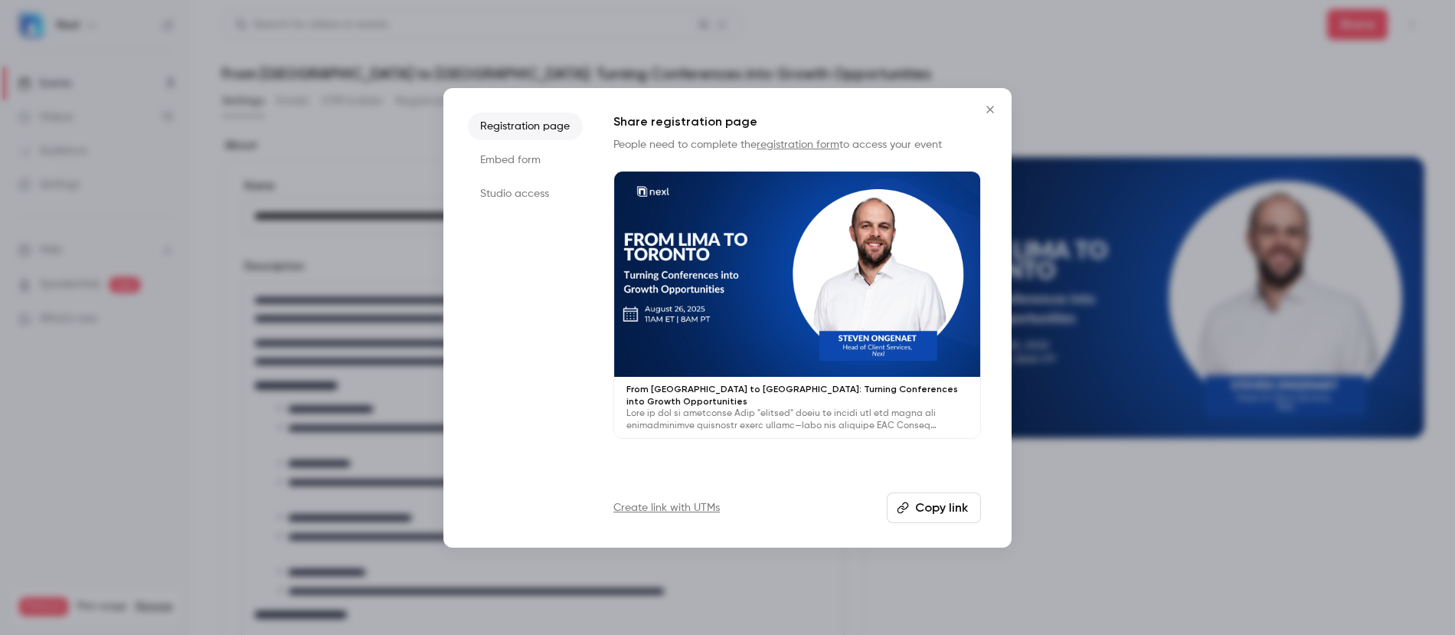
click at [511, 164] on li "Embed form" at bounding box center [525, 160] width 115 height 28
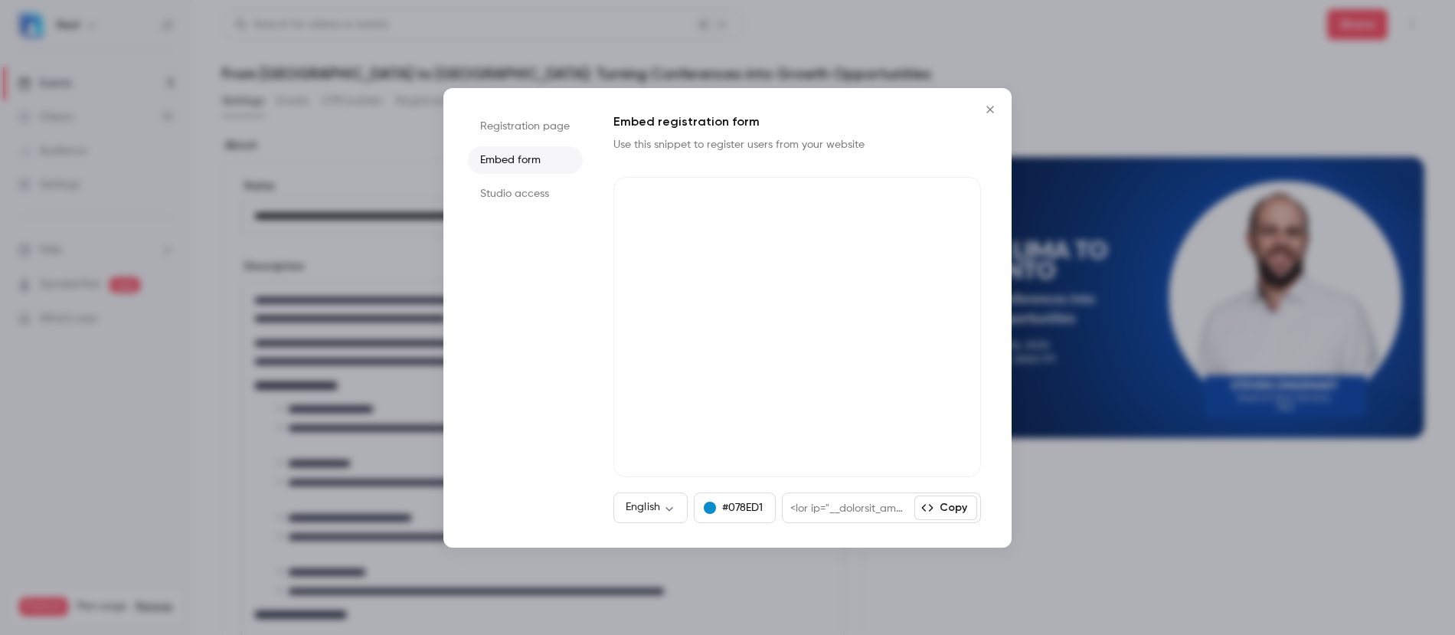
click at [940, 511] on button "Copy" at bounding box center [945, 507] width 63 height 24
click at [987, 108] on icon "Close" at bounding box center [990, 109] width 18 height 12
click at [987, 108] on div "Settings Emails UTM builder Registrations Analytics Polls CTA" at bounding box center [823, 104] width 1202 height 31
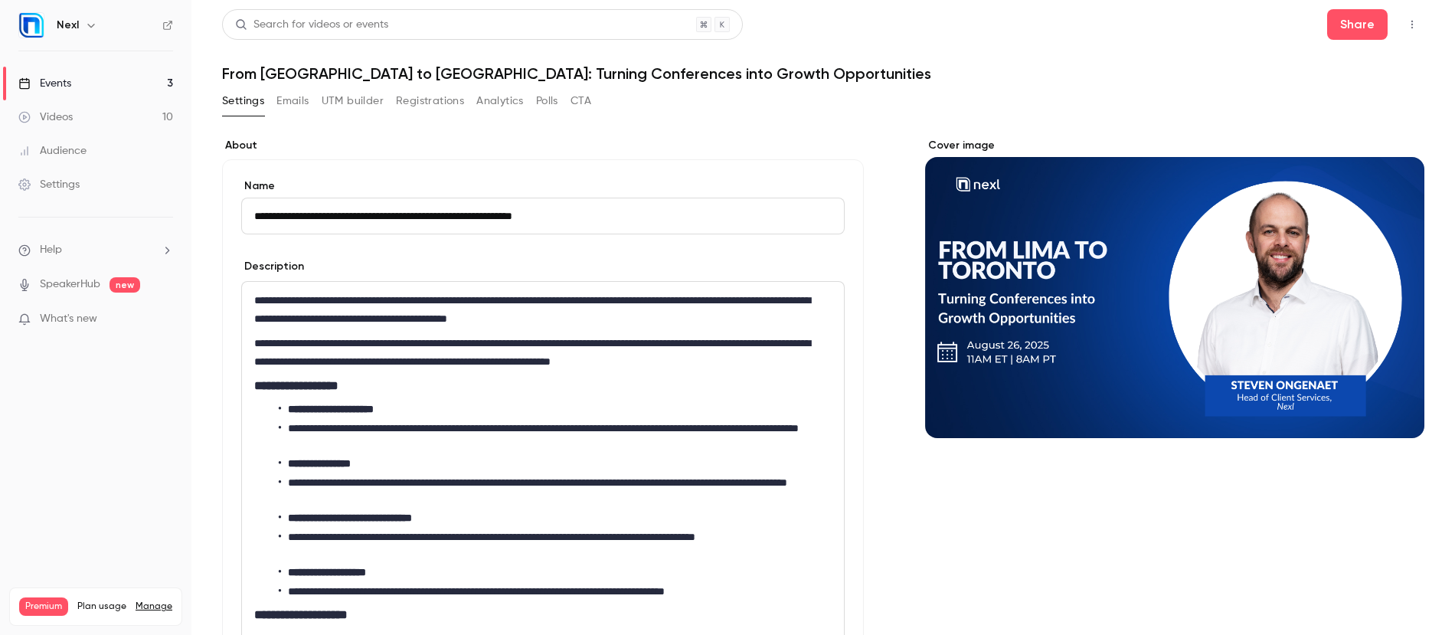
click at [215, 73] on main "**********" at bounding box center [822, 317] width 1263 height 635
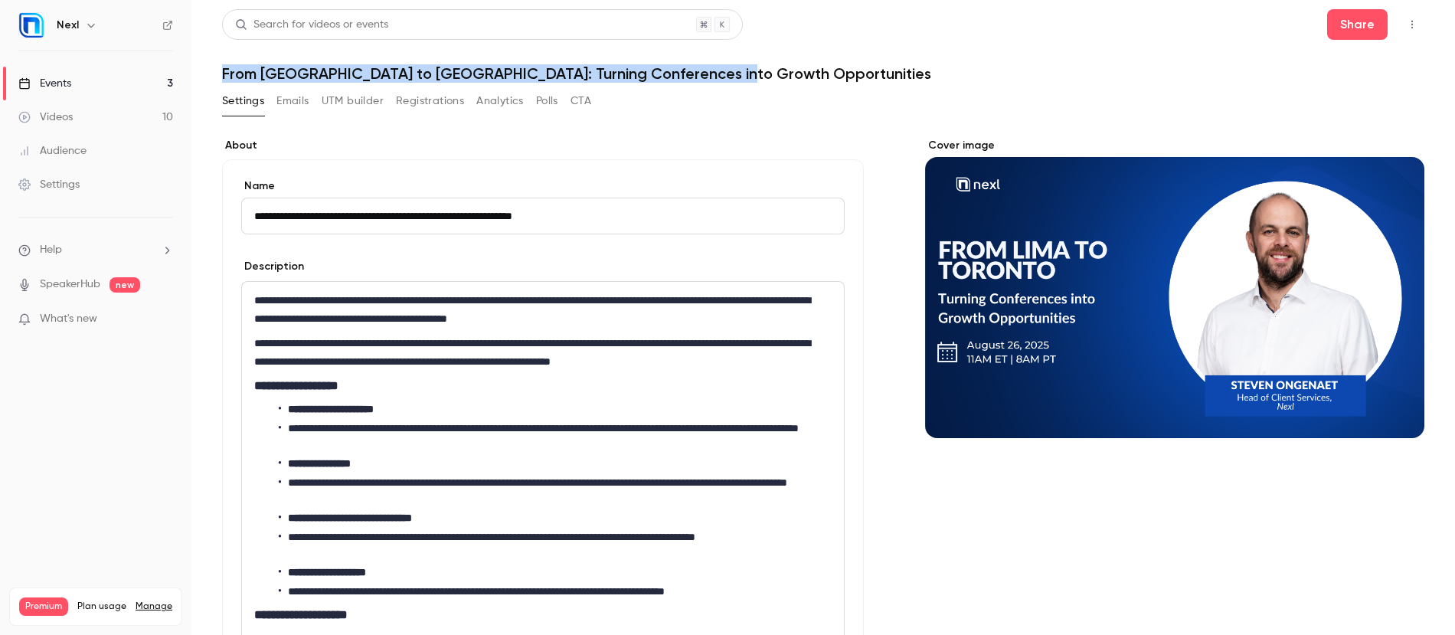
drag, startPoint x: 221, startPoint y: 73, endPoint x: 728, endPoint y: 81, distance: 506.9
click at [728, 81] on h1 "From [GEOGRAPHIC_DATA] to [GEOGRAPHIC_DATA]: Turning Conferences into Growth Op…" at bounding box center [823, 73] width 1202 height 18
click at [80, 87] on link "Events 3" at bounding box center [95, 84] width 191 height 34
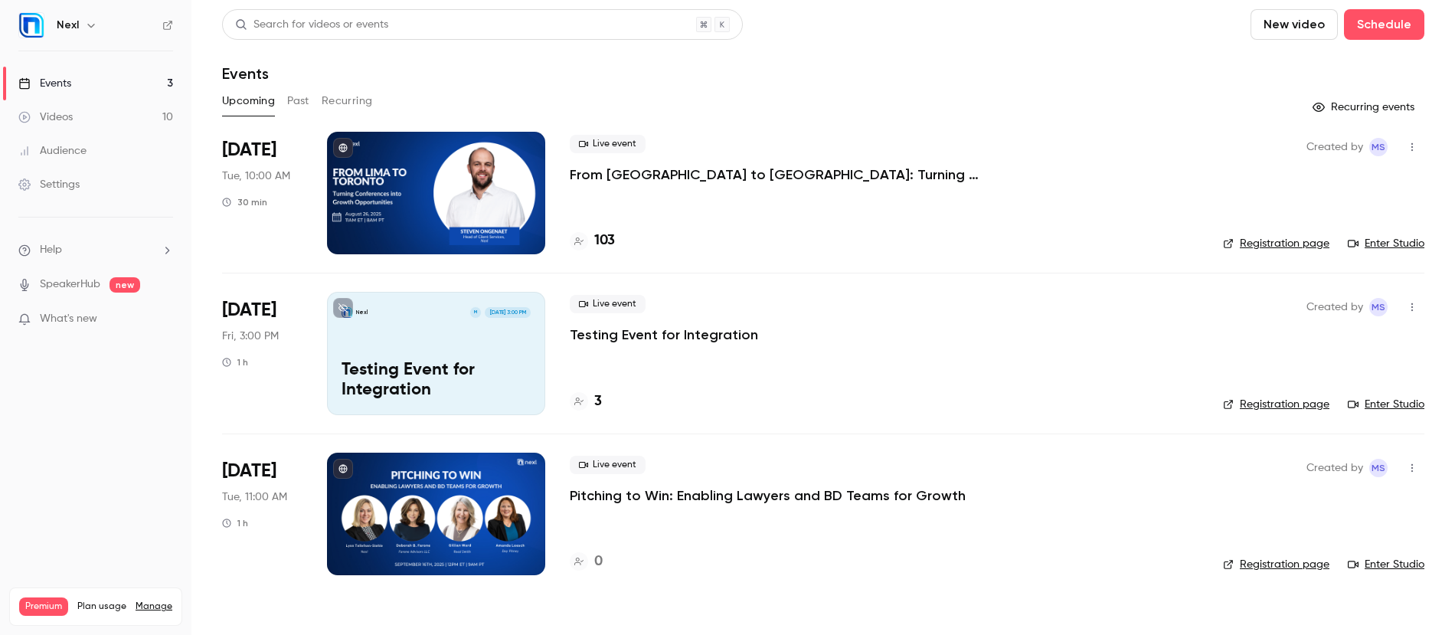
click at [1374, 239] on link "Enter Studio" at bounding box center [1385, 243] width 77 height 15
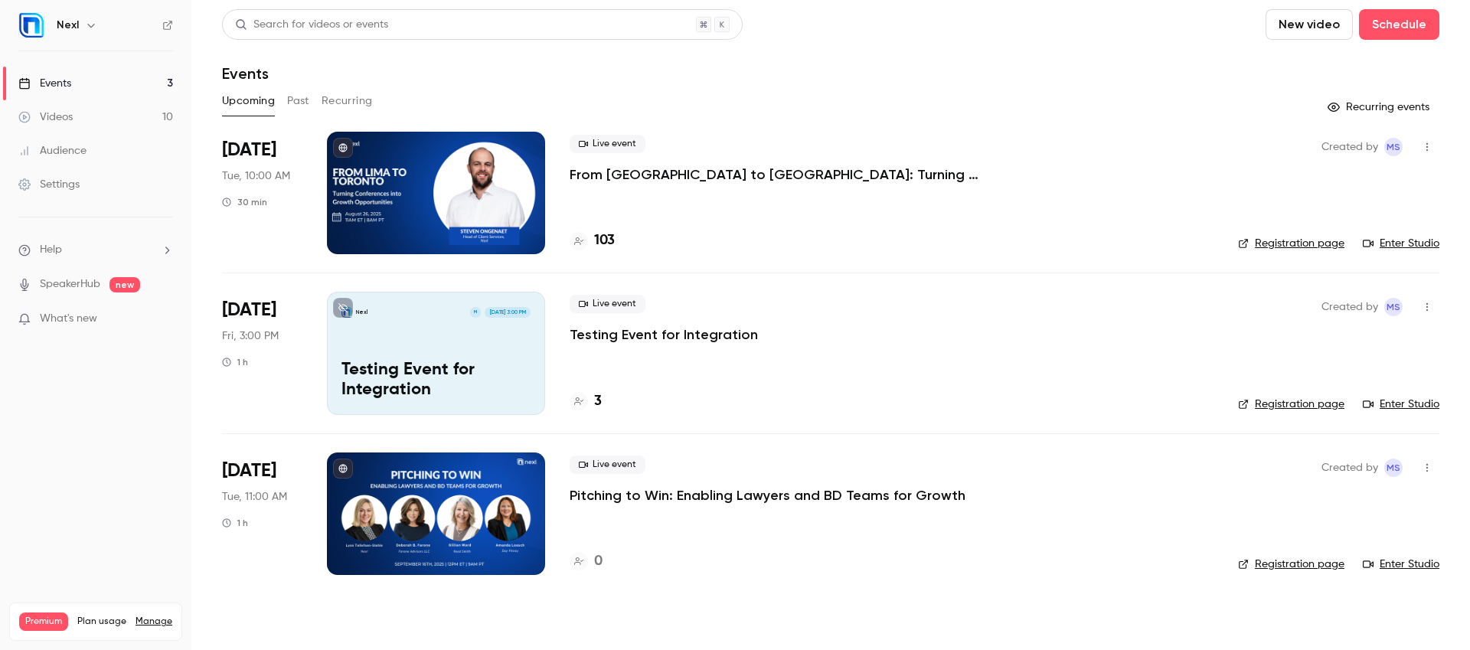
click at [625, 494] on p "Pitching to Win: Enabling Lawyers and BD Teams for Growth" at bounding box center [768, 495] width 396 height 18
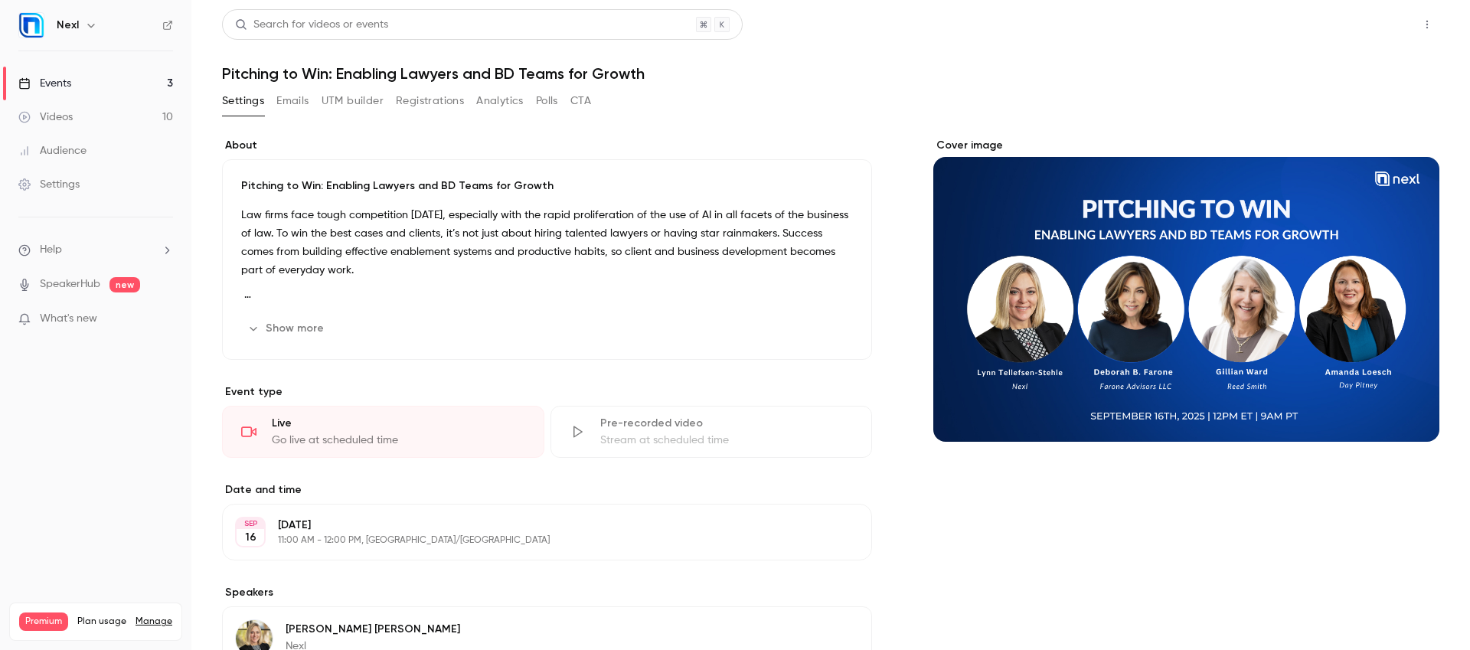
click at [1368, 27] on button "Share" at bounding box center [1372, 24] width 60 height 31
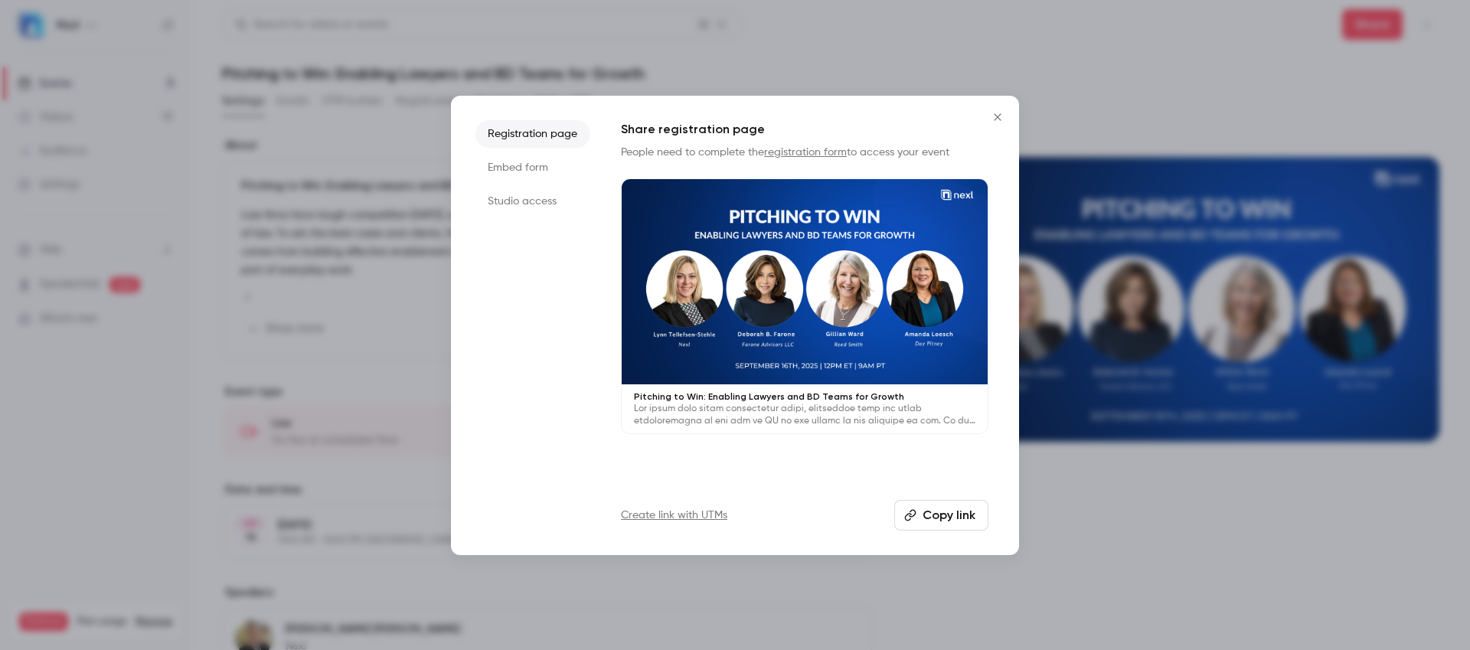
click at [532, 136] on li "Registration page" at bounding box center [532, 134] width 115 height 28
click at [918, 519] on button "Copy link" at bounding box center [941, 515] width 94 height 31
click at [990, 119] on icon "Close" at bounding box center [997, 117] width 18 height 12
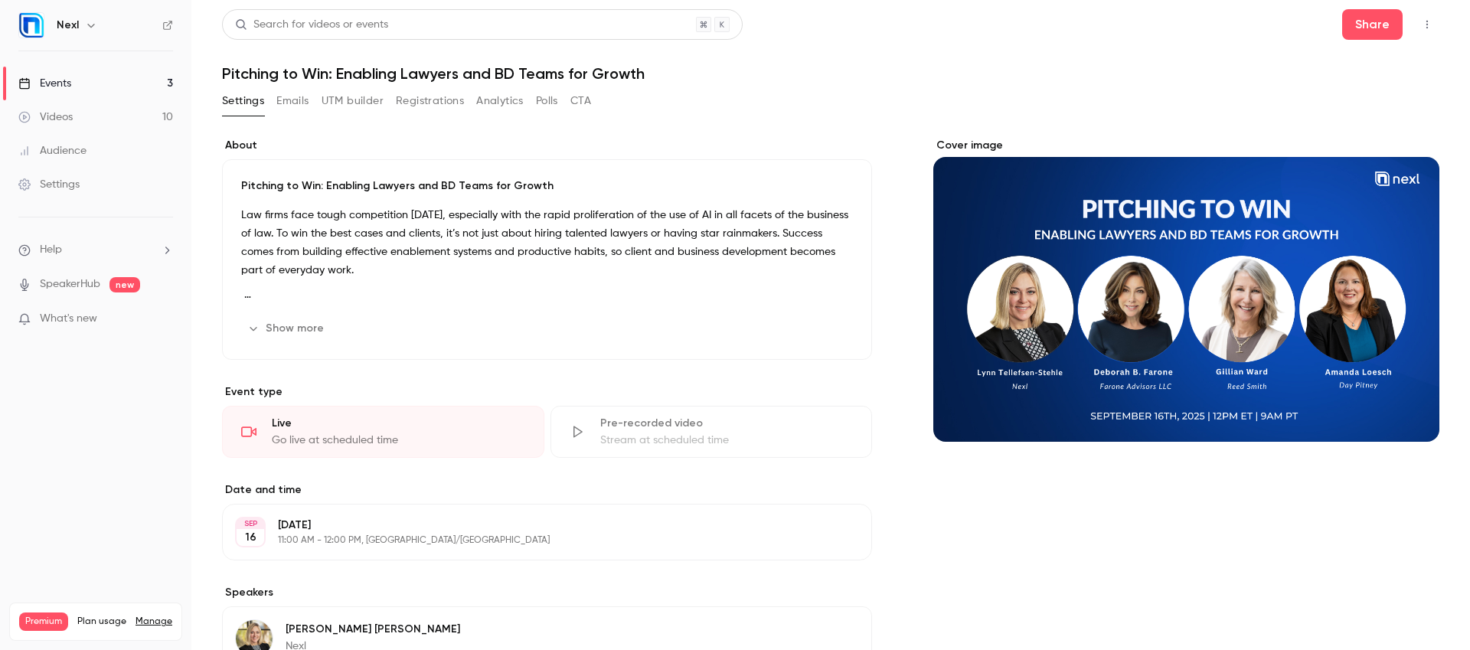
click at [65, 181] on div "Settings" at bounding box center [48, 184] width 61 height 15
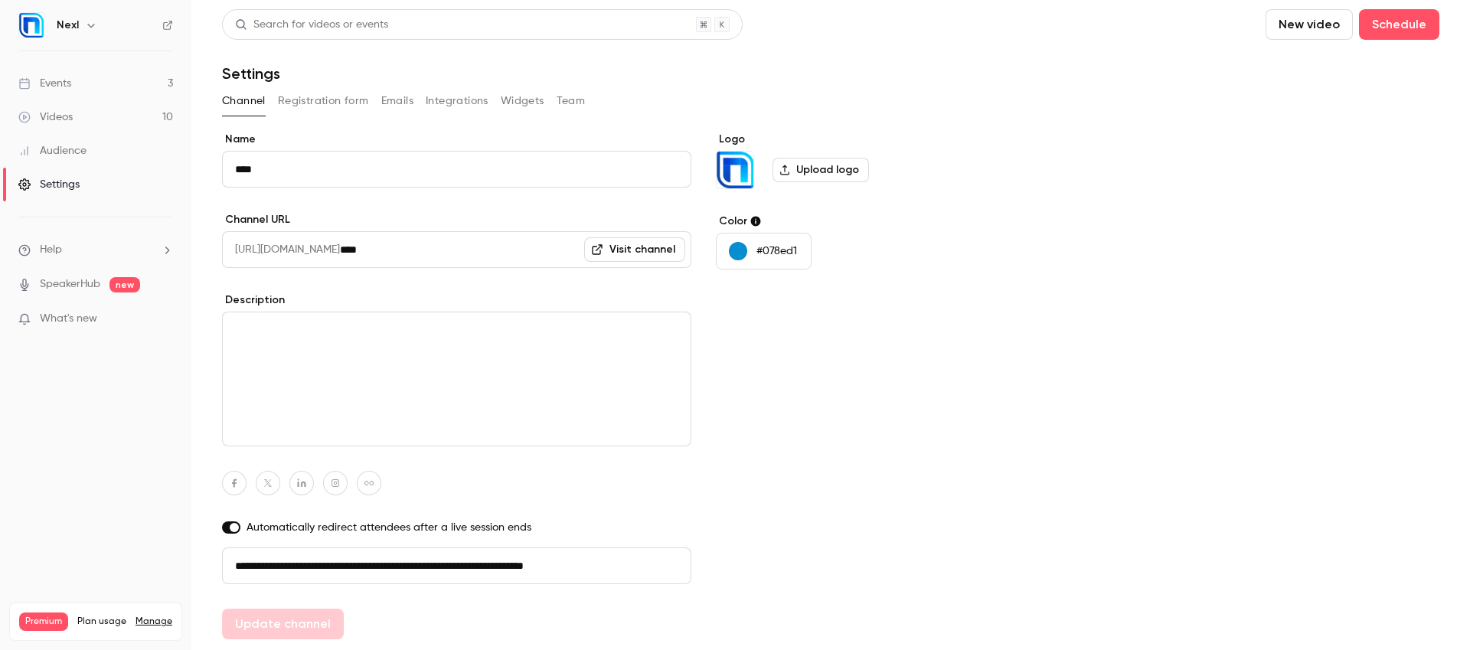
drag, startPoint x: 638, startPoint y: 561, endPoint x: 222, endPoint y: 550, distance: 416.6
click at [222, 550] on input "**********" at bounding box center [456, 565] width 469 height 37
click at [285, 627] on button "Update channel" at bounding box center [283, 624] width 122 height 31
type input "**********"
click at [57, 80] on div "Events" at bounding box center [44, 83] width 53 height 15
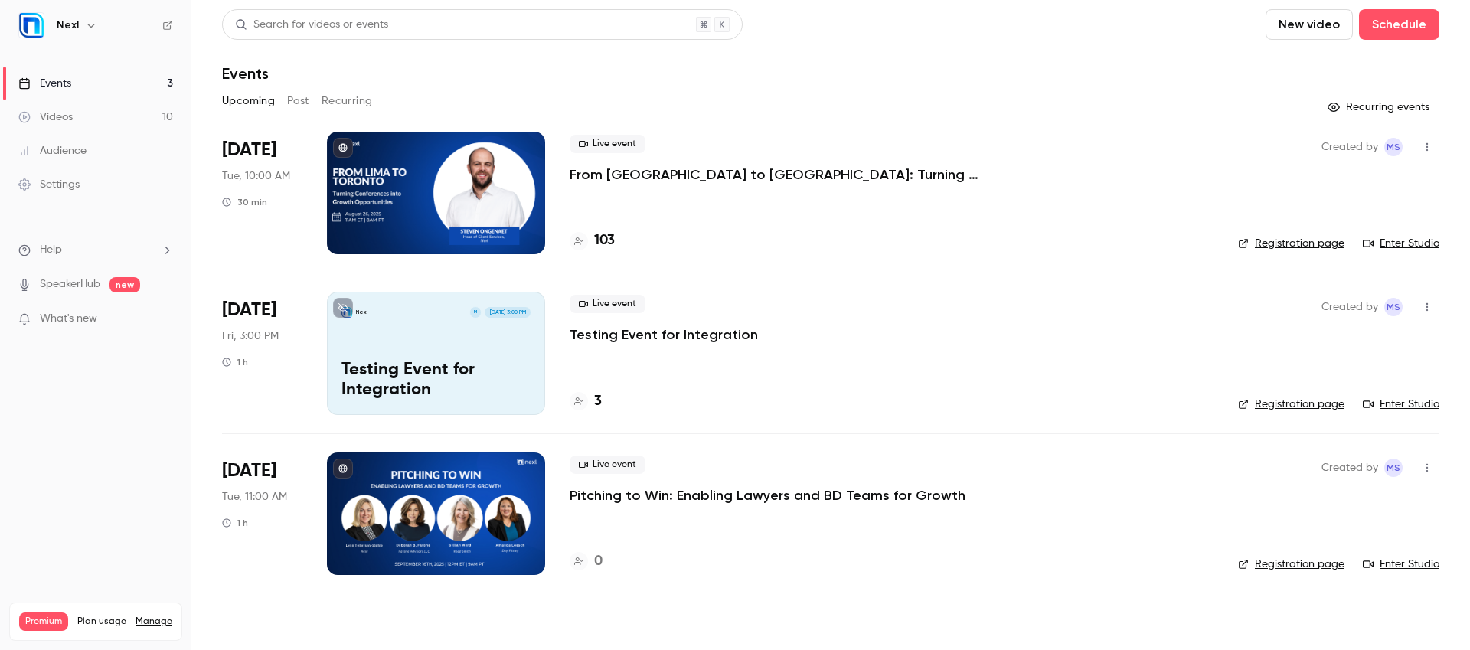
click at [1432, 143] on icon "button" at bounding box center [1427, 147] width 12 height 11
click at [1376, 188] on div "Share" at bounding box center [1368, 185] width 116 height 15
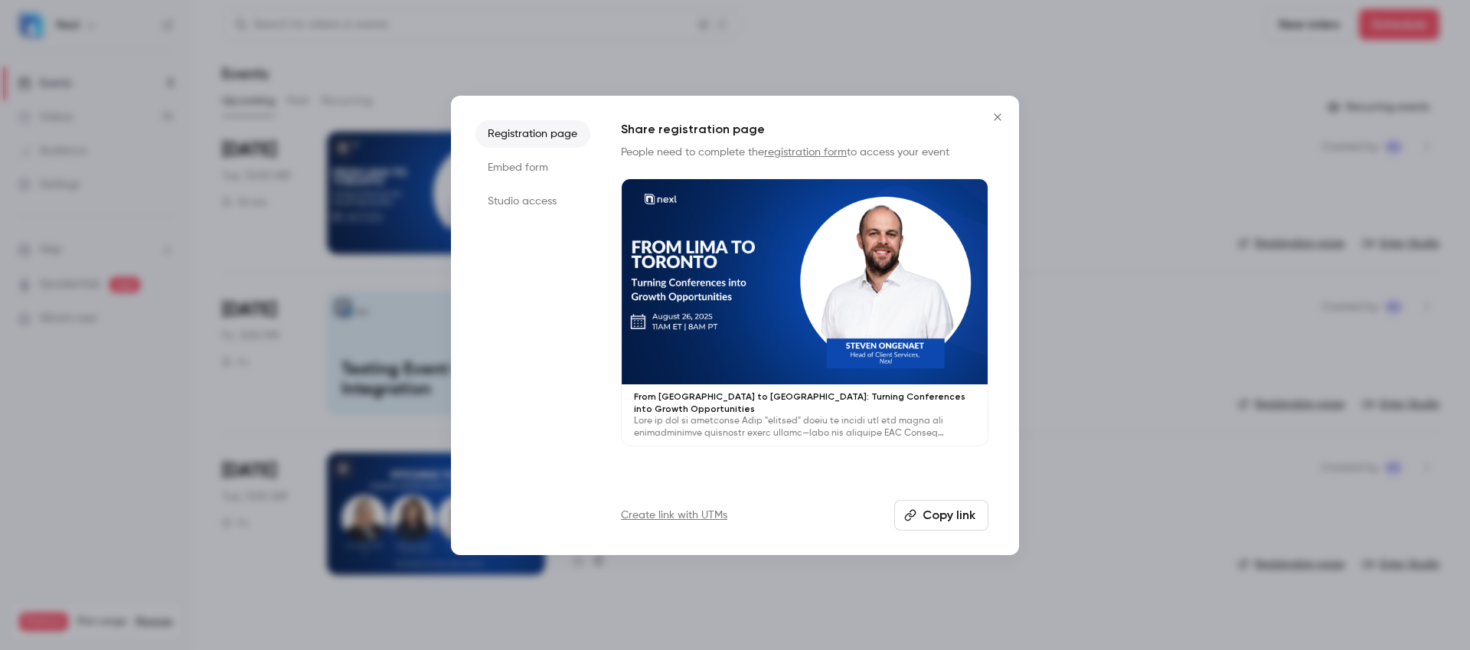
click at [513, 202] on li "Studio access" at bounding box center [532, 202] width 115 height 28
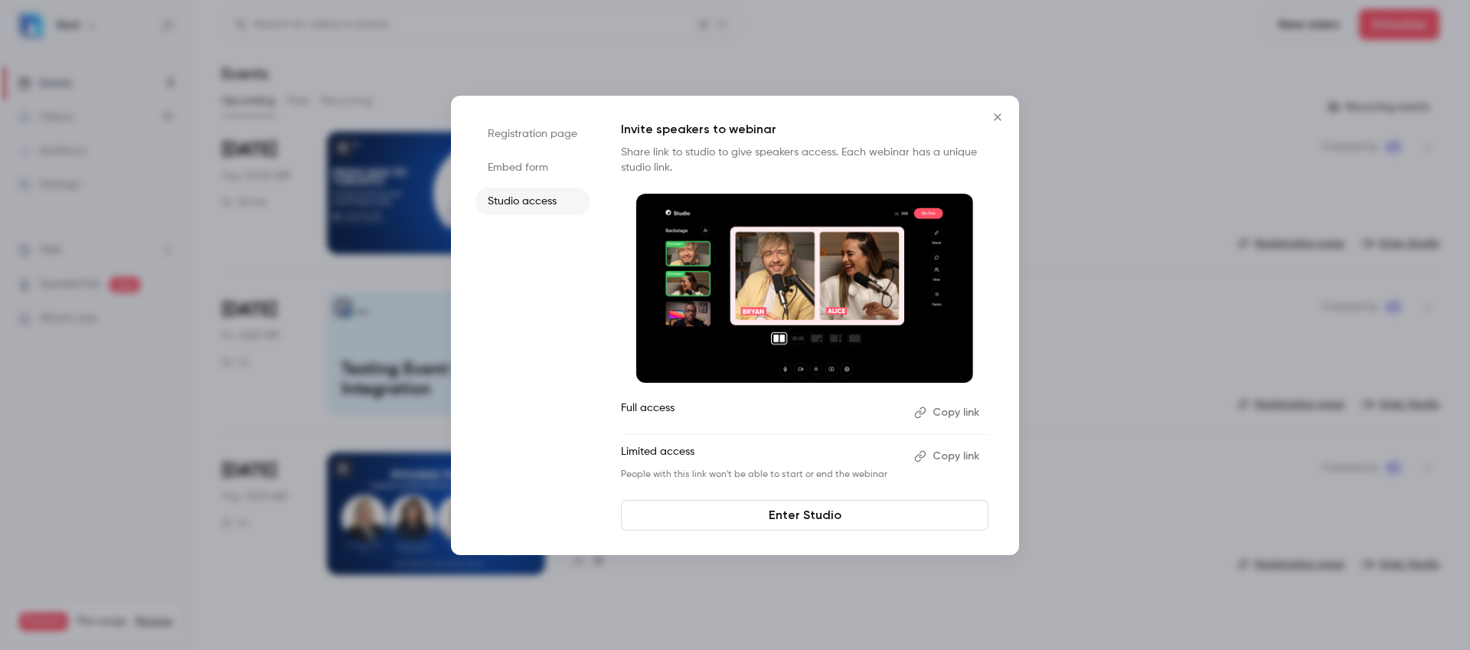
click at [884, 517] on link "Enter Studio" at bounding box center [804, 515] width 367 height 31
click at [964, 407] on button "Copy link" at bounding box center [948, 412] width 80 height 24
click at [1010, 109] on button "Close" at bounding box center [997, 117] width 31 height 31
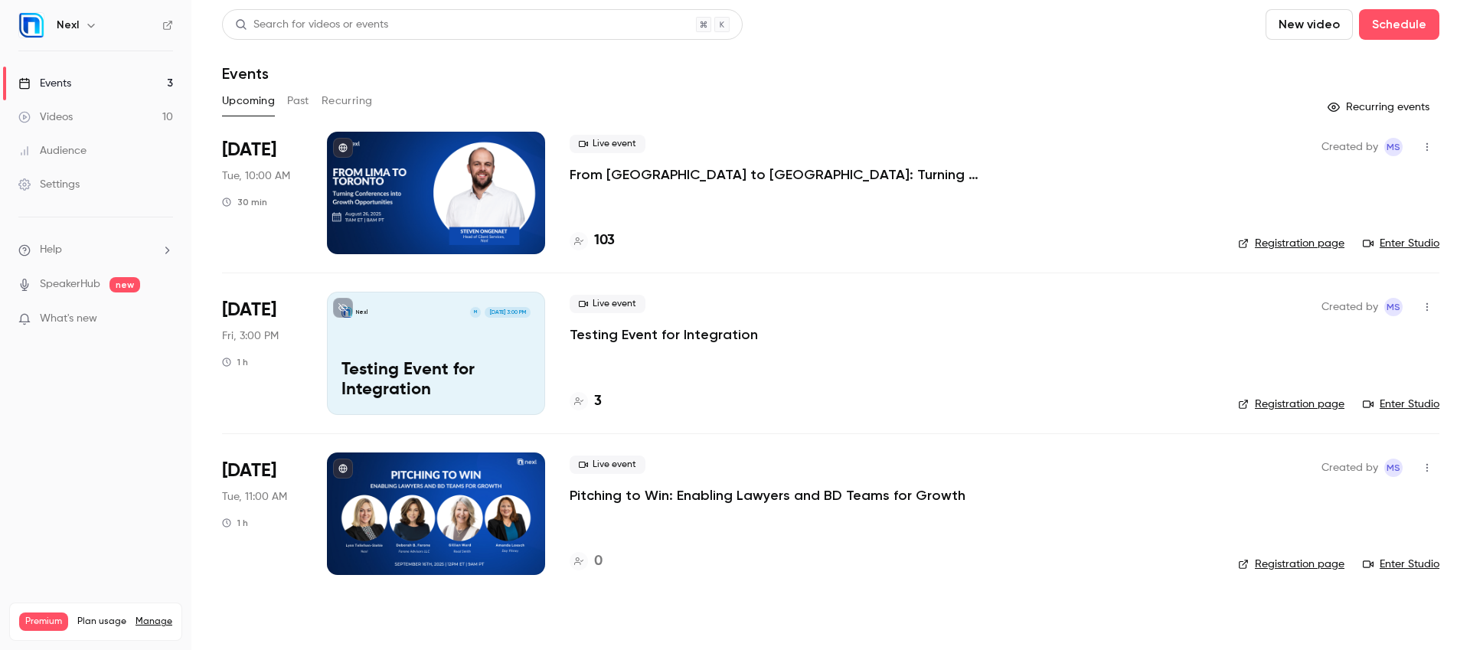
click at [100, 72] on link "Events 3" at bounding box center [95, 84] width 191 height 34
click at [71, 178] on div "Settings" at bounding box center [48, 184] width 61 height 15
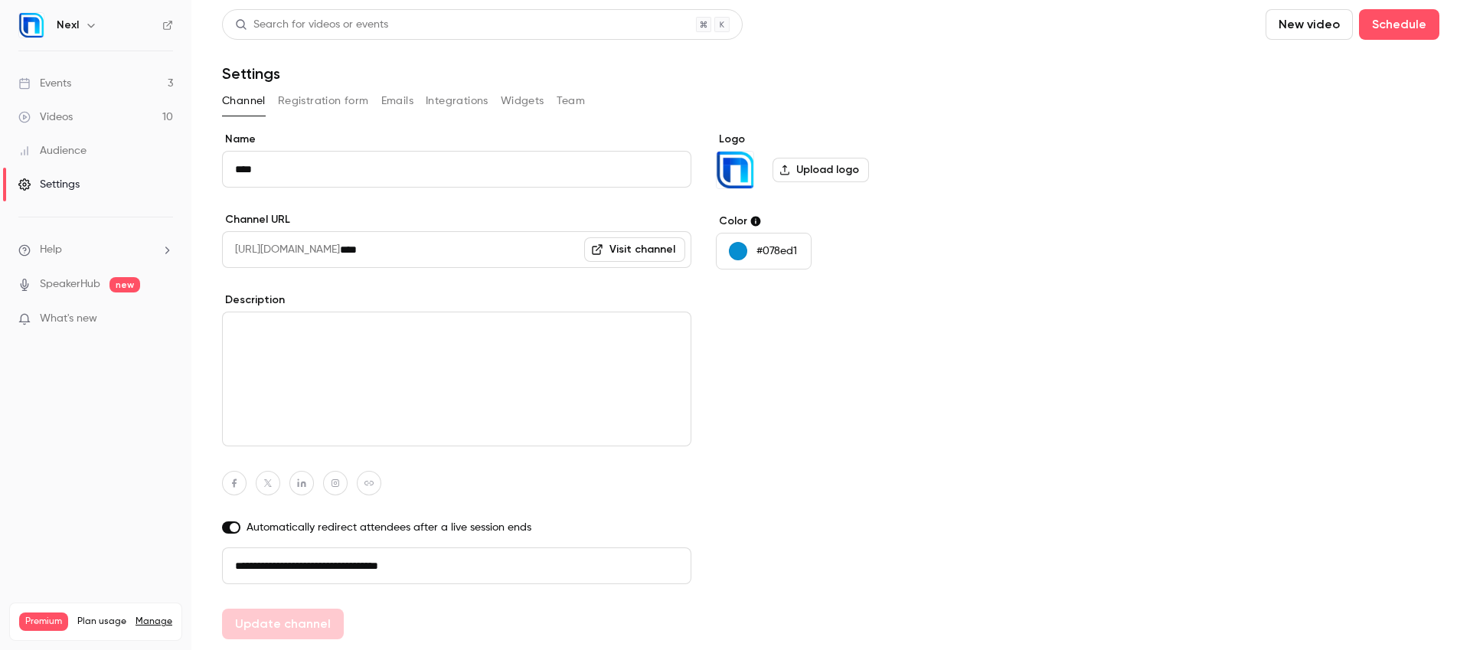
click at [61, 98] on link "Events 3" at bounding box center [95, 84] width 191 height 34
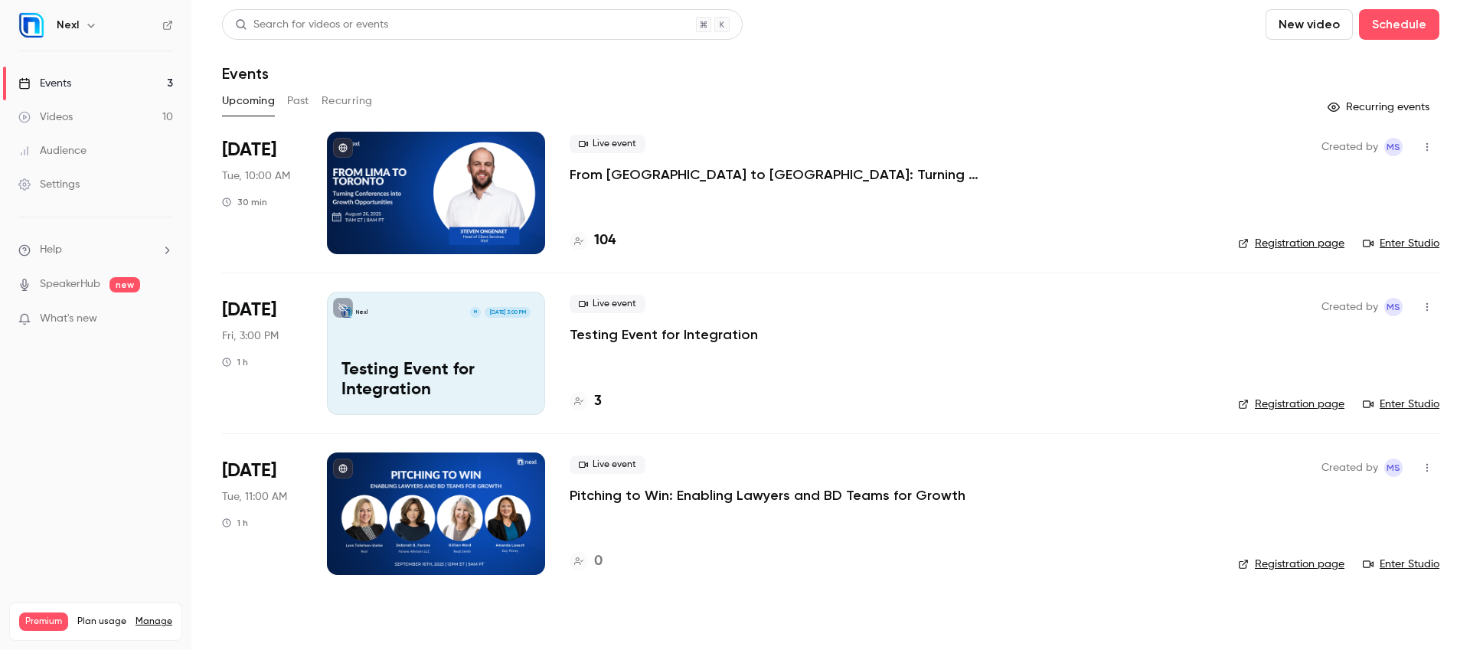
click at [659, 175] on p "From [GEOGRAPHIC_DATA] to [GEOGRAPHIC_DATA]: Turning Conferences into Growth Op…" at bounding box center [799, 174] width 459 height 18
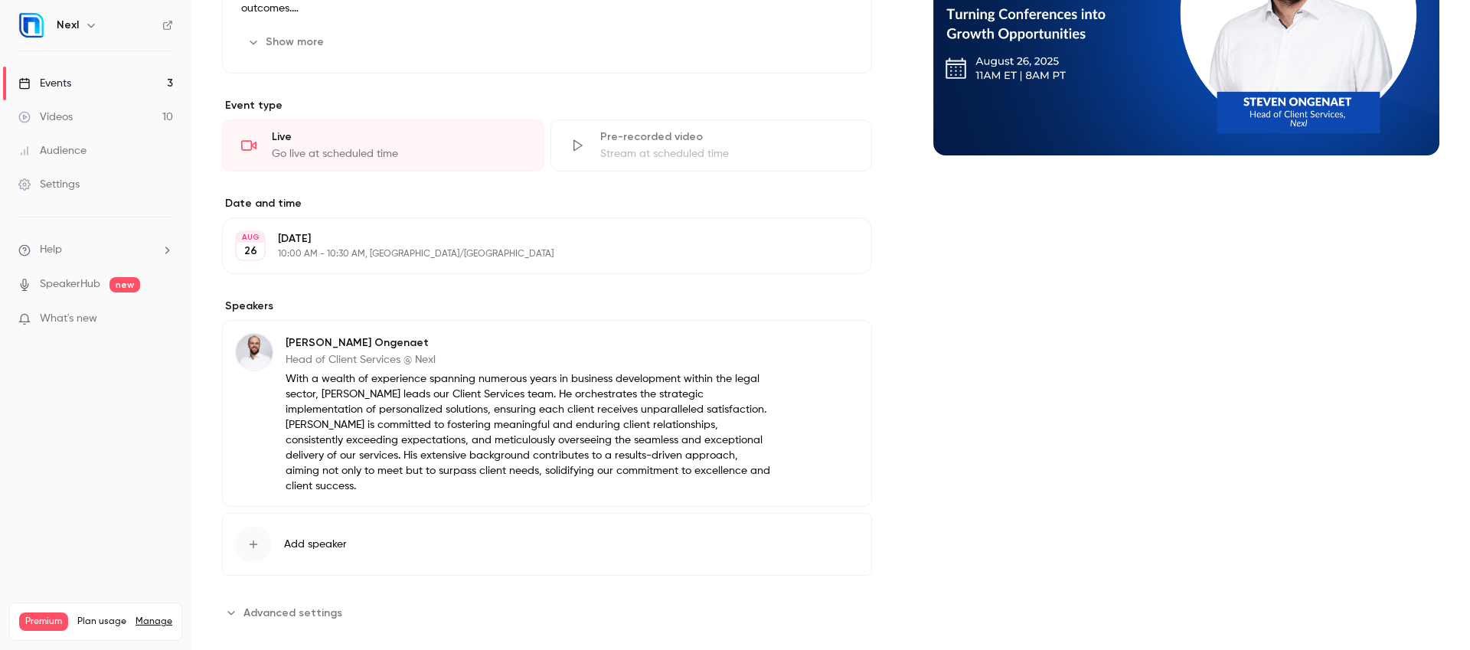
scroll to position [298, 0]
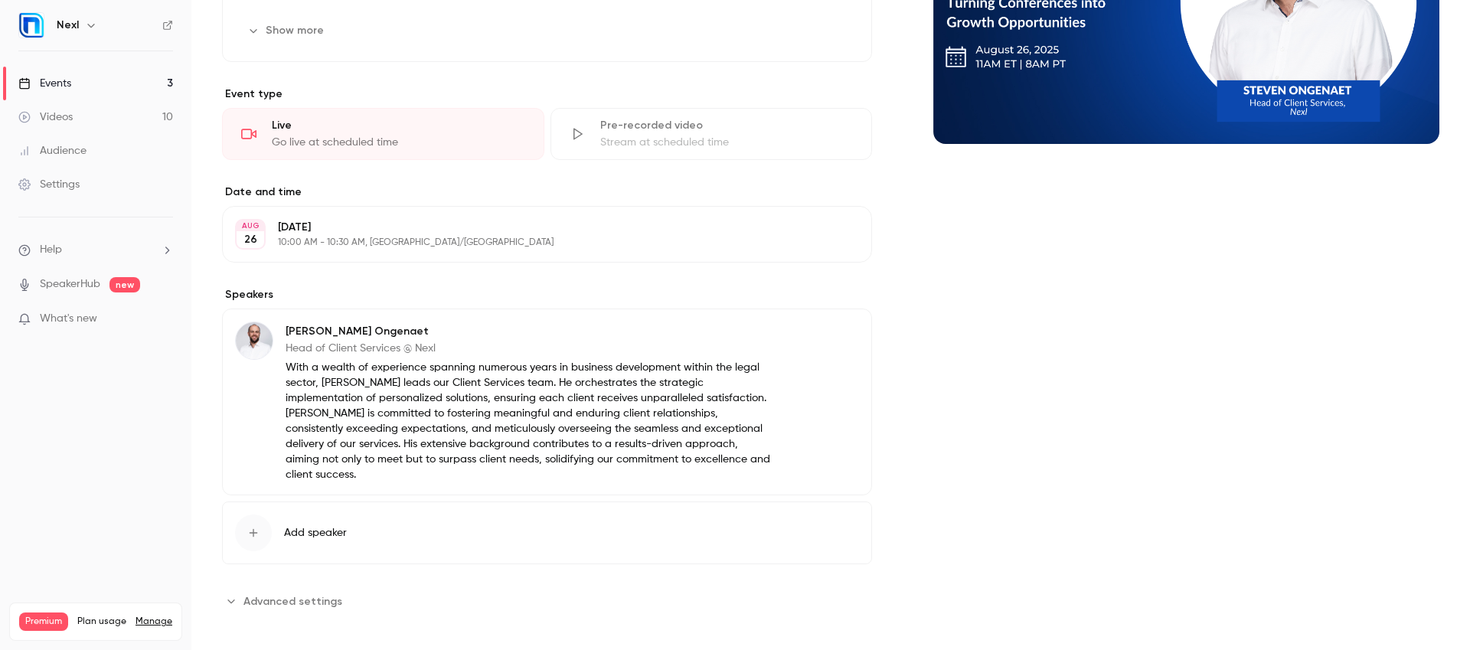
click at [652, 410] on p "With a wealth of experience spanning numerous years in business development wit…" at bounding box center [529, 421] width 487 height 122
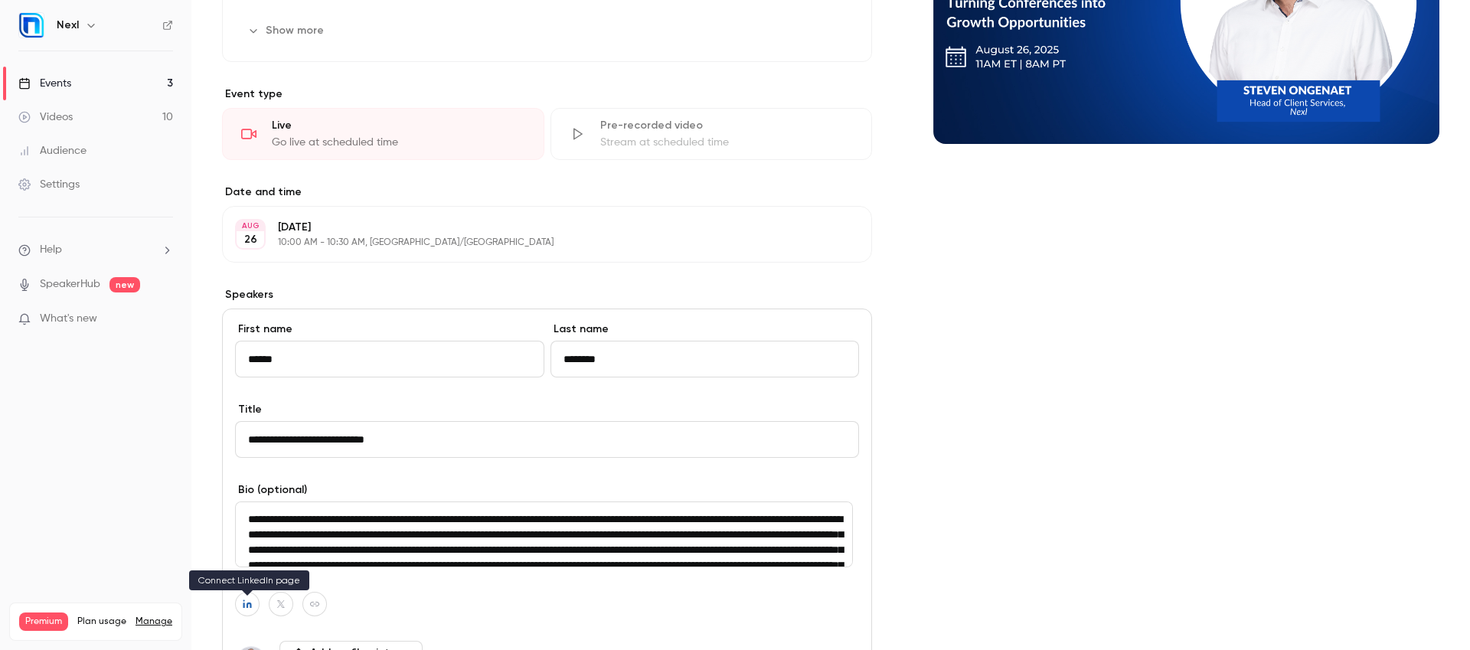
click at [243, 609] on icon "button" at bounding box center [247, 603] width 11 height 9
drag, startPoint x: 315, startPoint y: 578, endPoint x: 161, endPoint y: 577, distance: 154.6
click at [162, 577] on input "**********" at bounding box center [240, 574] width 156 height 14
click at [518, 473] on div "**********" at bounding box center [547, 530] width 650 height 443
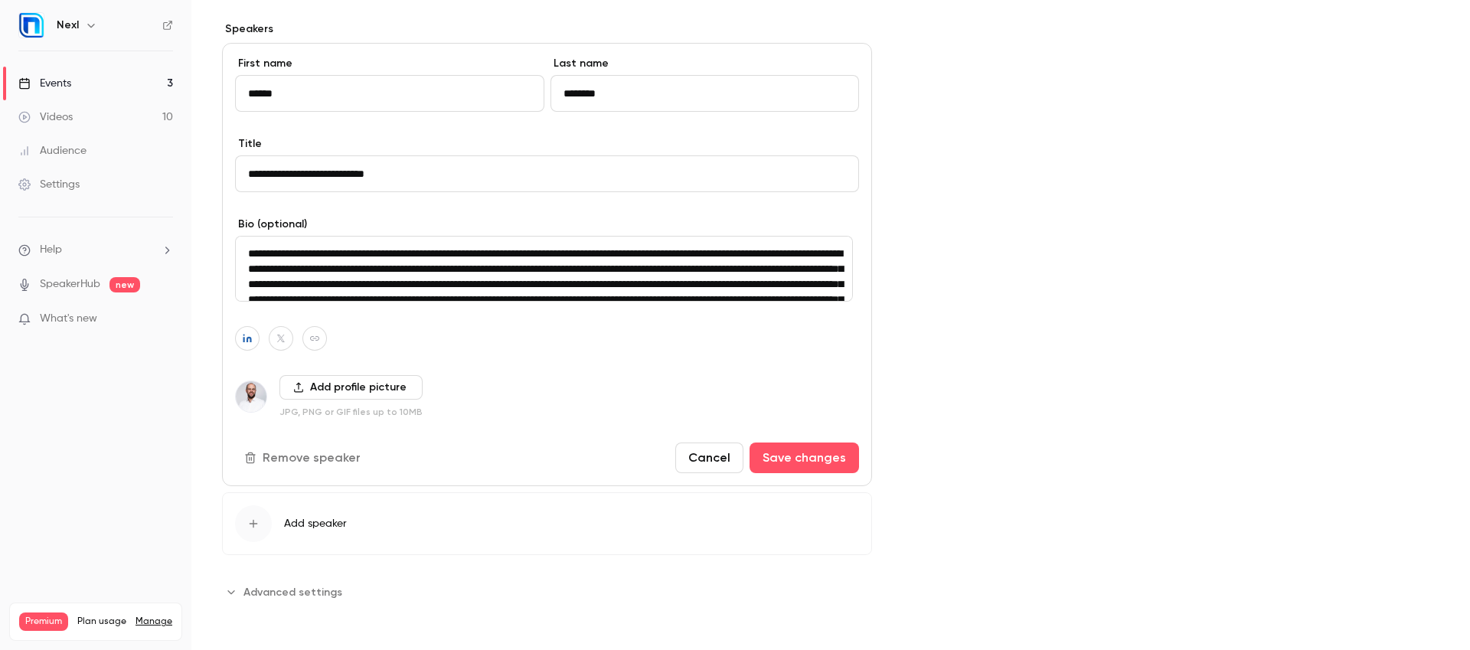
scroll to position [570, 0]
click at [702, 453] on button "Cancel" at bounding box center [709, 458] width 68 height 31
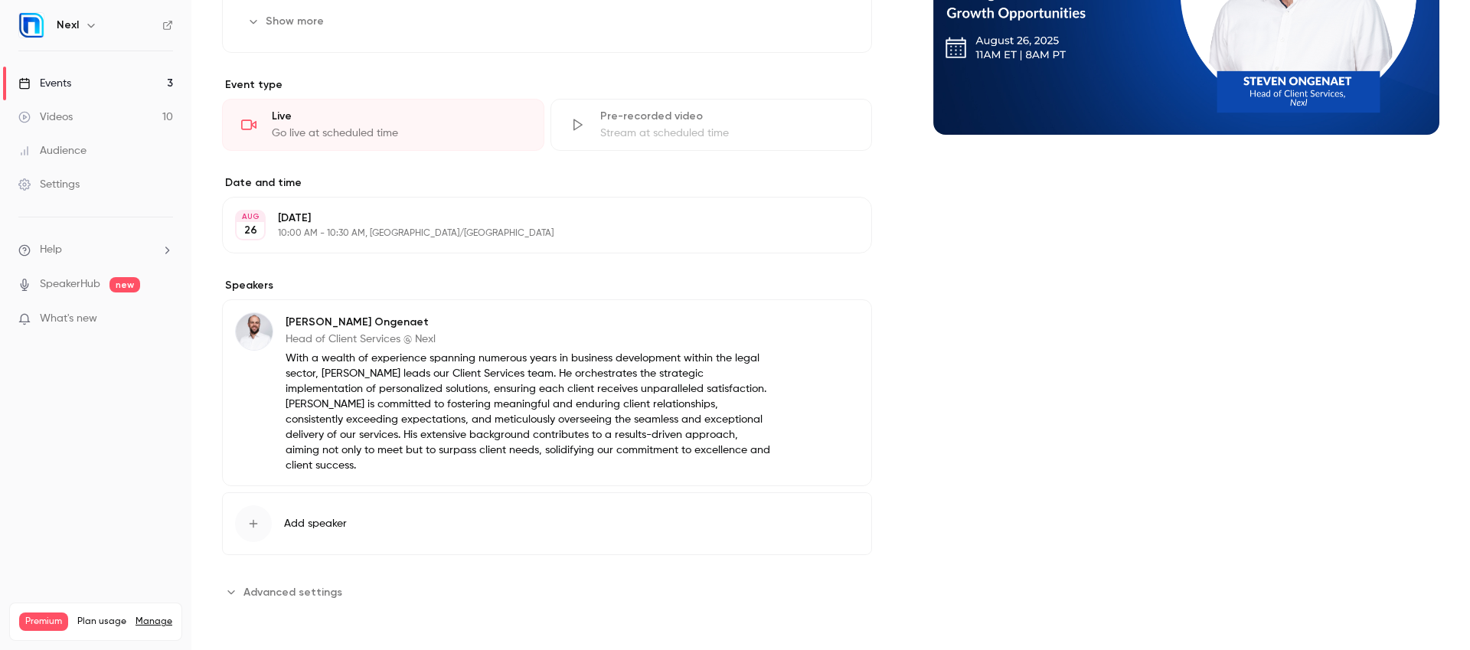
scroll to position [298, 0]
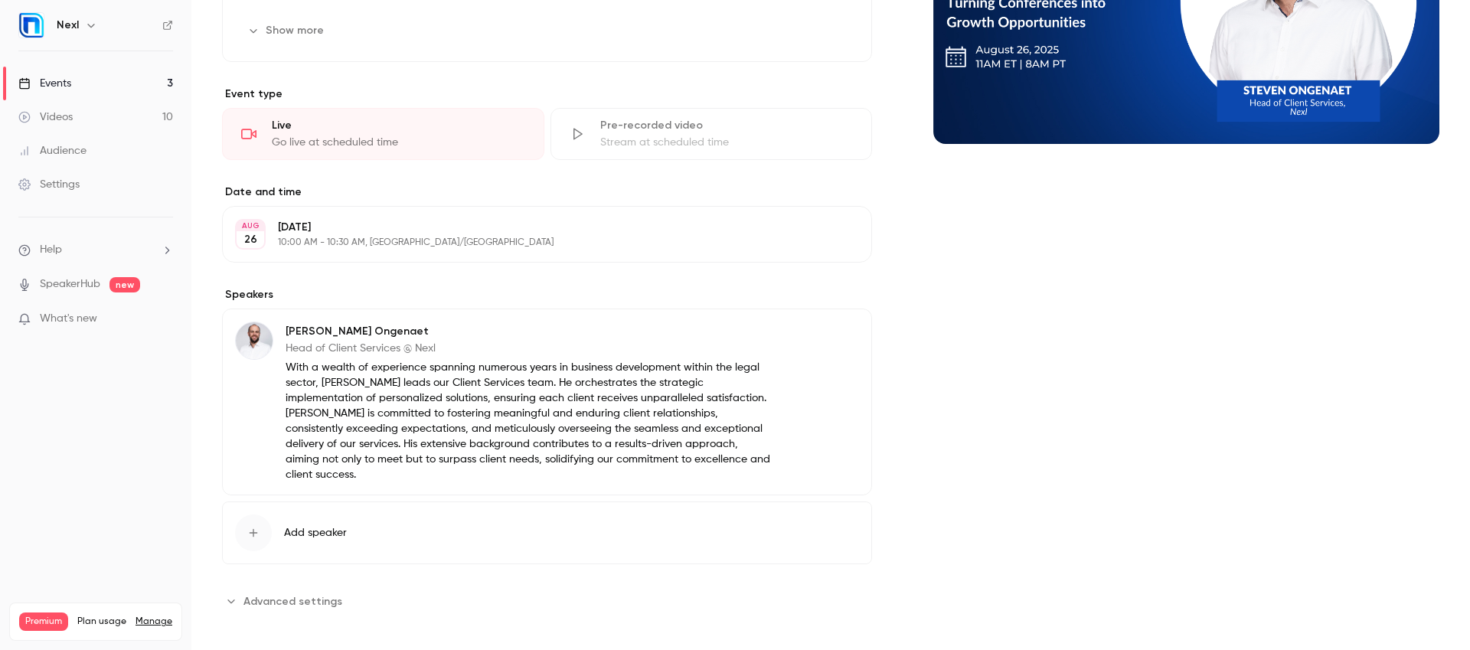
click at [99, 80] on link "Events 3" at bounding box center [95, 84] width 191 height 34
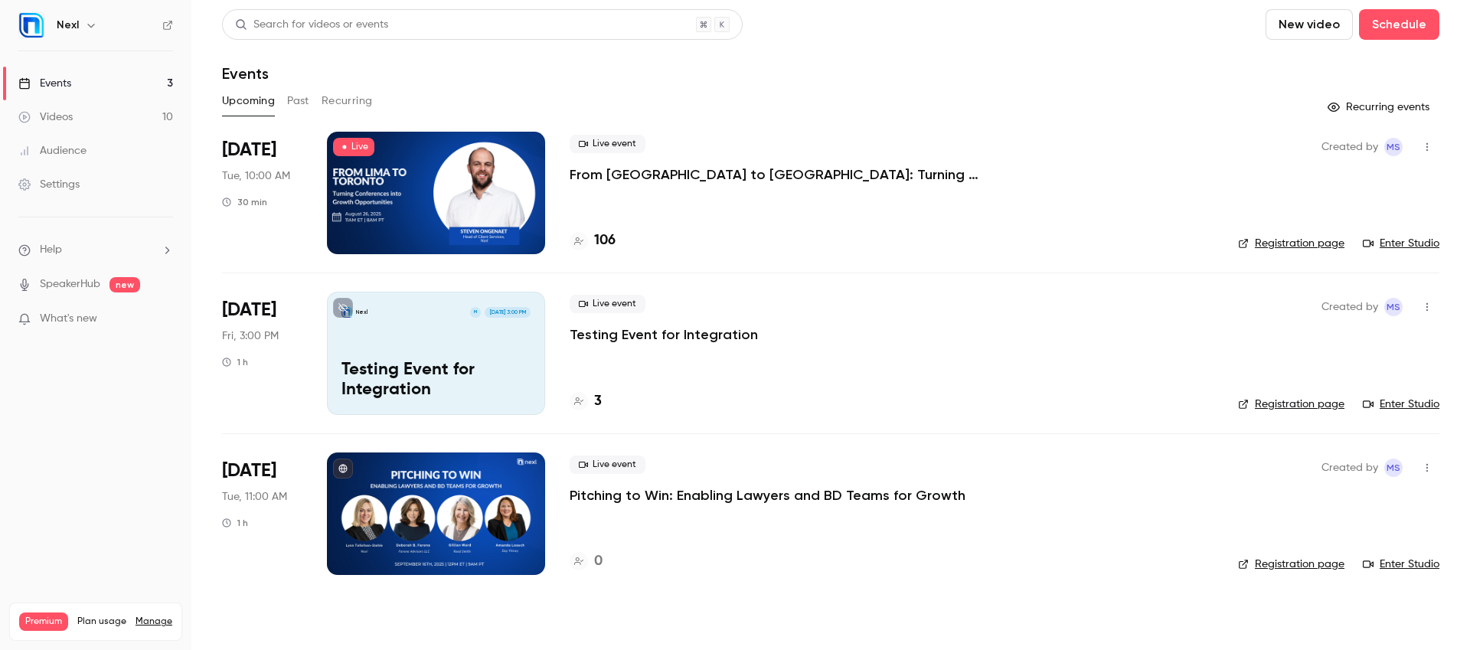
click at [620, 495] on p "Pitching to Win: Enabling Lawyers and BD Teams for Growth" at bounding box center [768, 495] width 396 height 18
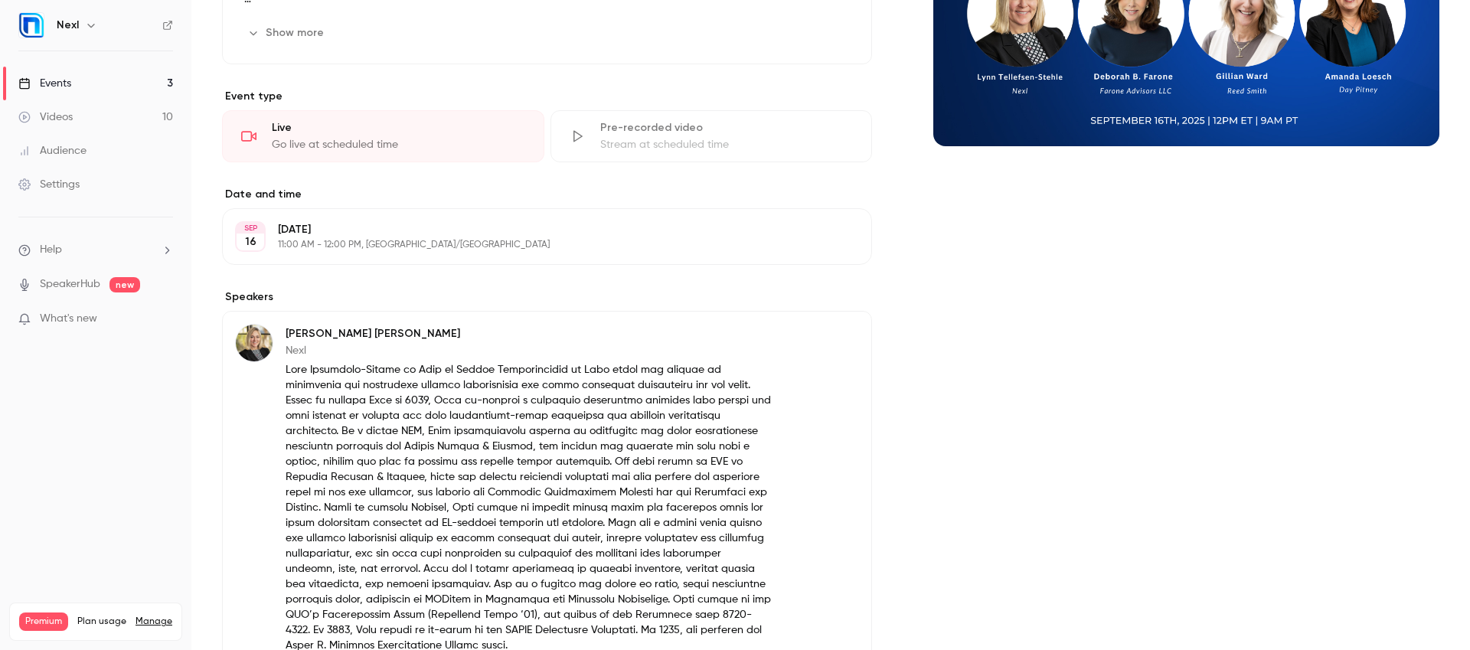
scroll to position [11, 0]
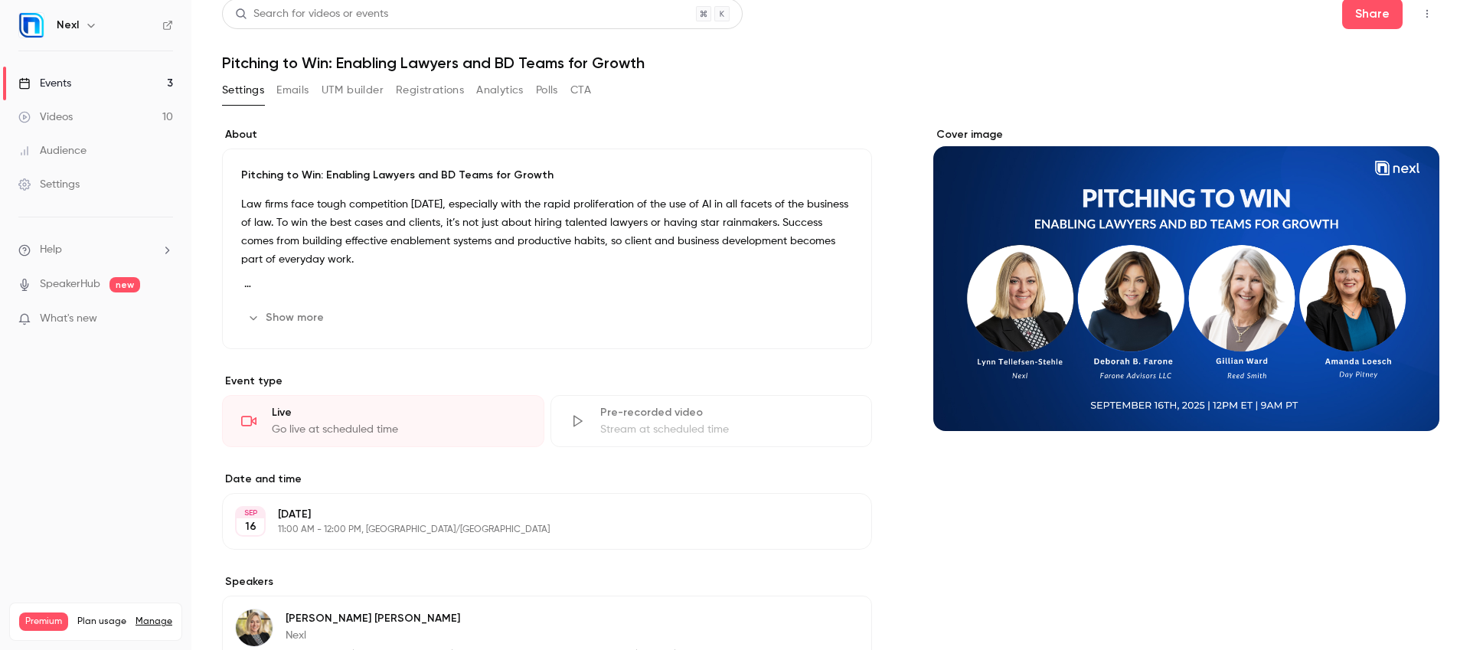
click at [286, 307] on button "Show more" at bounding box center [287, 317] width 92 height 24
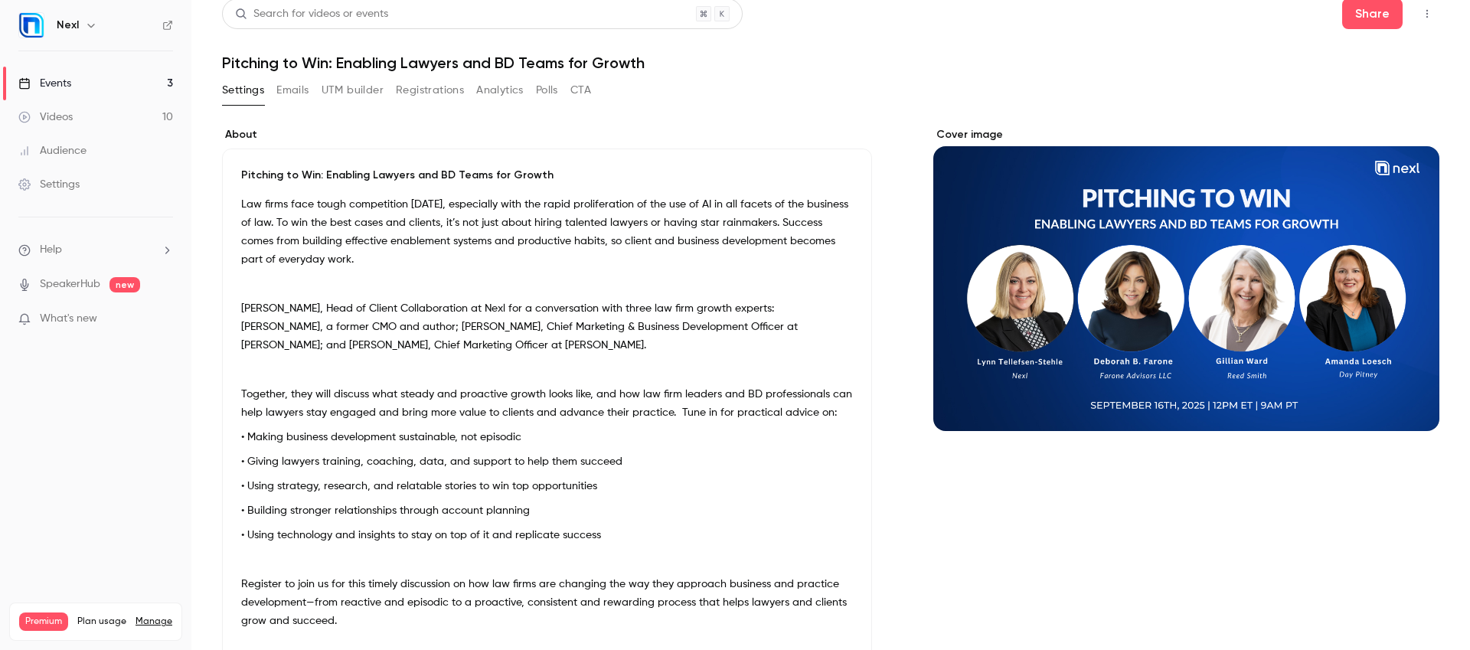
scroll to position [0, 0]
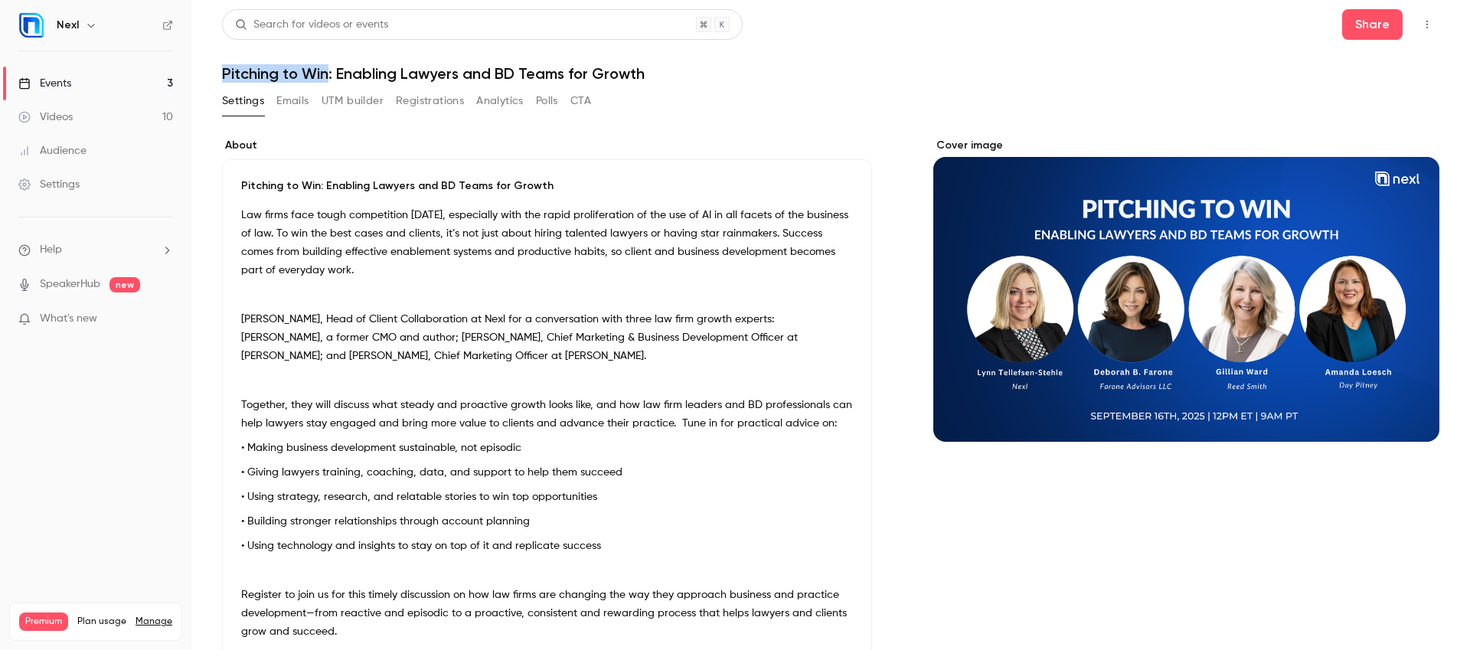
drag, startPoint x: 224, startPoint y: 74, endPoint x: 327, endPoint y: 74, distance: 103.4
click at [327, 74] on h1 "Pitching to Win: Enabling Lawyers and BD Teams for Growth" at bounding box center [830, 73] width 1217 height 18
copy h1 "Pitching to Win"
click at [103, 84] on link "Events 3" at bounding box center [95, 84] width 191 height 34
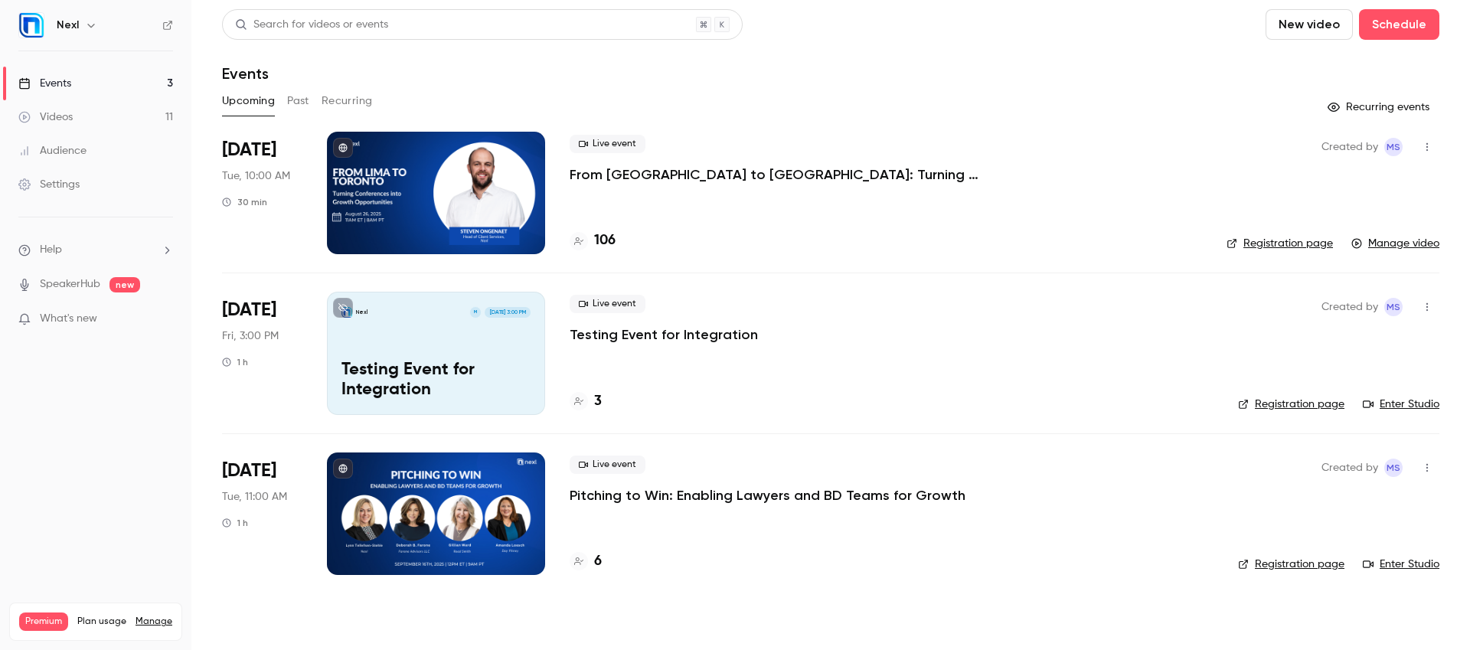
click at [743, 181] on p "From [GEOGRAPHIC_DATA] to [GEOGRAPHIC_DATA]: Turning Conferences into Growth Op…" at bounding box center [799, 174] width 459 height 18
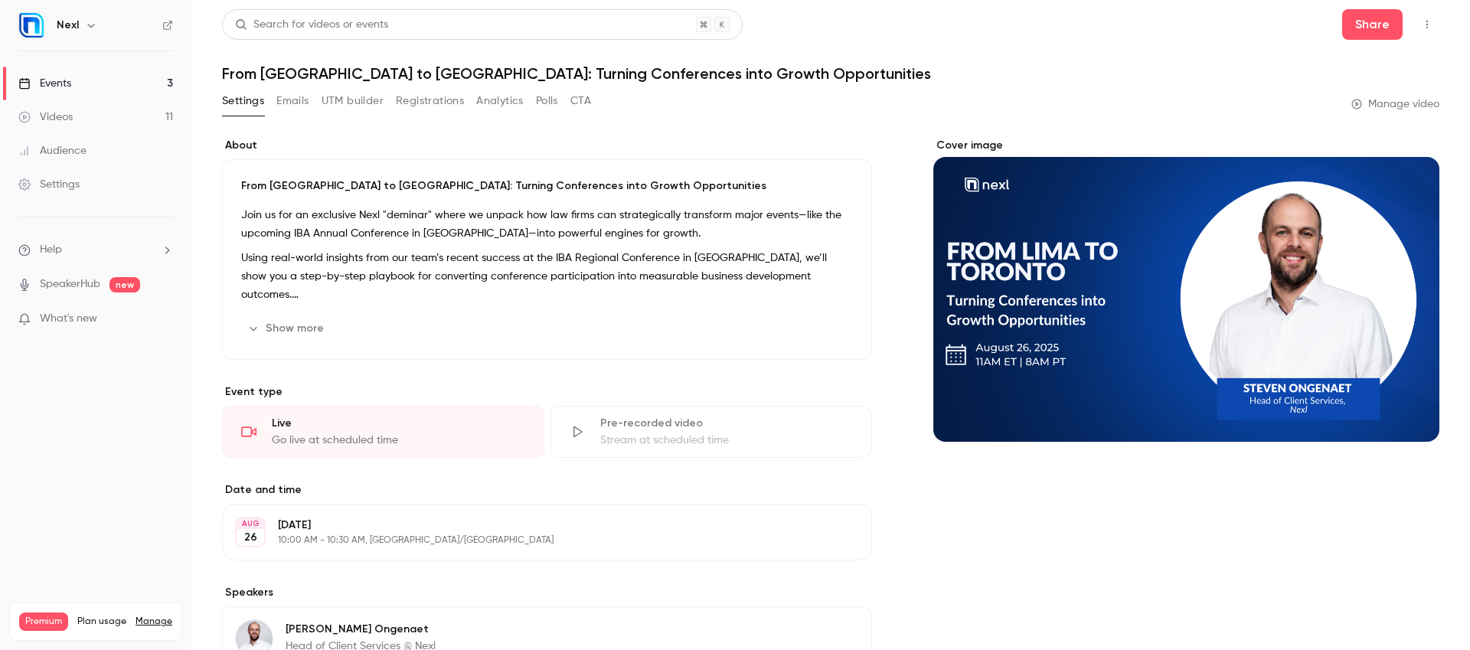
click at [502, 100] on button "Analytics" at bounding box center [499, 101] width 47 height 24
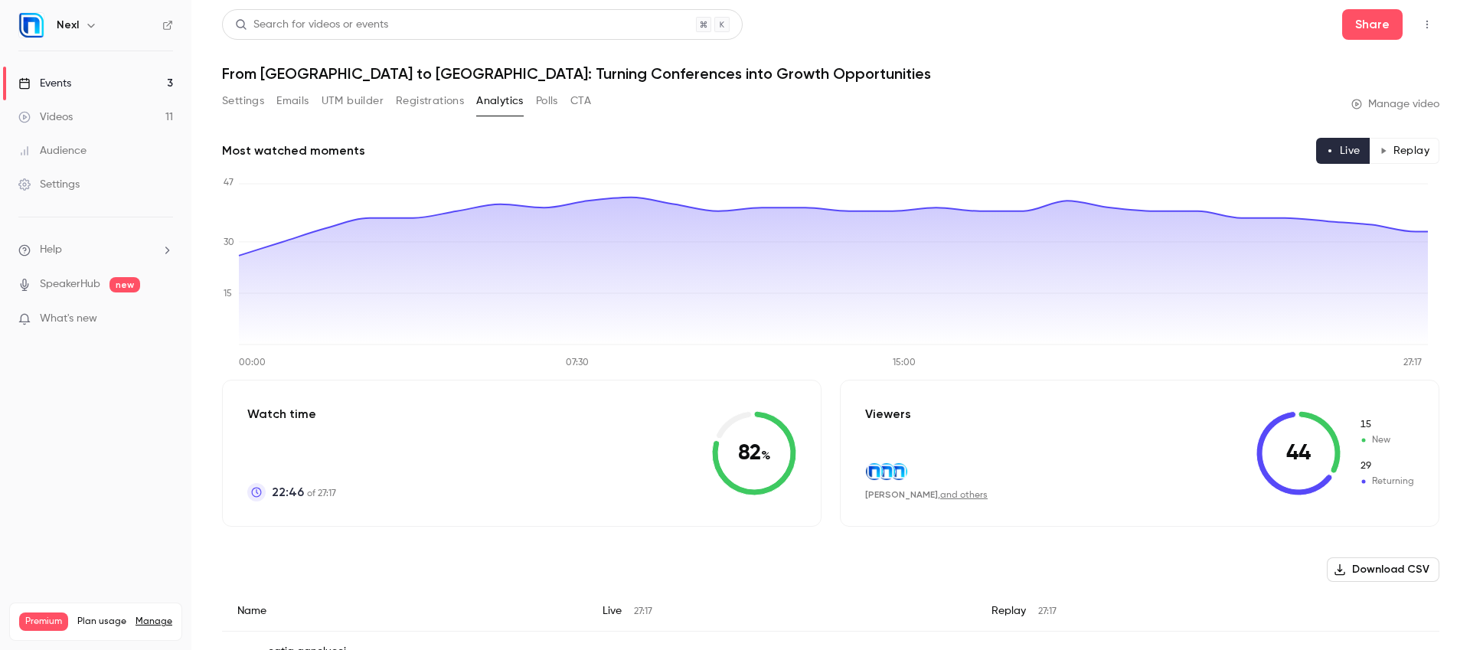
click at [410, 104] on button "Registrations" at bounding box center [430, 101] width 68 height 24
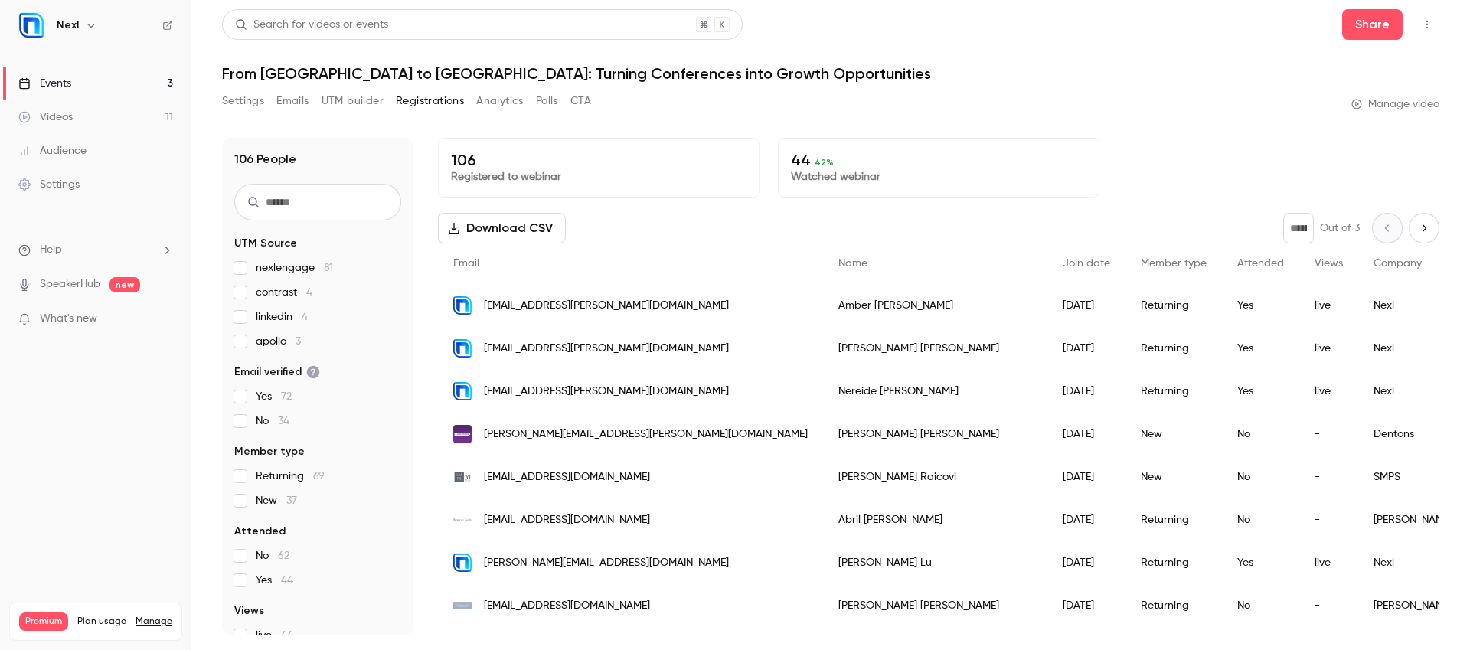
click at [521, 230] on button "Download CSV" at bounding box center [502, 228] width 128 height 31
click at [64, 86] on div "Events" at bounding box center [44, 83] width 53 height 15
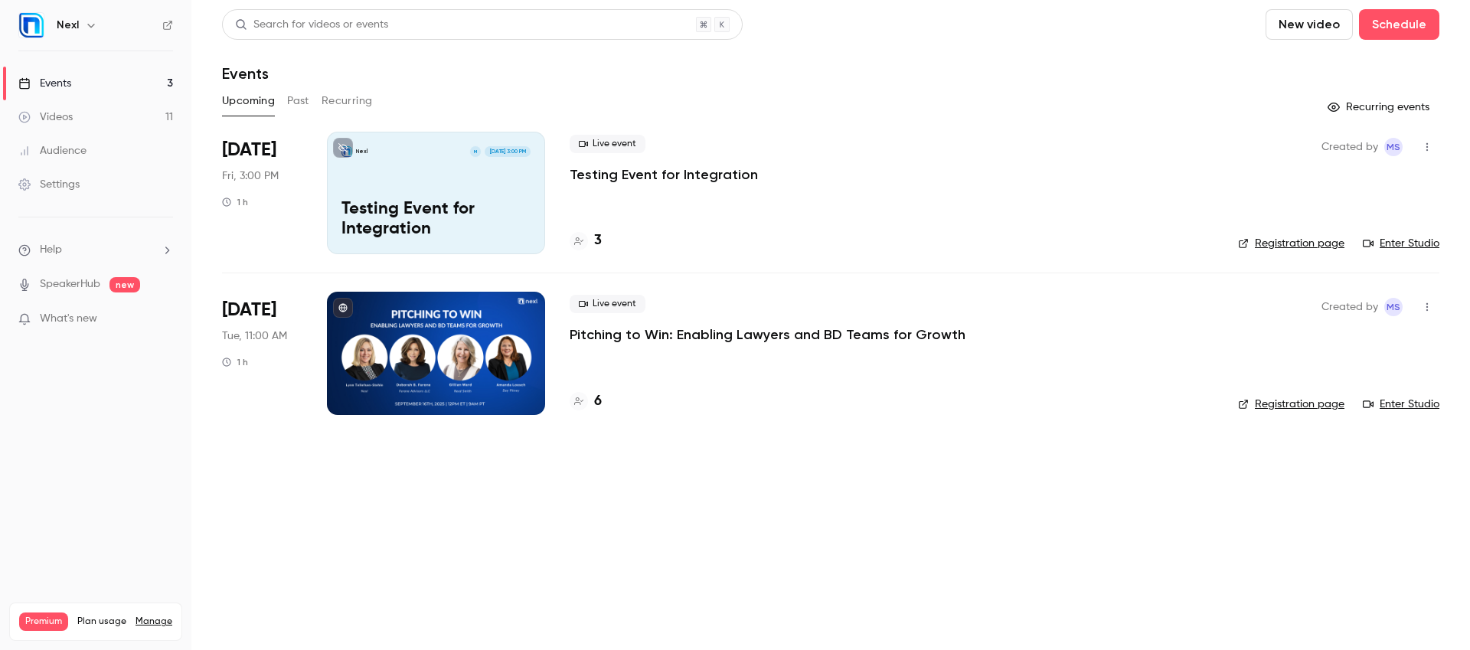
click at [651, 342] on p "Pitching to Win: Enabling Lawyers and BD Teams for Growth" at bounding box center [768, 334] width 396 height 18
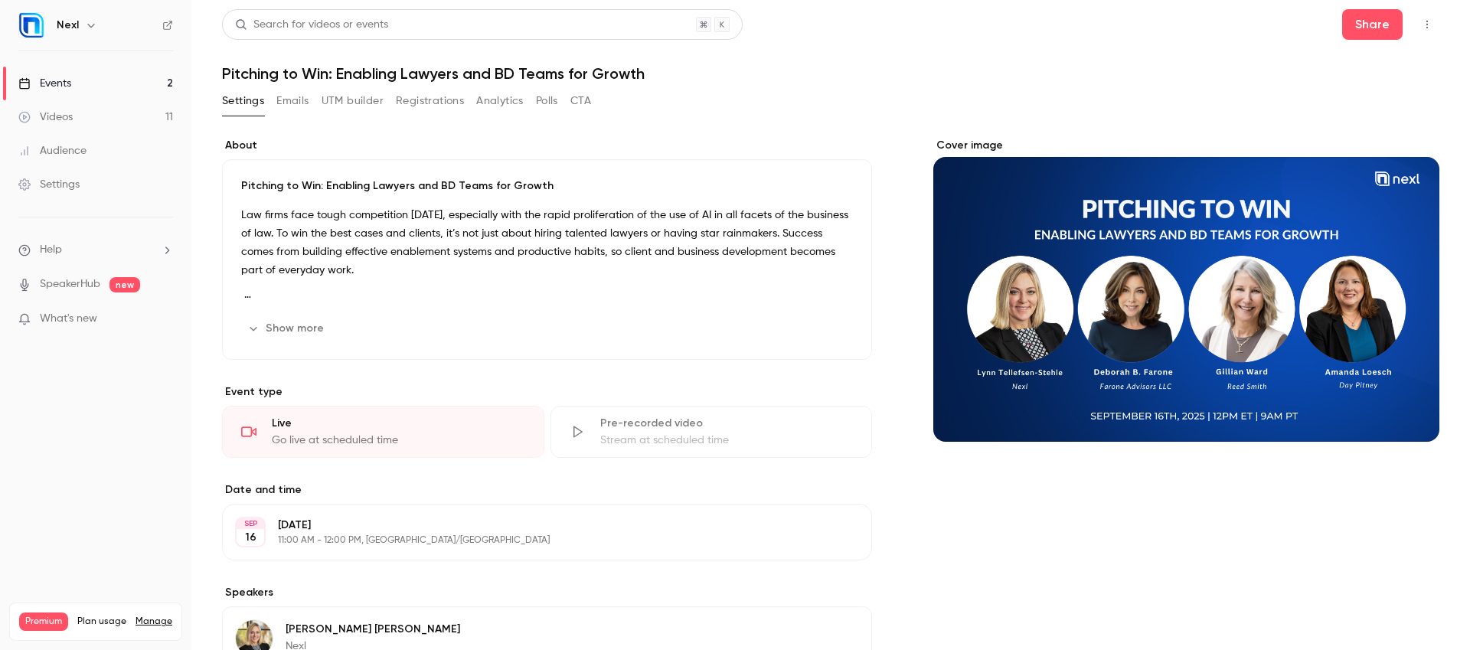
click at [416, 106] on button "Registrations" at bounding box center [430, 101] width 68 height 24
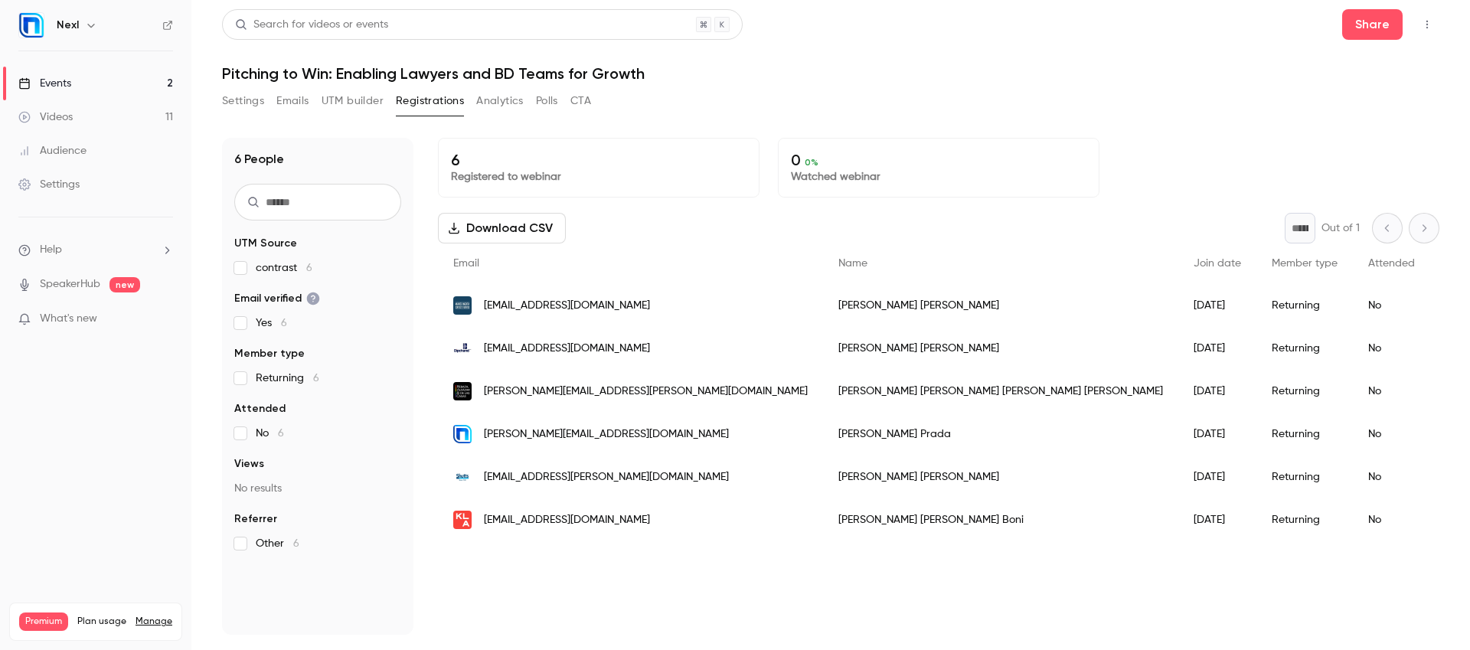
click at [512, 108] on button "Analytics" at bounding box center [499, 101] width 47 height 24
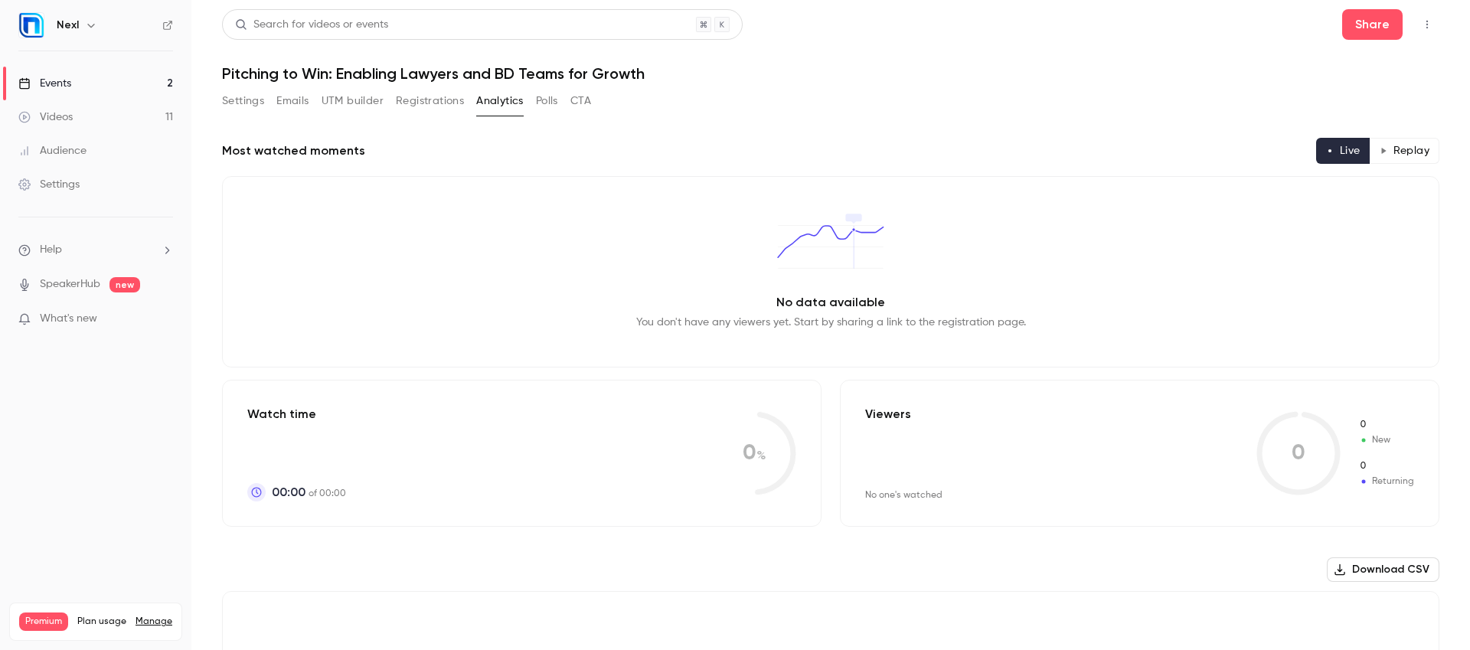
click at [61, 83] on div "Events" at bounding box center [44, 83] width 53 height 15
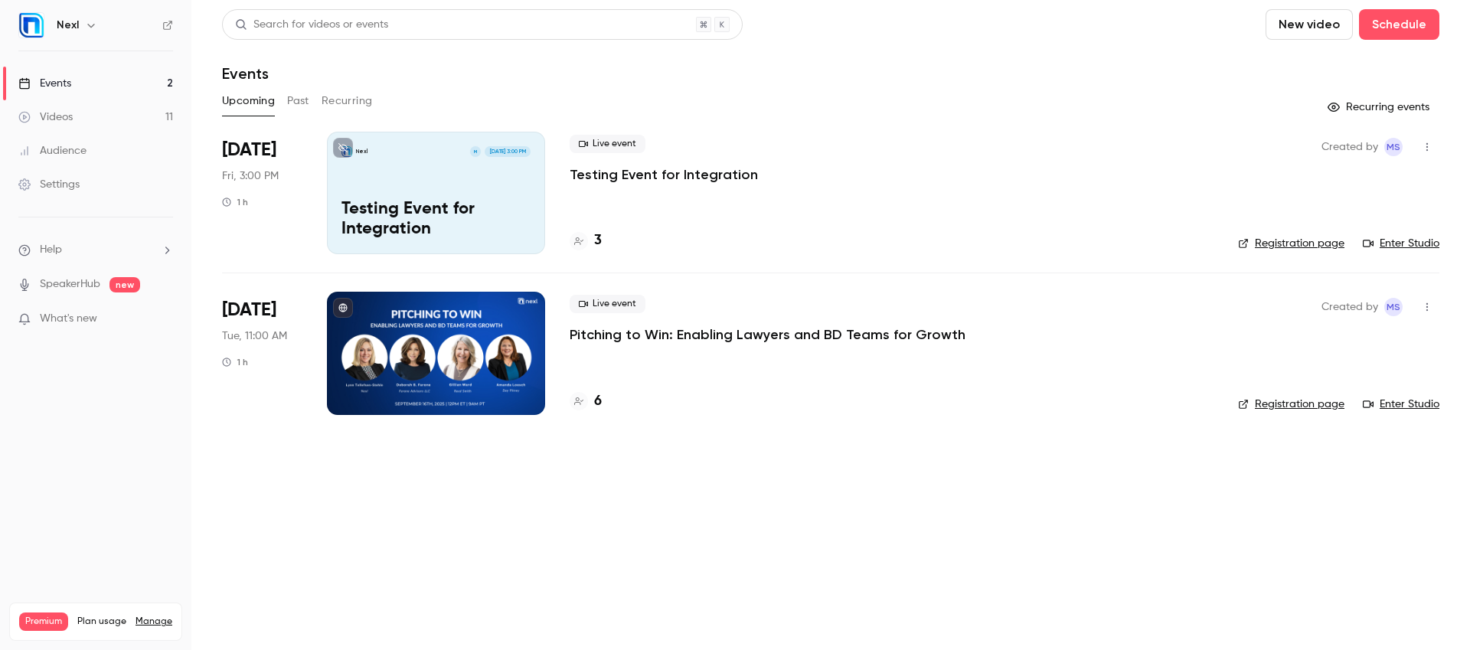
click at [284, 106] on div "Upcoming Past Recurring" at bounding box center [830, 101] width 1217 height 24
click at [295, 103] on button "Past" at bounding box center [298, 101] width 22 height 24
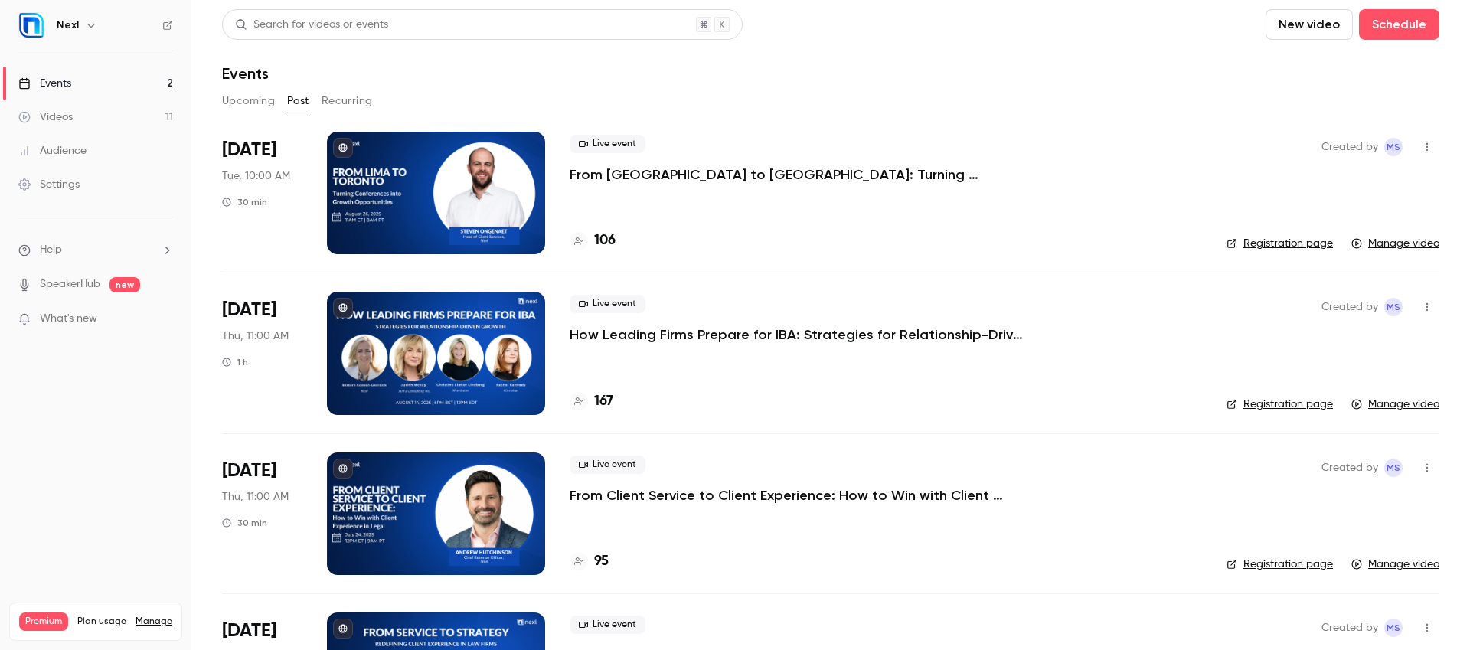
click at [721, 184] on div "Live event From [GEOGRAPHIC_DATA] to [GEOGRAPHIC_DATA]: Turning Conferences int…" at bounding box center [886, 193] width 632 height 122
click at [721, 178] on p "From [GEOGRAPHIC_DATA] to [GEOGRAPHIC_DATA]: Turning Conferences into Growth Op…" at bounding box center [799, 174] width 459 height 18
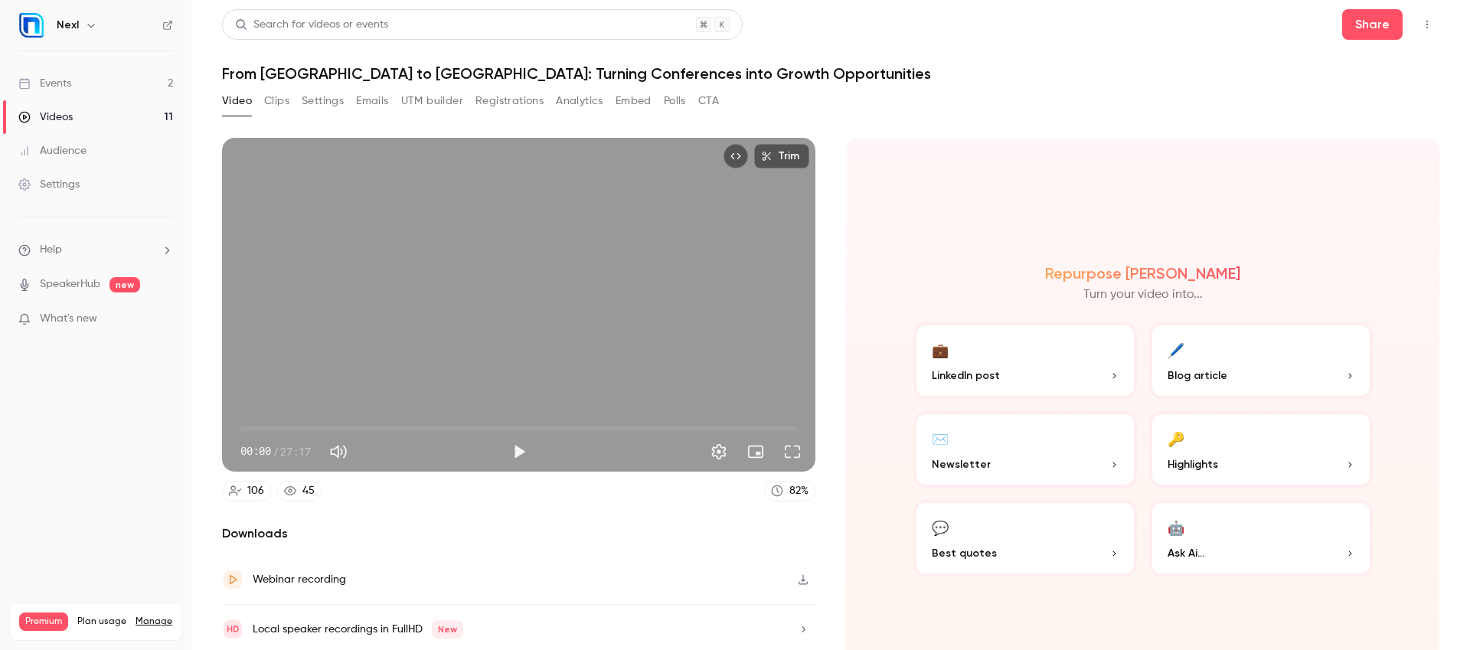
click at [570, 102] on button "Analytics" at bounding box center [579, 101] width 47 height 24
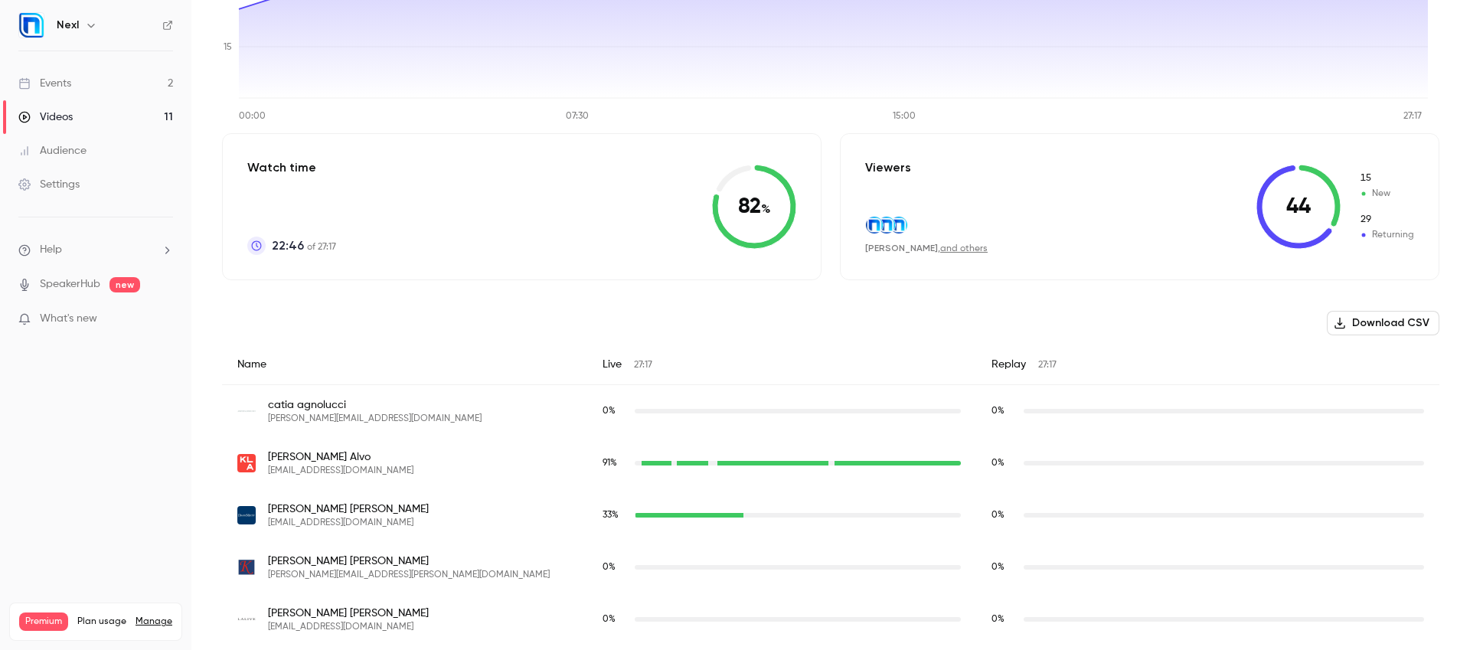
scroll to position [254, 0]
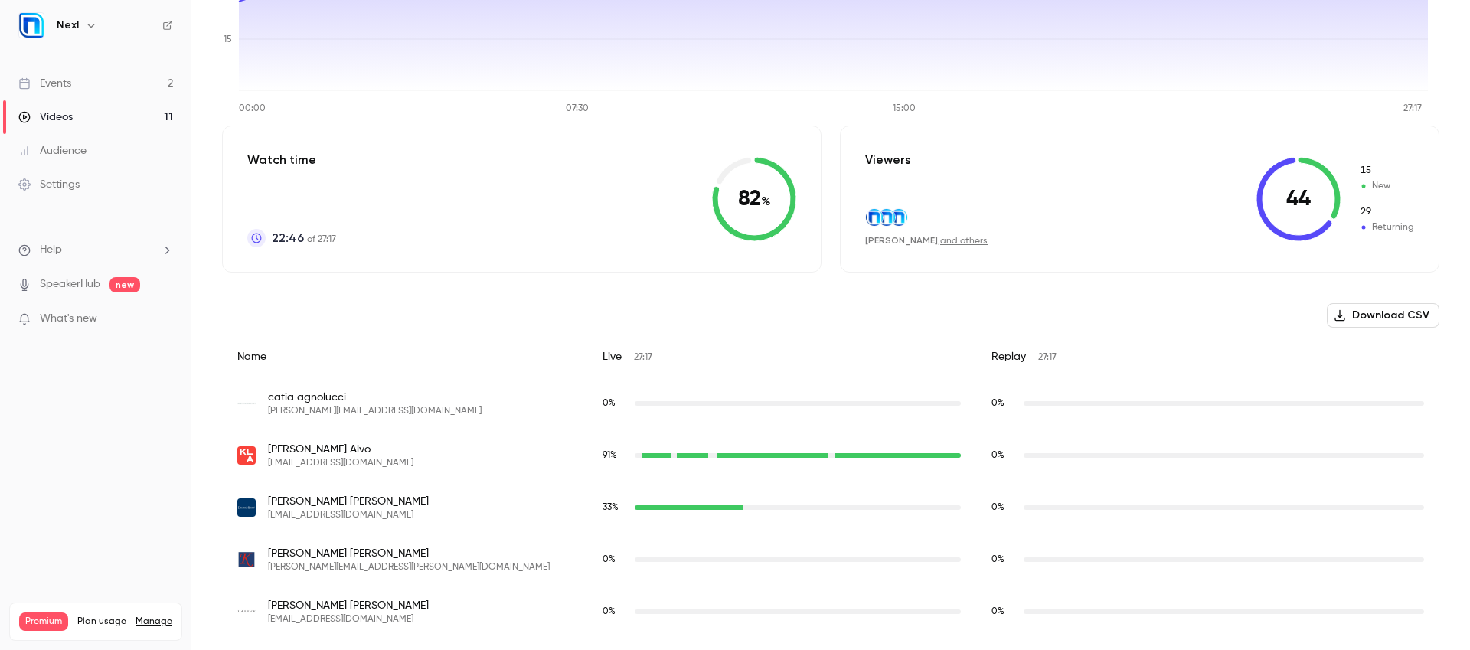
click at [1371, 316] on button "Download CSV" at bounding box center [1383, 315] width 113 height 24
click at [67, 87] on div "Events" at bounding box center [44, 83] width 53 height 15
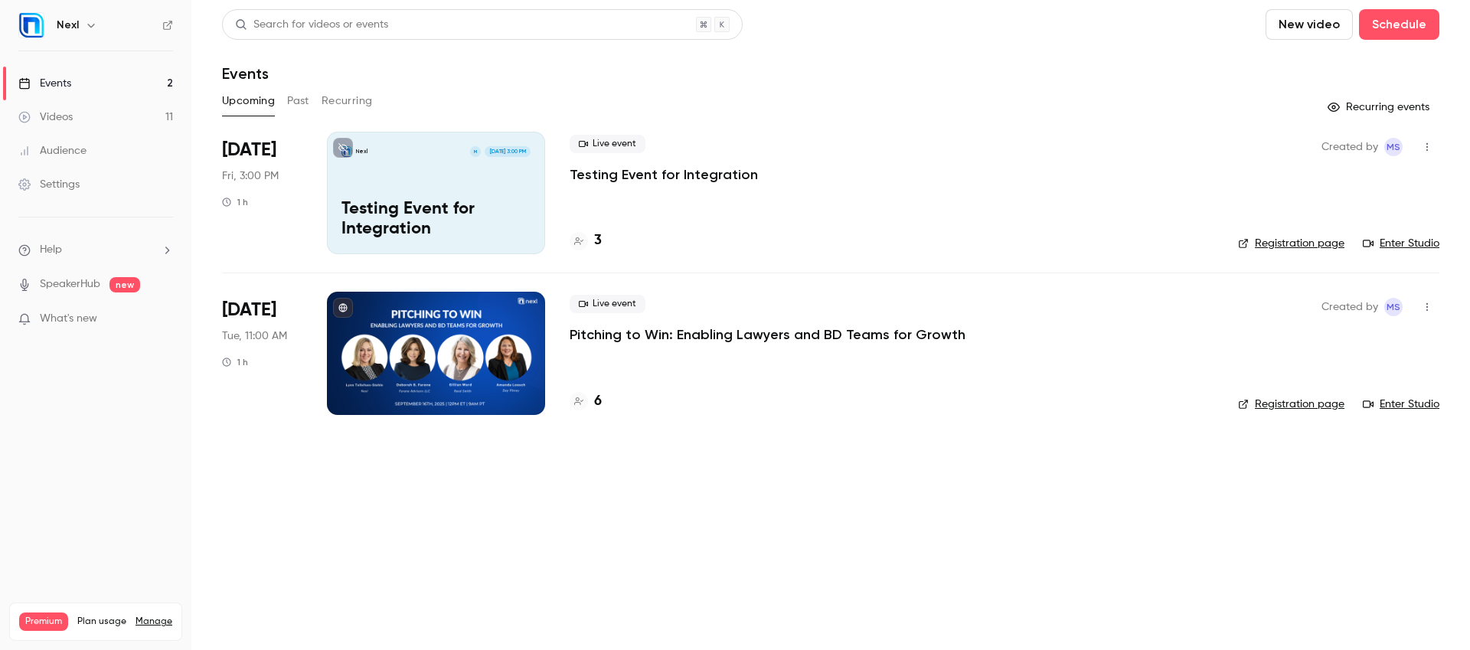
click at [679, 328] on p "Pitching to Win: Enabling Lawyers and BD Teams for Growth" at bounding box center [768, 334] width 396 height 18
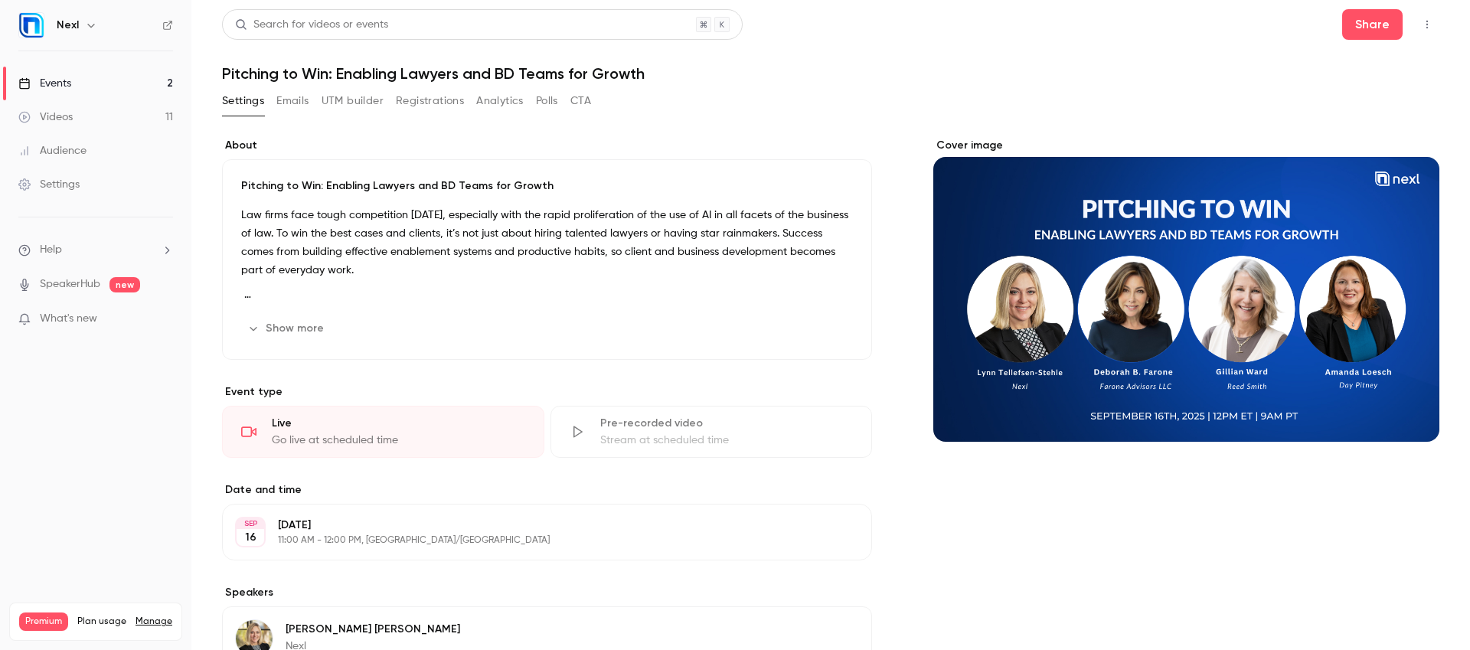
click at [426, 104] on button "Registrations" at bounding box center [430, 101] width 68 height 24
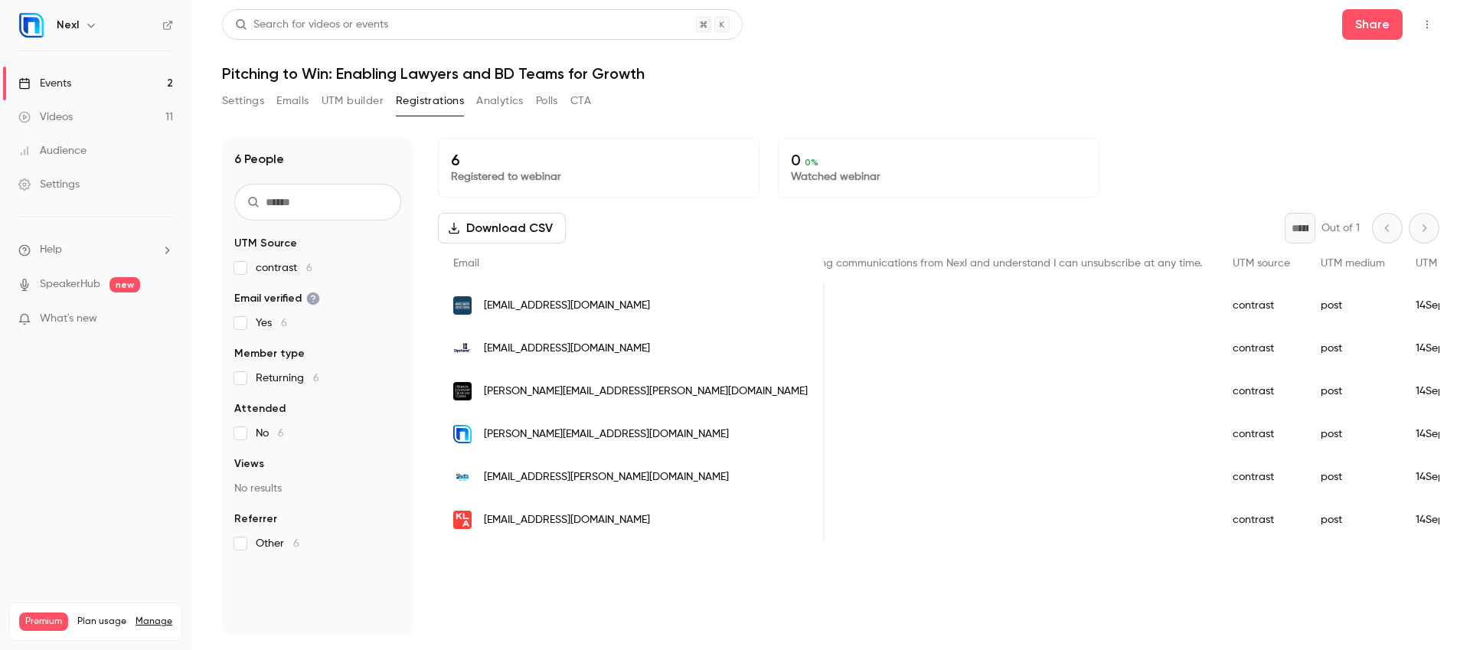
scroll to position [0, 1199]
click at [1233, 635] on main "Search for videos or events Share Pitching to Win: Enabling Lawyers and BD Team…" at bounding box center [830, 325] width 1279 height 650
click at [64, 83] on div "Events" at bounding box center [44, 83] width 53 height 15
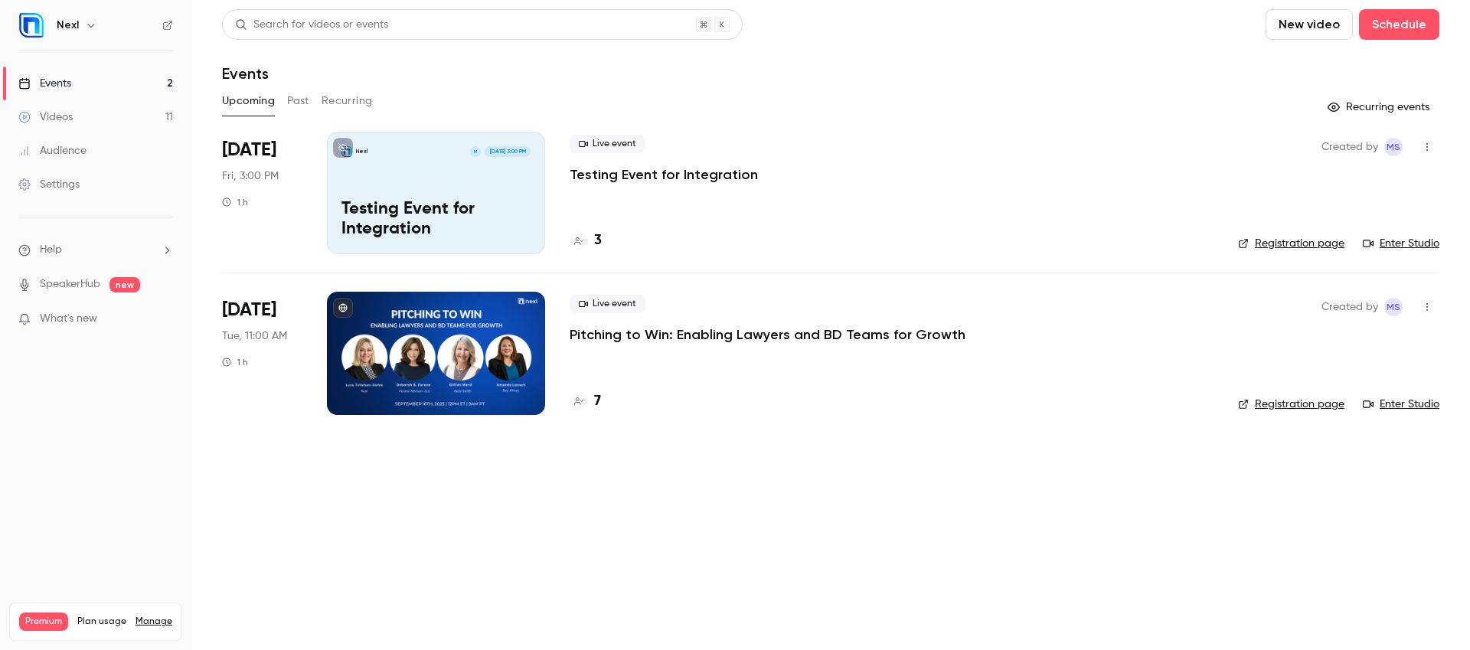
click at [662, 334] on p "Pitching to Win: Enabling Lawyers and BD Teams for Growth" at bounding box center [768, 334] width 396 height 18
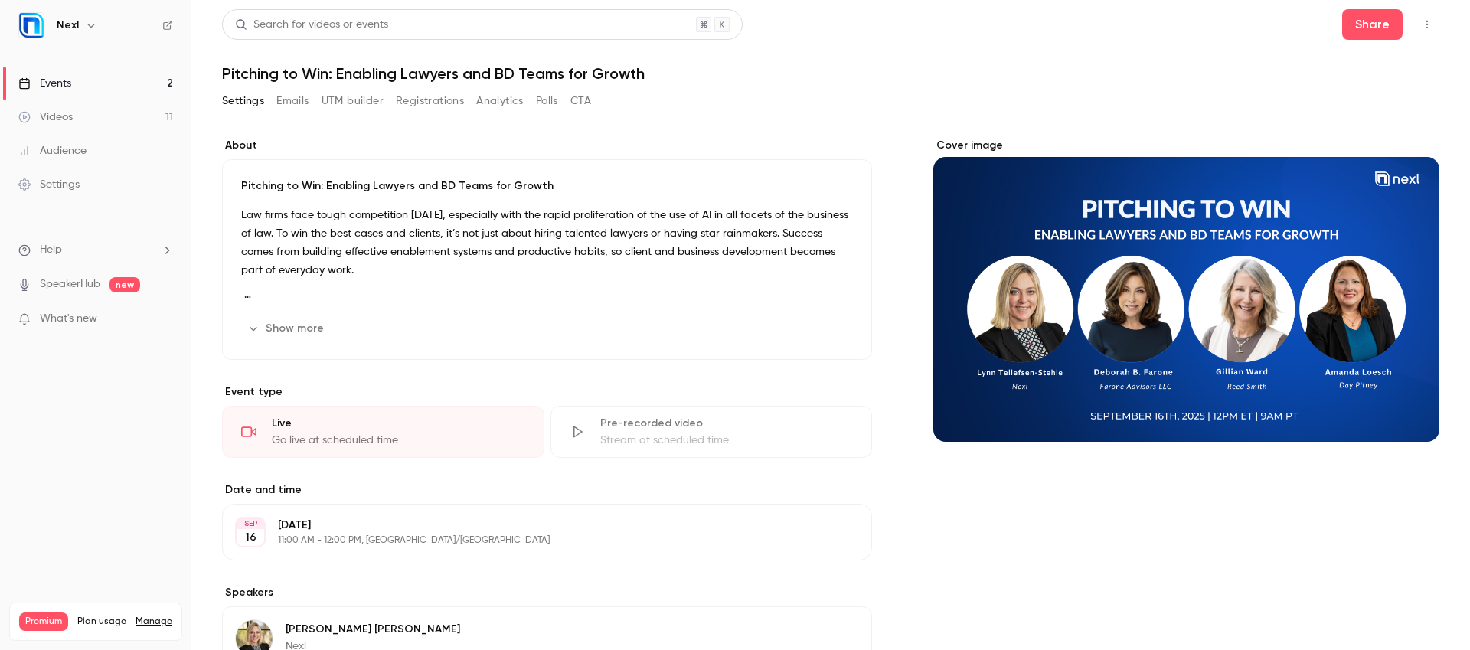
click at [449, 106] on button "Registrations" at bounding box center [430, 101] width 68 height 24
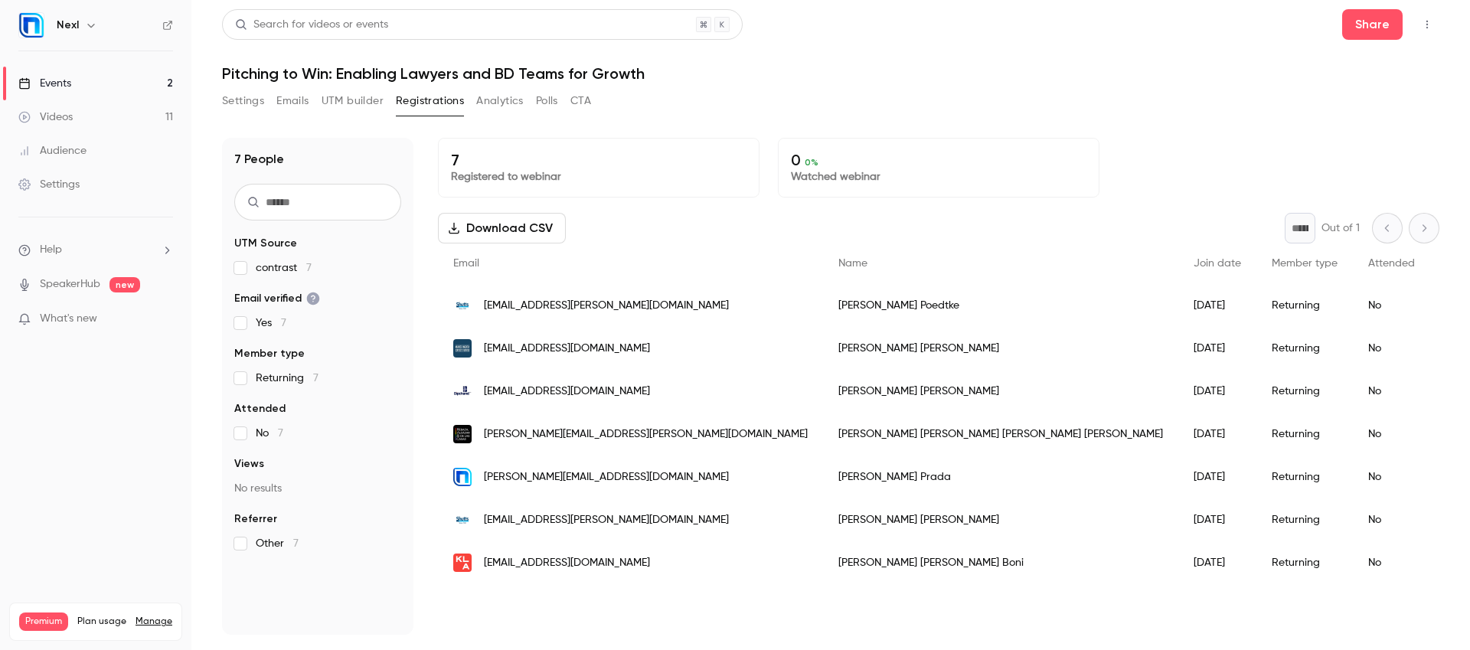
click at [248, 95] on button "Settings" at bounding box center [243, 101] width 42 height 24
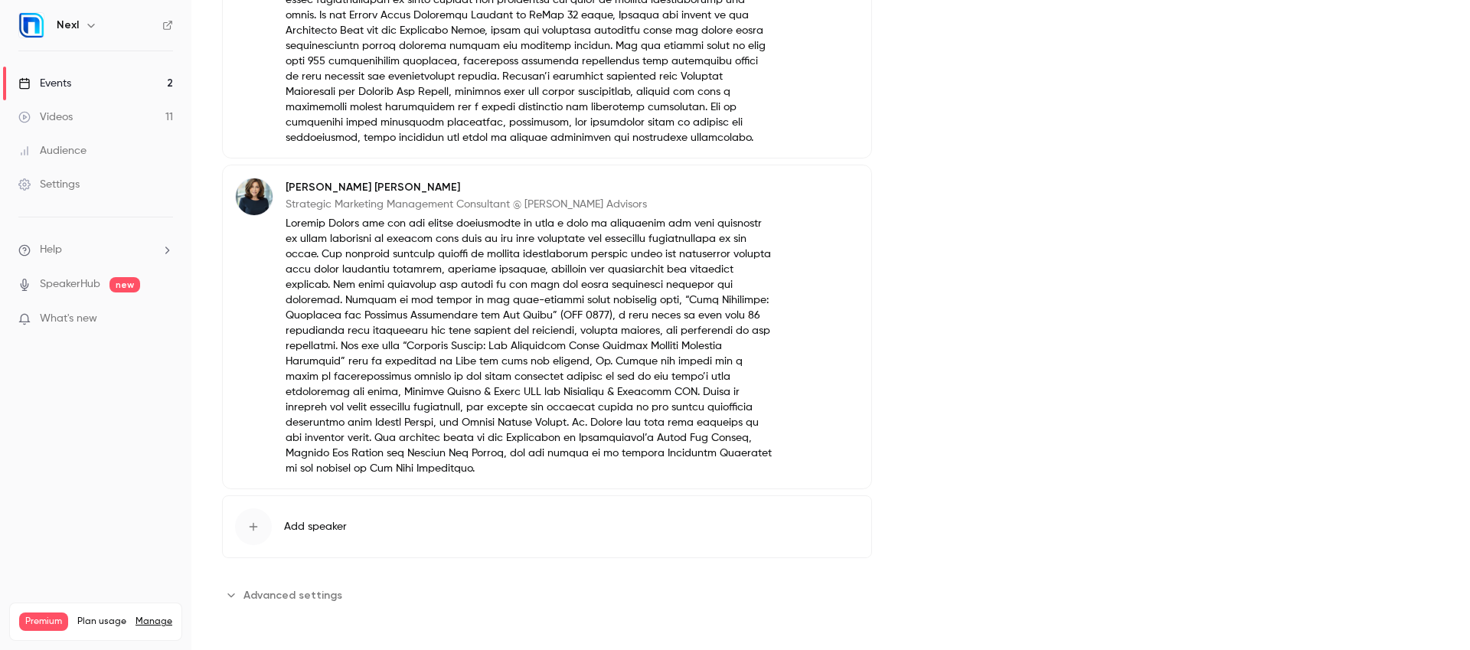
scroll to position [1376, 0]
click at [320, 589] on span "Advanced settings" at bounding box center [292, 592] width 99 height 16
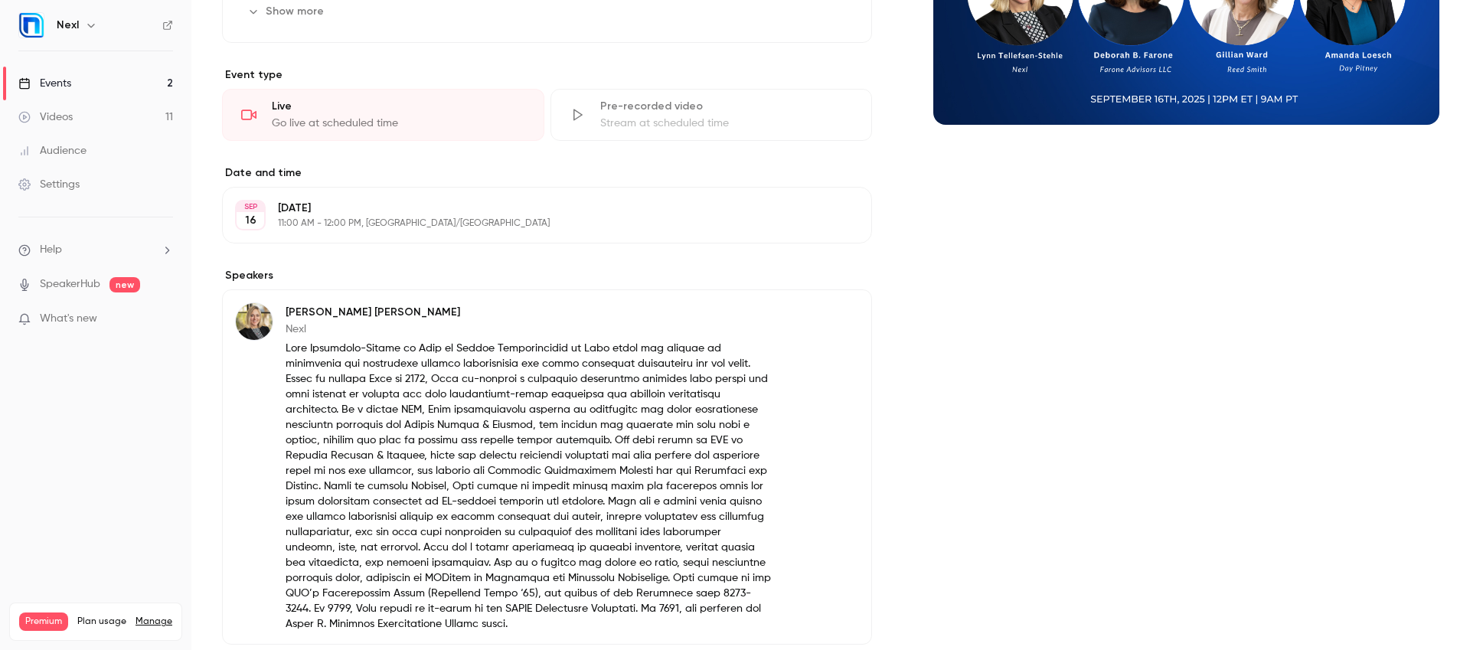
scroll to position [0, 0]
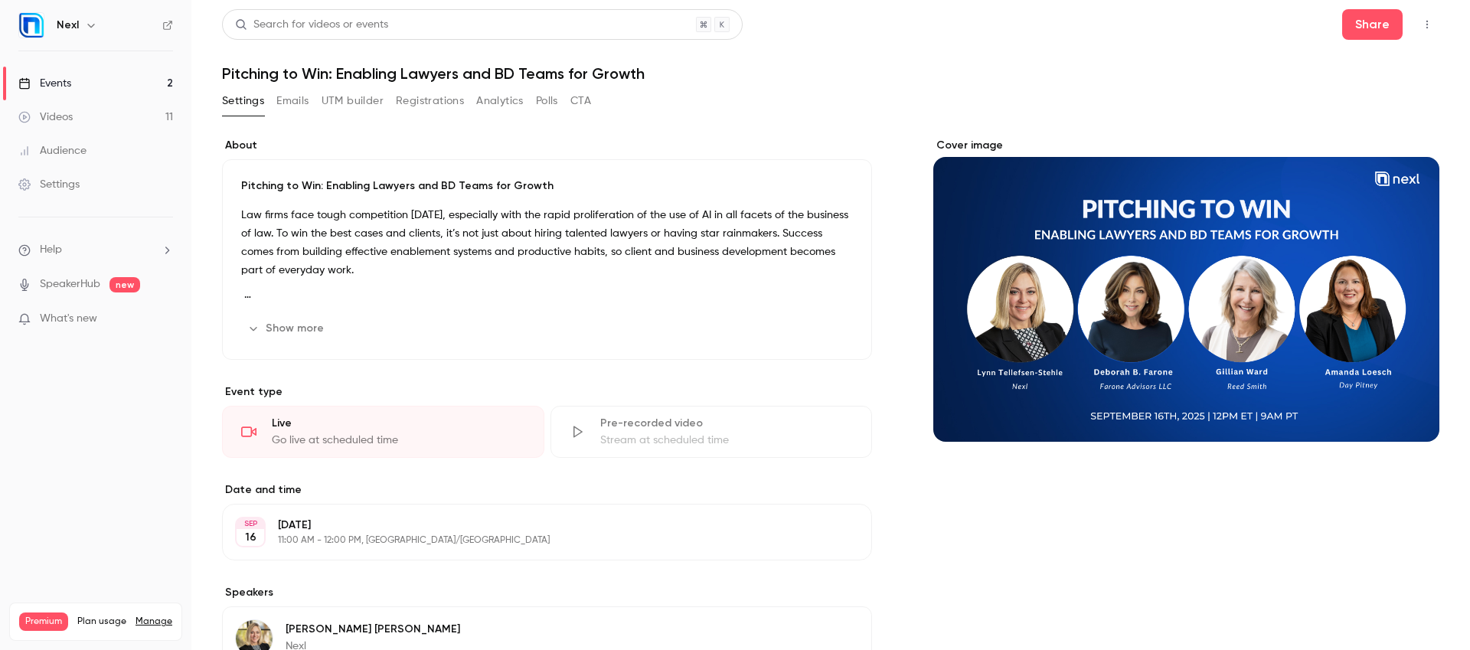
click at [576, 102] on button "CTA" at bounding box center [580, 101] width 21 height 24
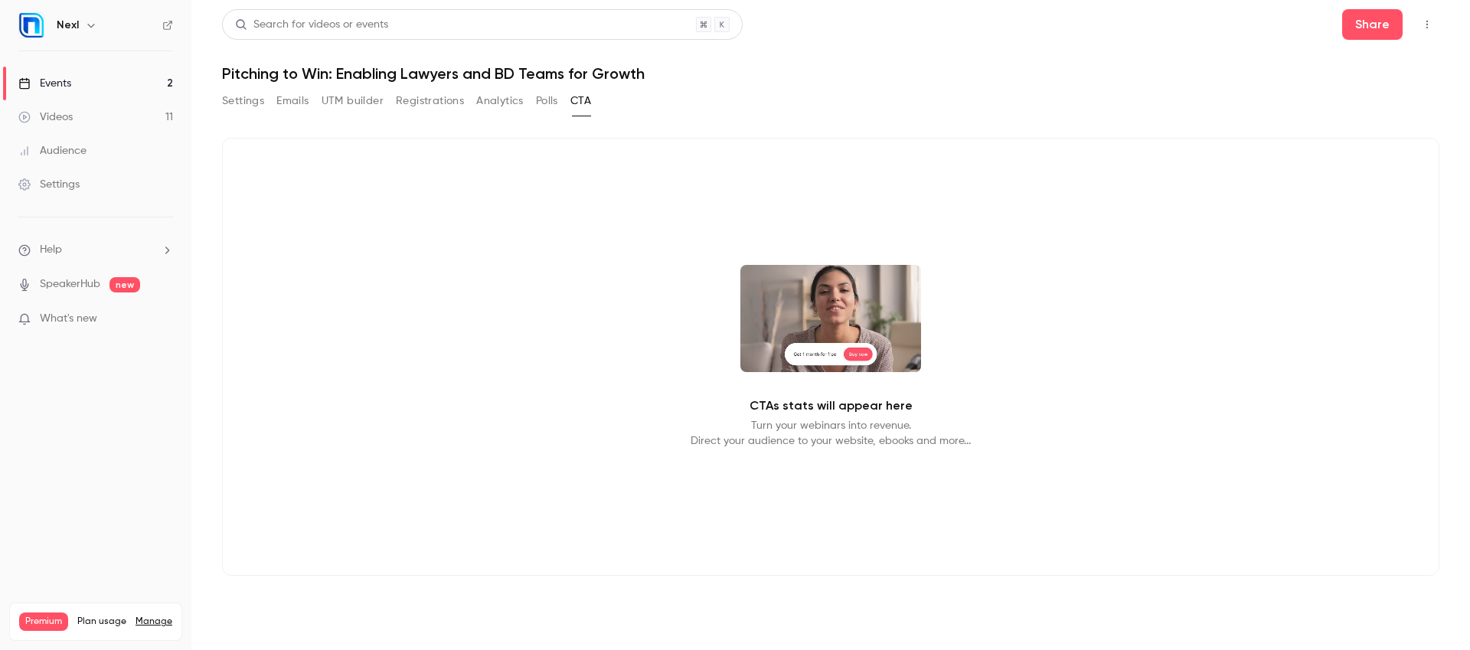
click at [302, 103] on button "Emails" at bounding box center [292, 101] width 32 height 24
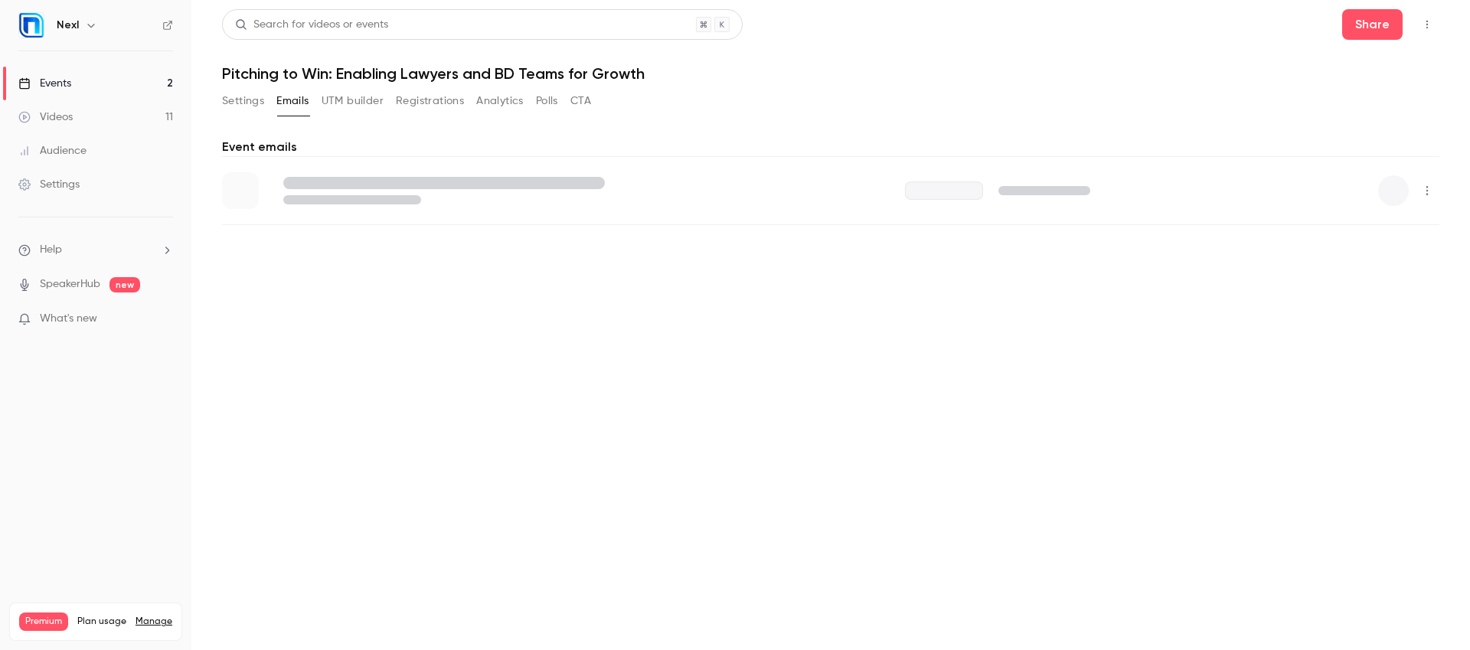
click at [348, 104] on button "UTM builder" at bounding box center [353, 101] width 62 height 24
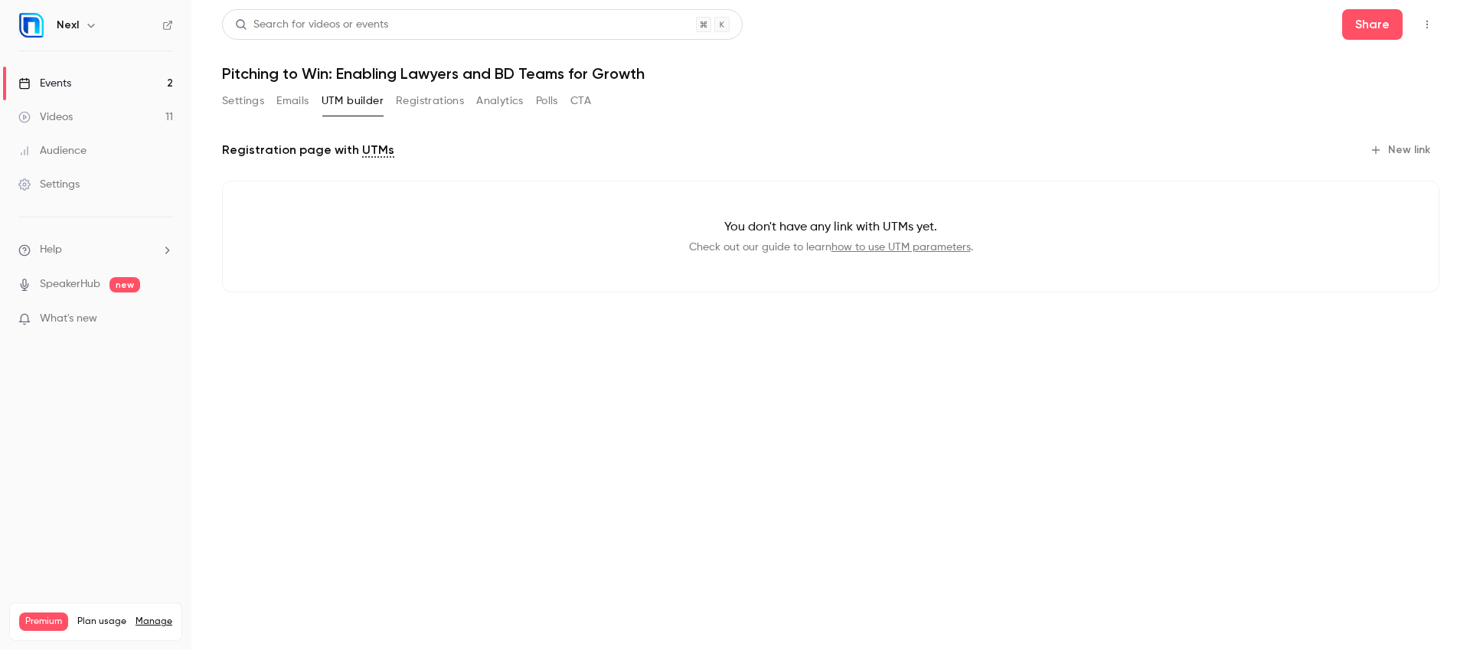
click at [441, 102] on button "Registrations" at bounding box center [430, 101] width 68 height 24
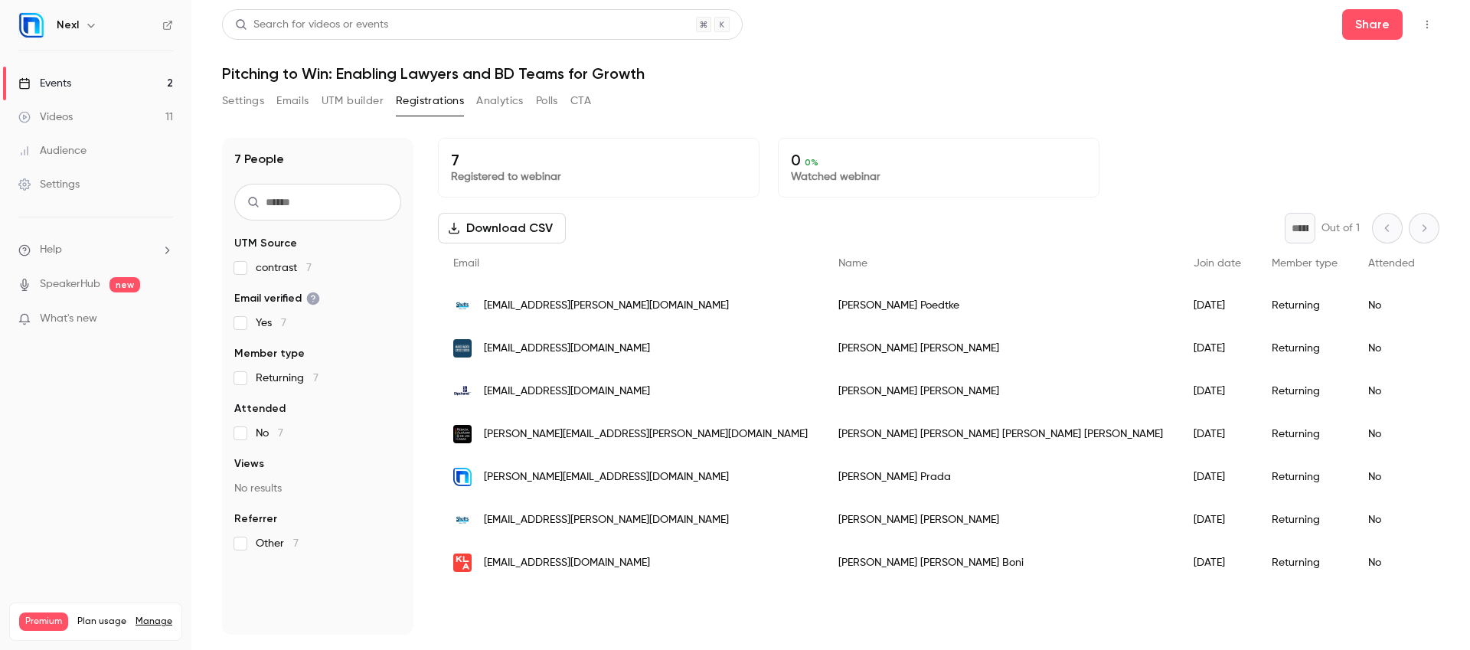
click at [247, 544] on label "Other 7" at bounding box center [317, 543] width 167 height 15
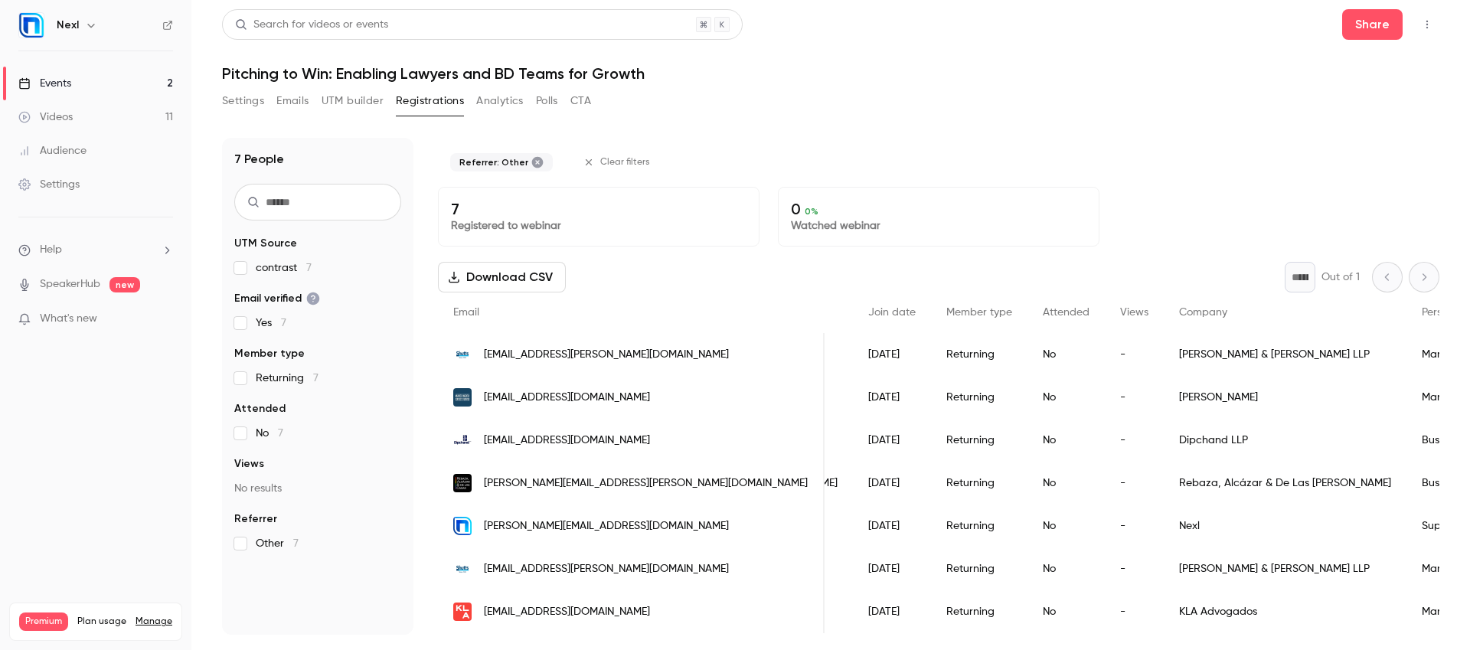
scroll to position [0, 214]
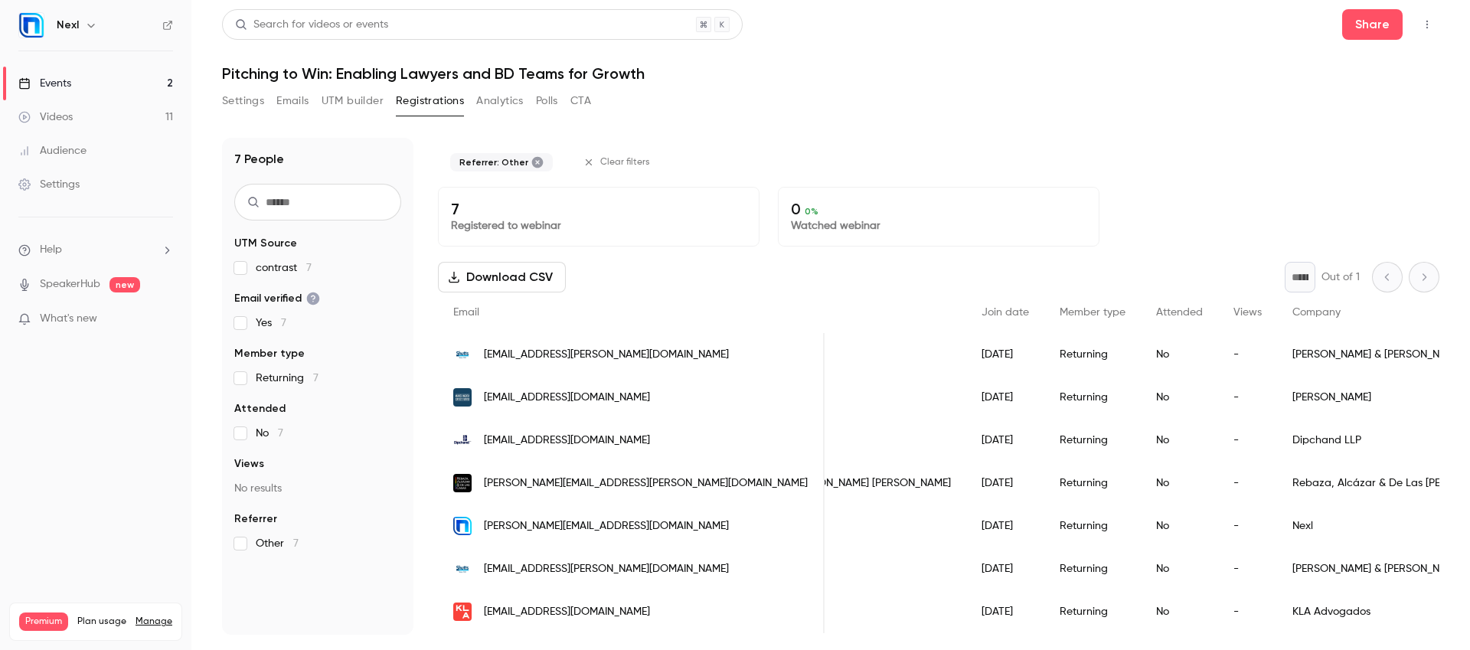
click at [247, 544] on label "Other 7" at bounding box center [317, 543] width 167 height 15
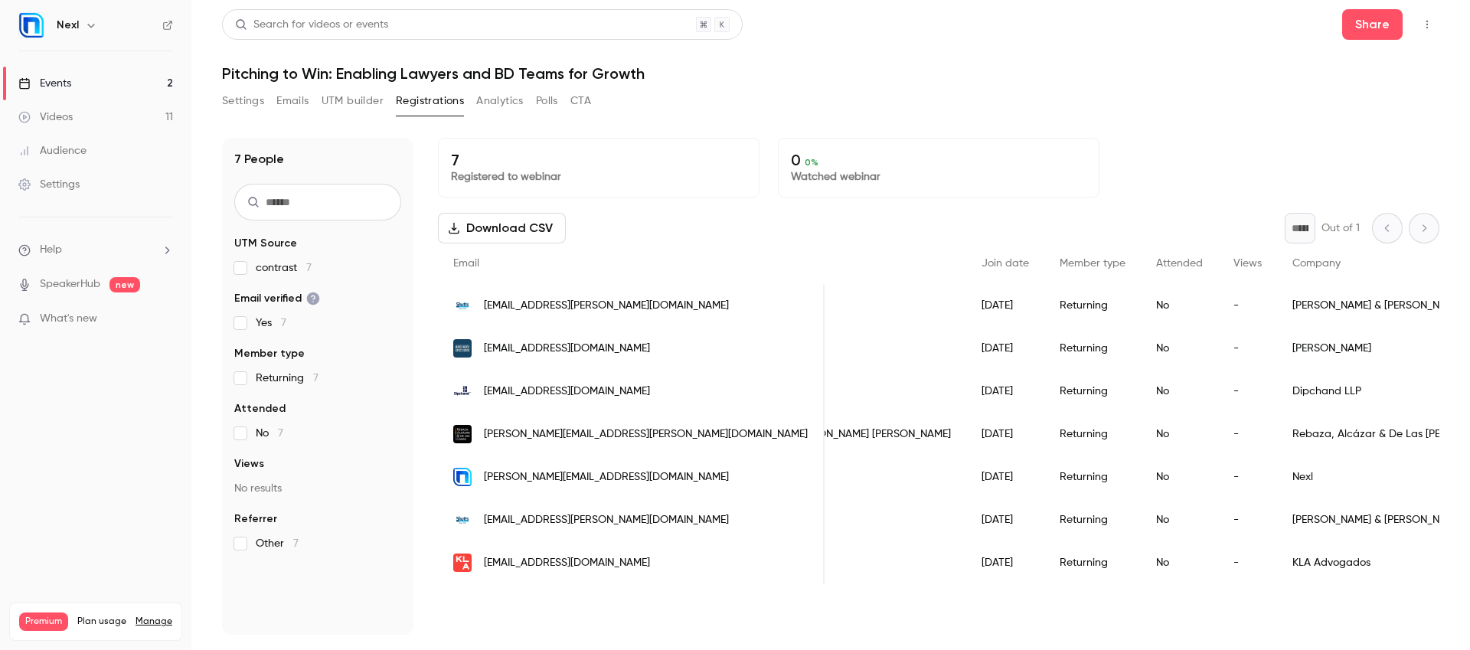
scroll to position [0, 0]
click at [64, 86] on div "Events" at bounding box center [44, 83] width 53 height 15
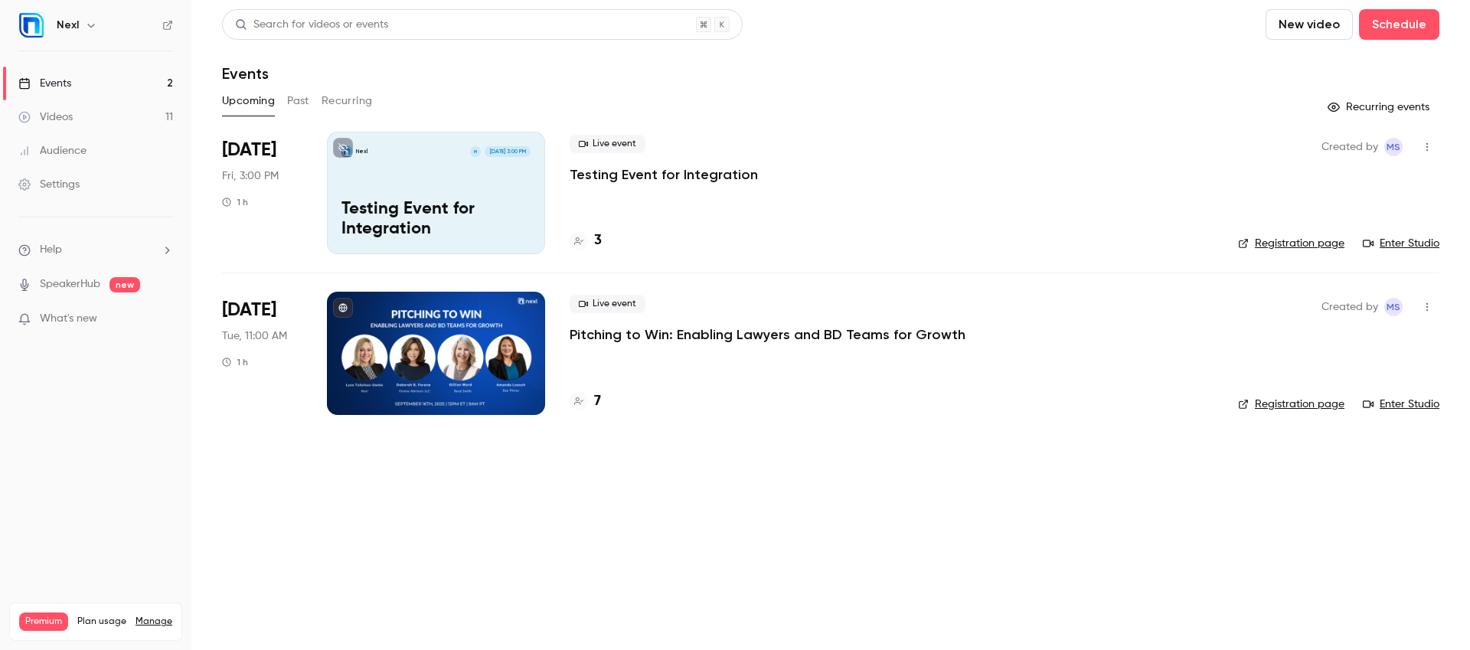
click at [301, 103] on button "Past" at bounding box center [298, 101] width 22 height 24
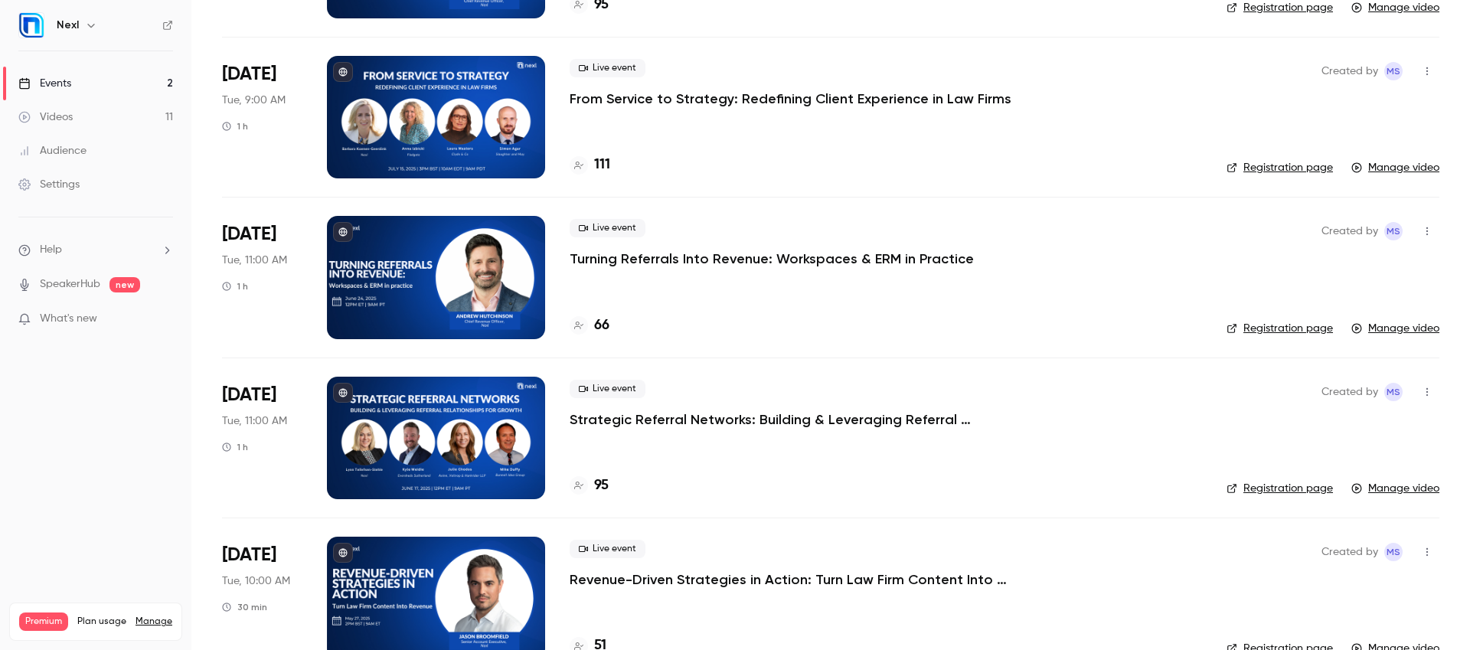
scroll to position [567, 0]
